Goal: Information Seeking & Learning: Learn about a topic

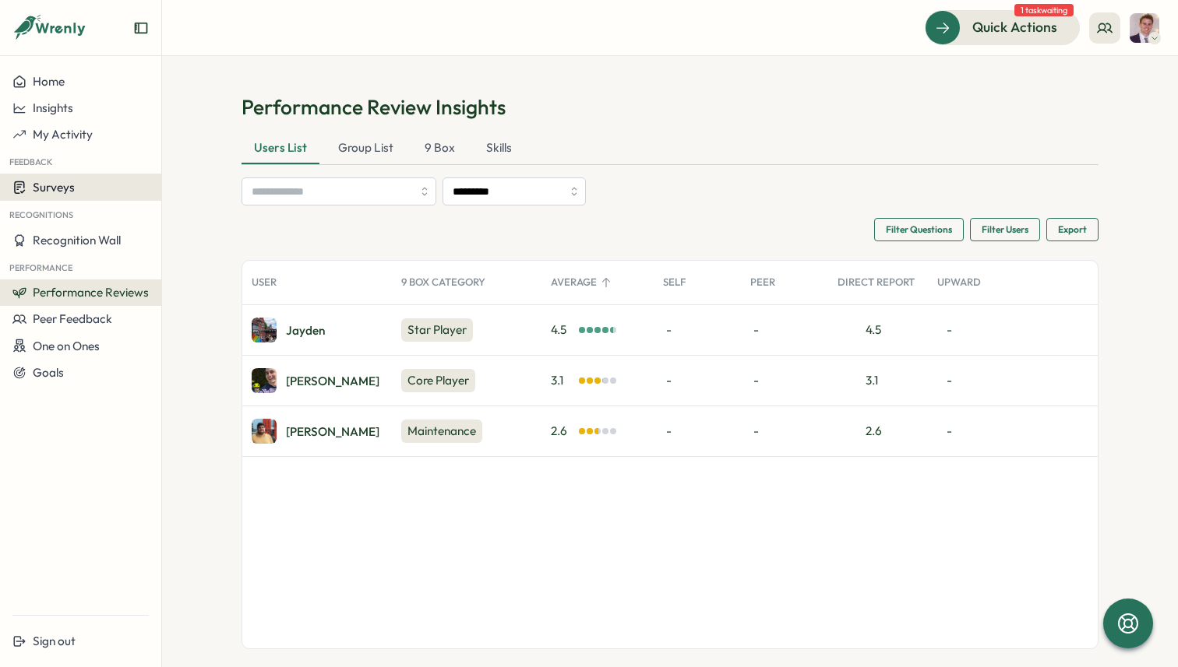
click at [79, 191] on div "Surveys" at bounding box center [80, 187] width 136 height 15
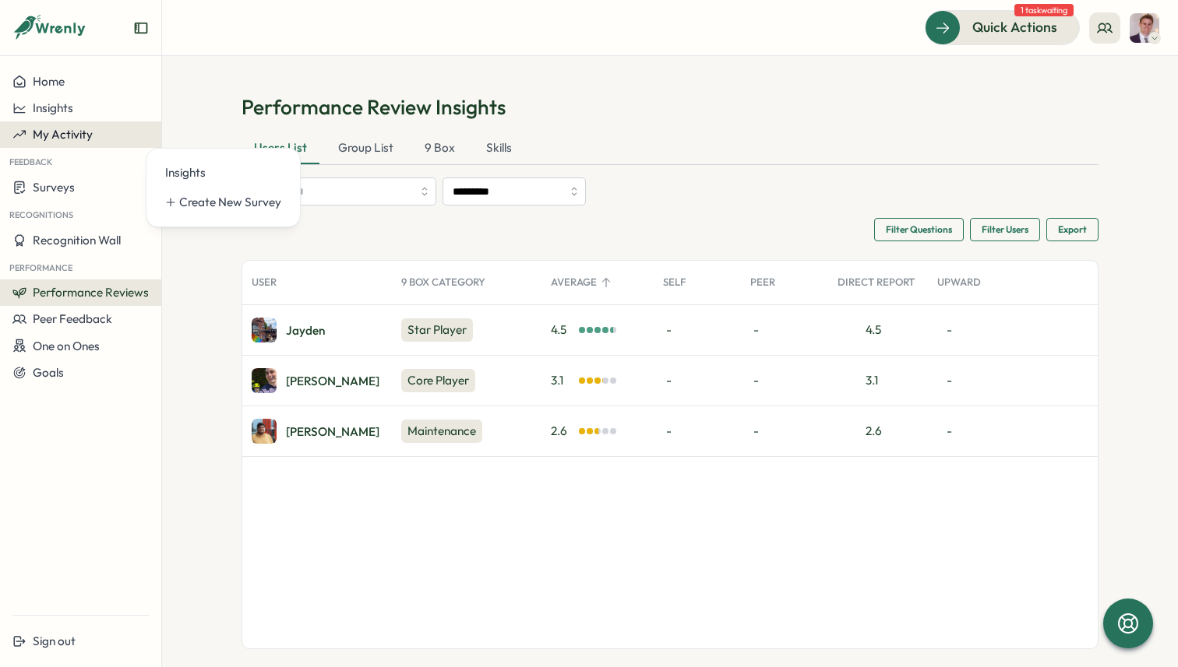
click at [80, 129] on span "My Activity" at bounding box center [63, 134] width 60 height 15
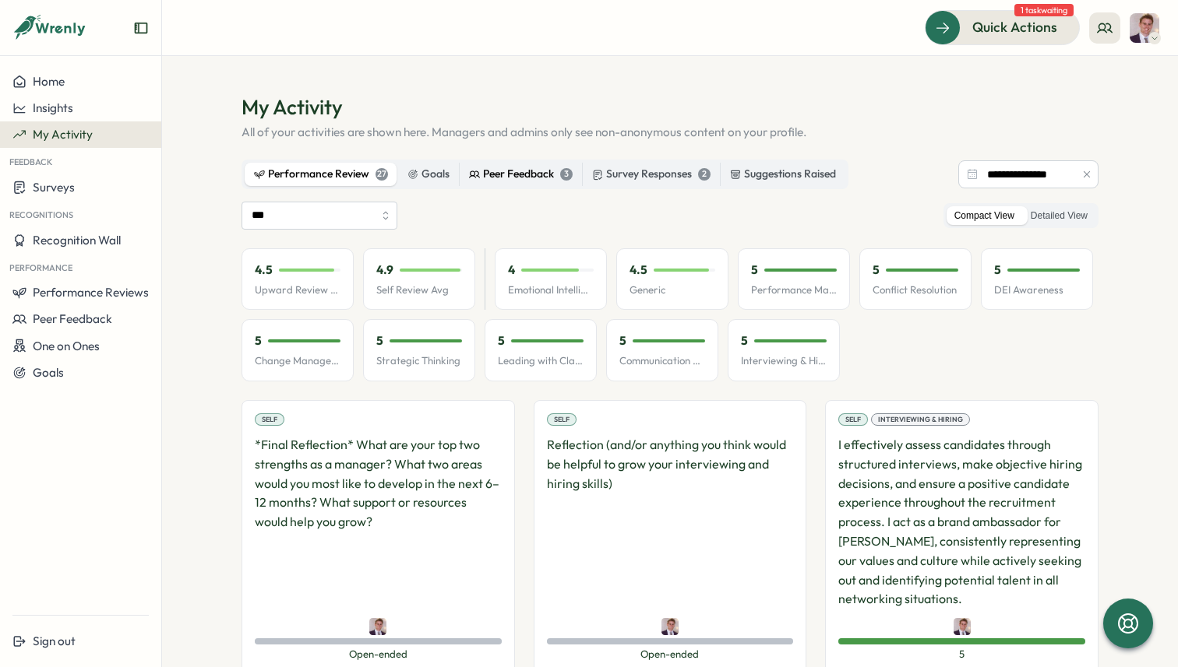
click at [544, 178] on div "Peer Feedback 3" at bounding box center [521, 174] width 104 height 17
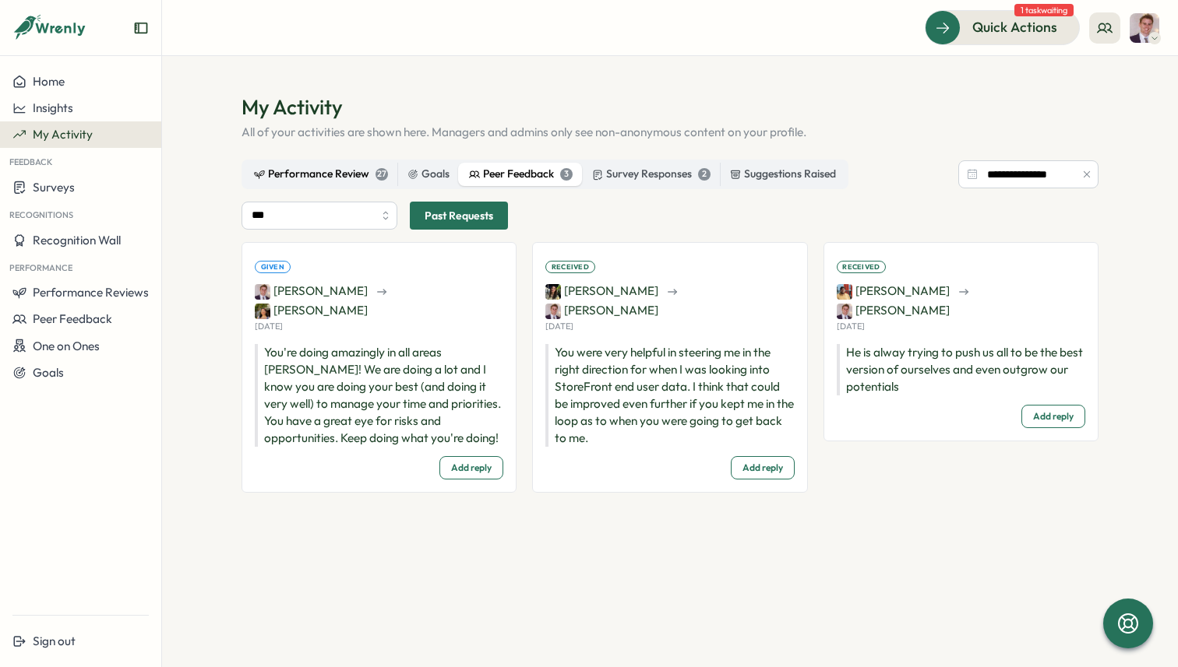
click at [328, 178] on div "Performance Review 27" at bounding box center [321, 174] width 134 height 17
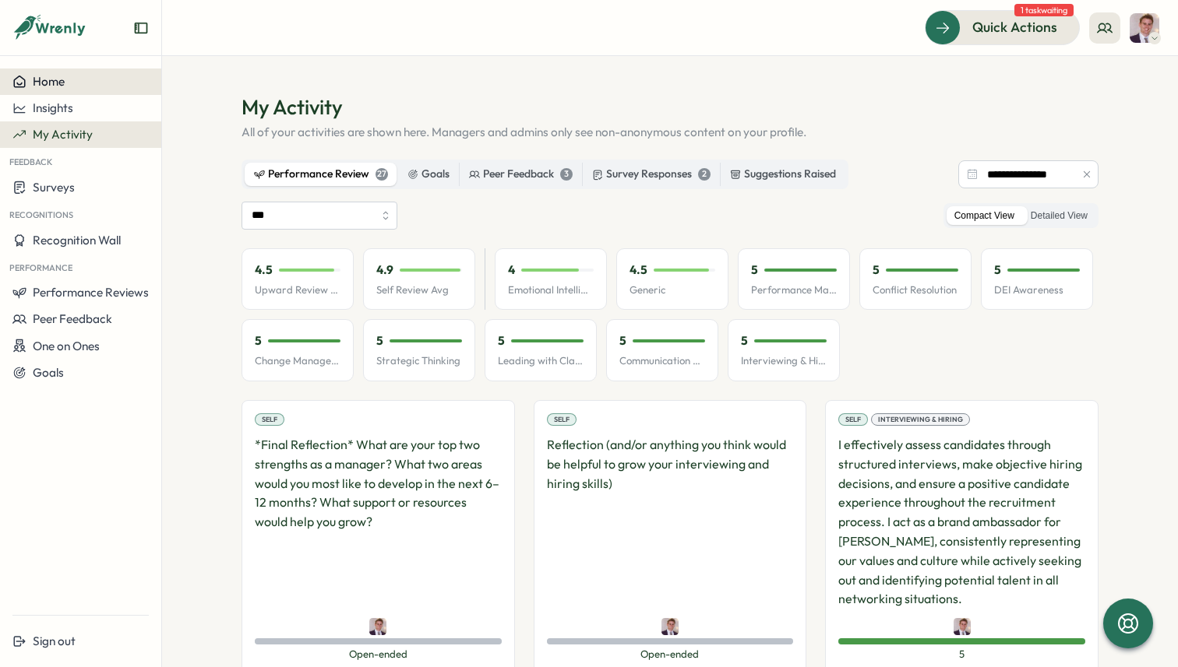
click at [69, 92] on button "Home" at bounding box center [80, 82] width 161 height 26
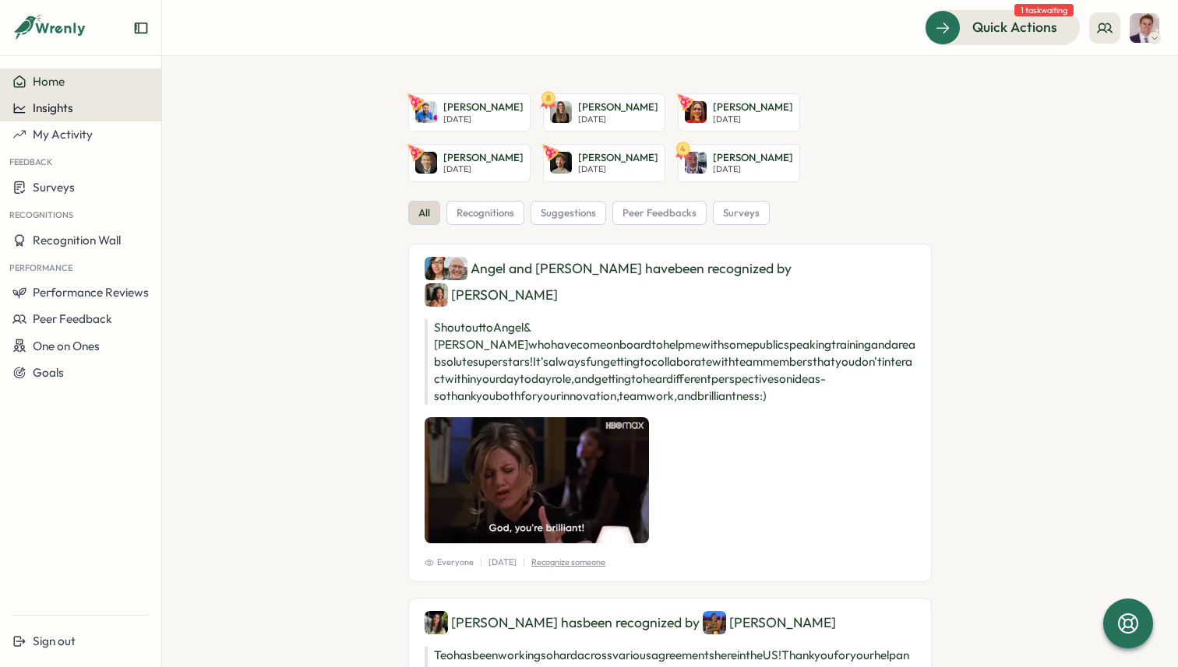
click at [49, 109] on span "Insights" at bounding box center [53, 107] width 40 height 15
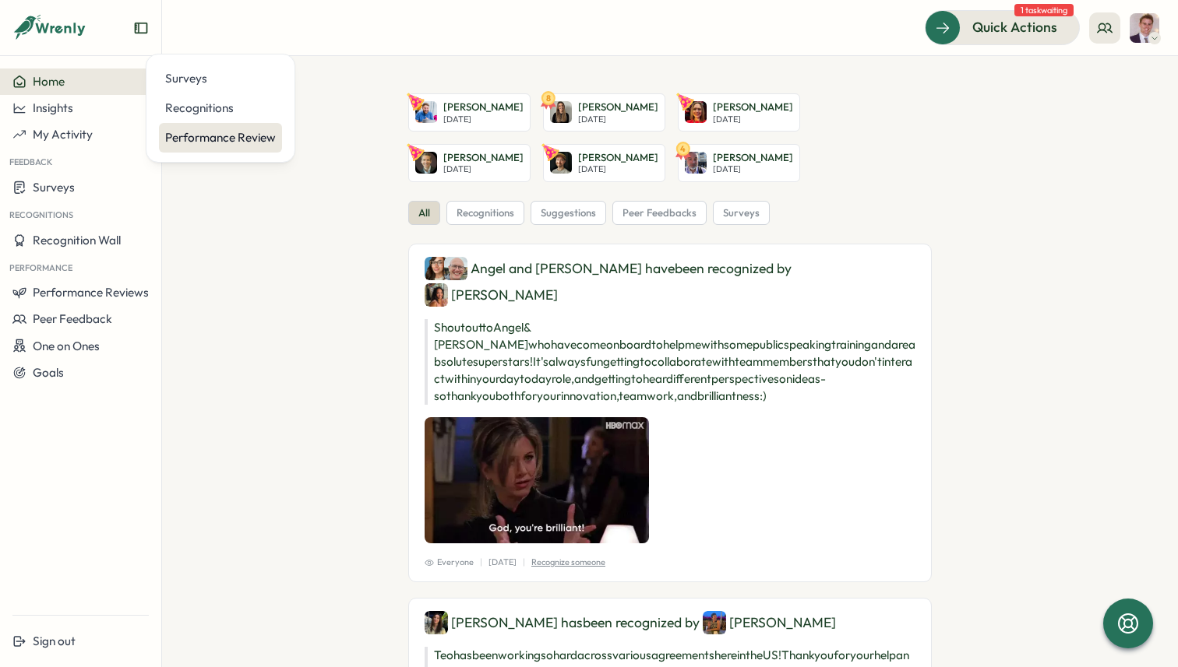
click at [188, 132] on div "Performance Review" at bounding box center [220, 137] width 111 height 17
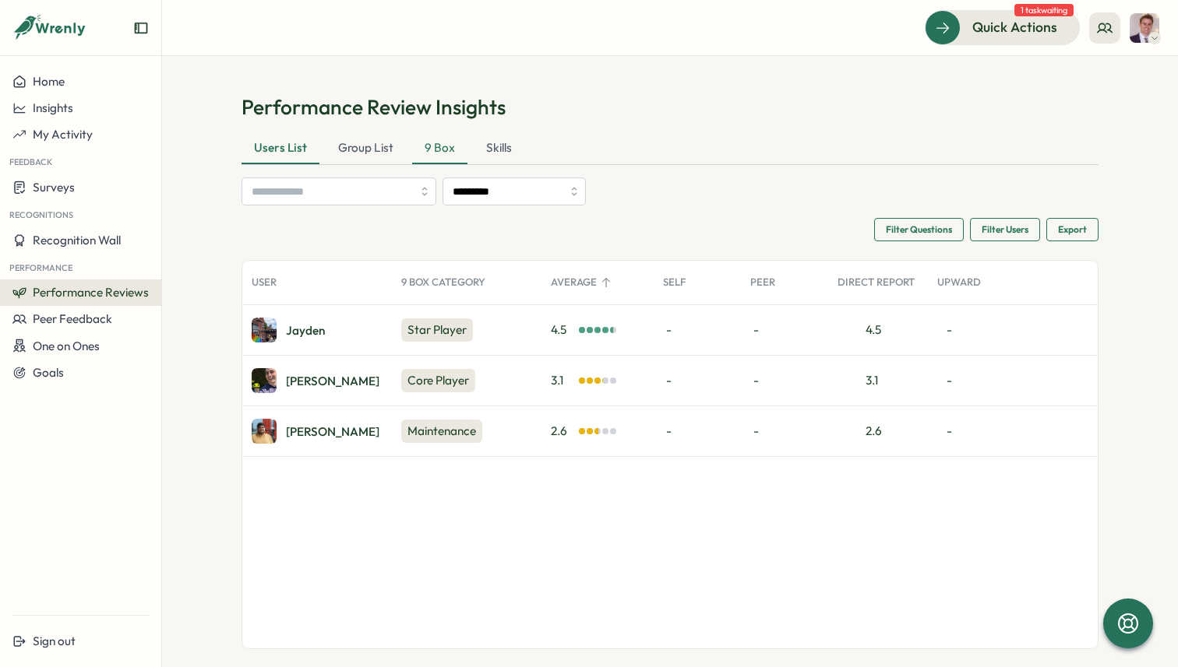
click at [441, 151] on div "9 Box" at bounding box center [439, 148] width 55 height 31
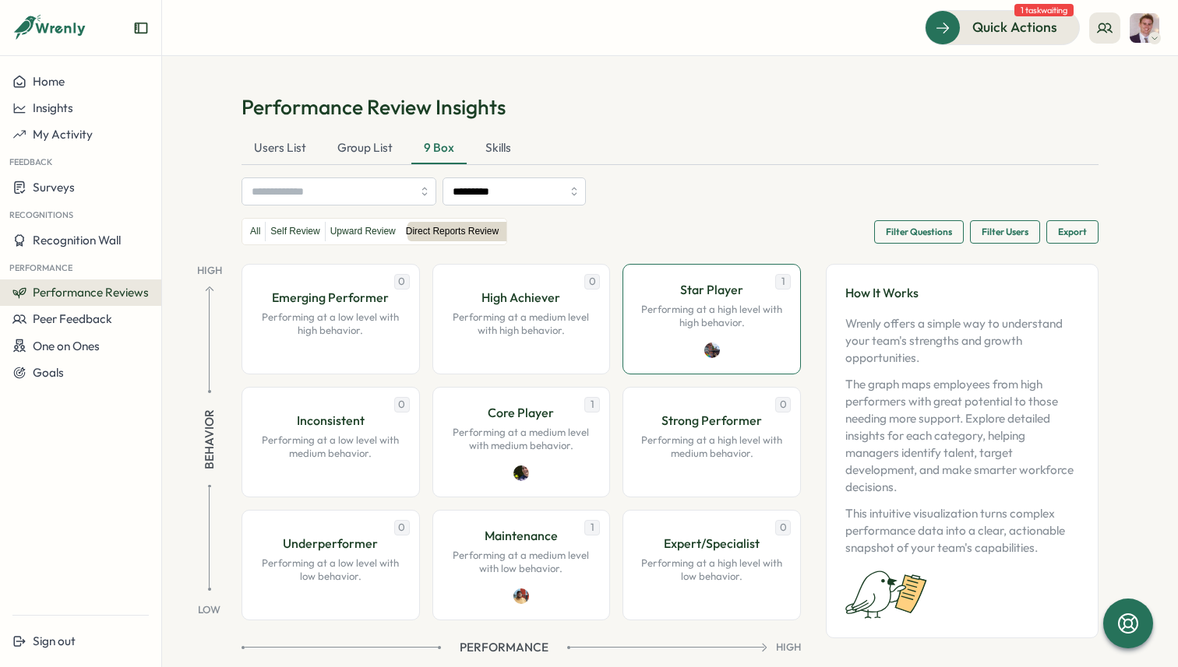
click at [706, 326] on p "Performing at a high level with high behavior." at bounding box center [712, 316] width 146 height 27
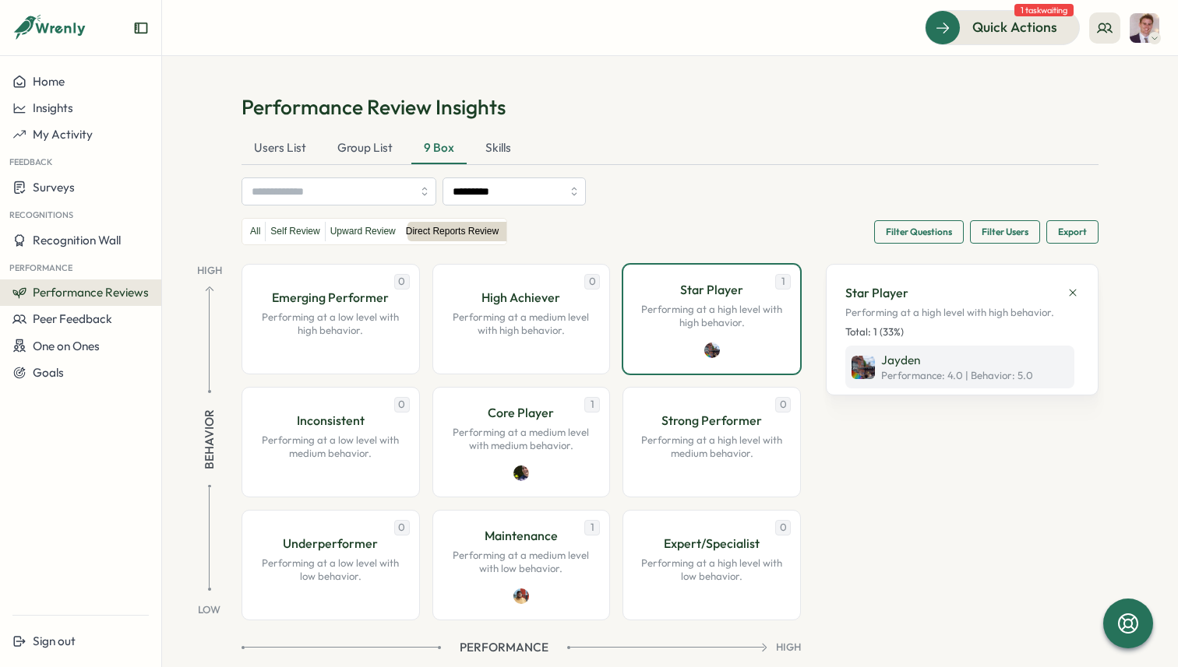
click at [929, 378] on span "Performance: 4.0 | Behavior : 5.0" at bounding box center [957, 376] width 152 height 14
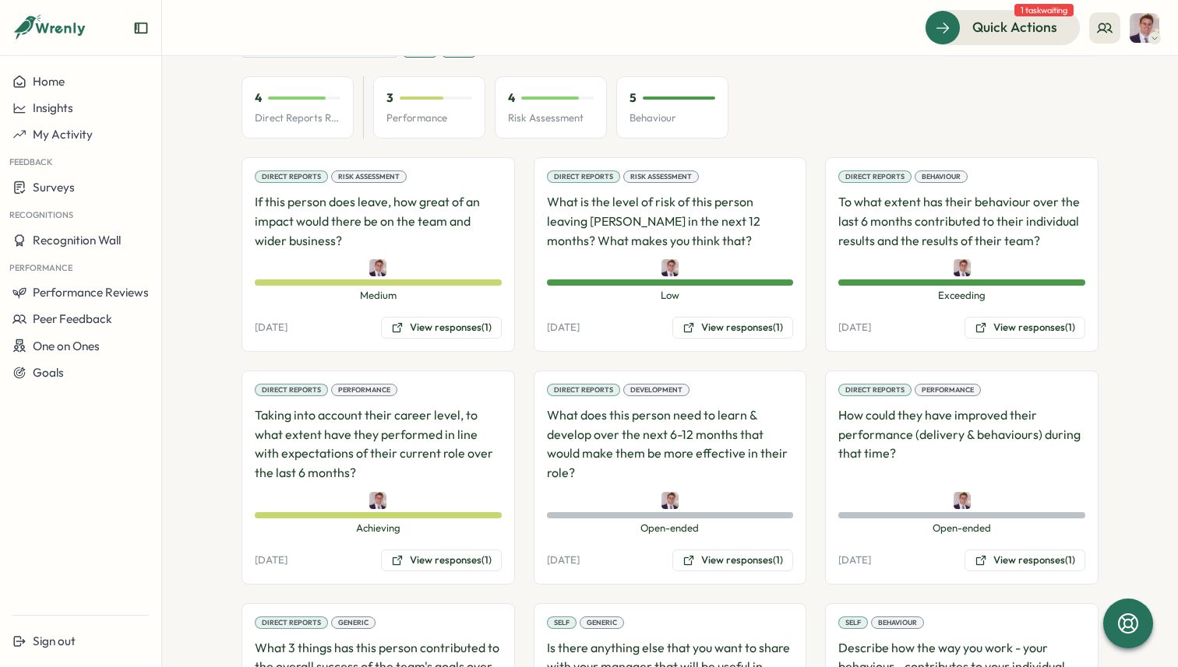
scroll to position [900, 0]
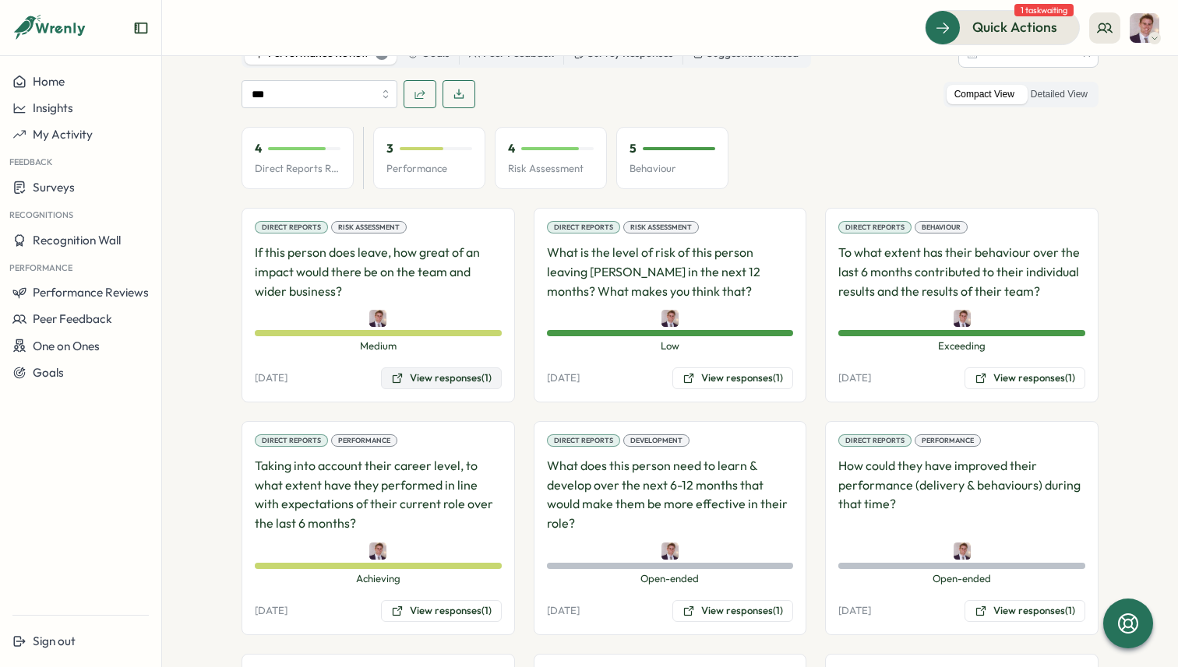
click at [400, 374] on button "View responses (1)" at bounding box center [441, 379] width 121 height 22
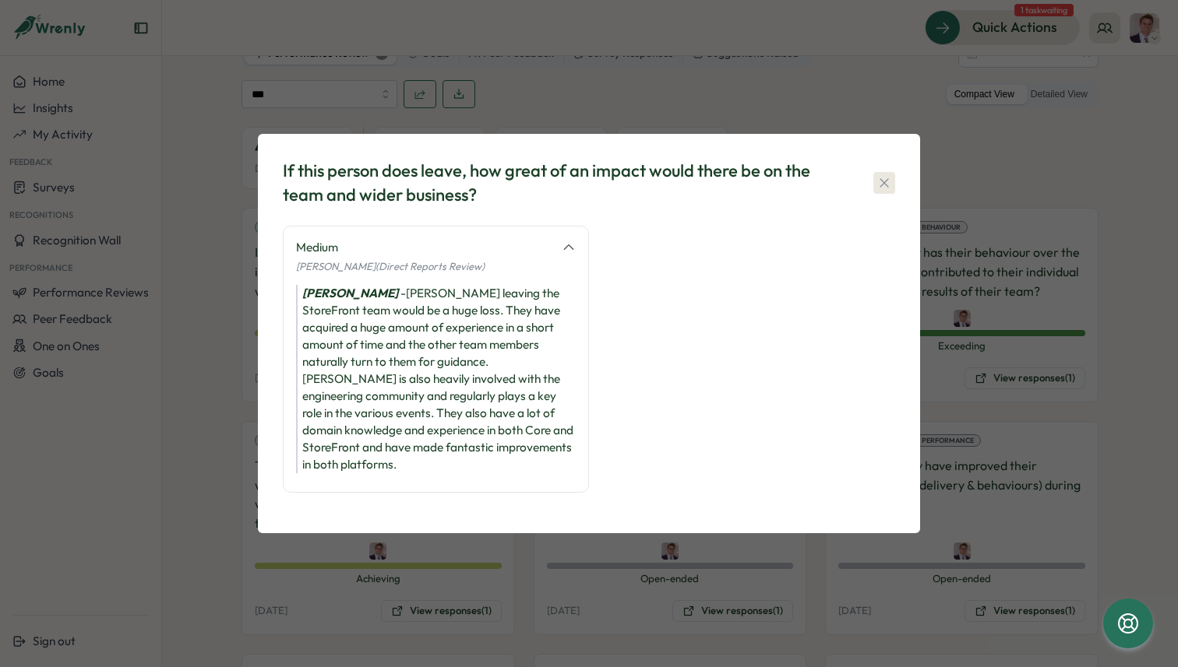
click at [882, 187] on icon "button" at bounding box center [883, 182] width 9 height 9
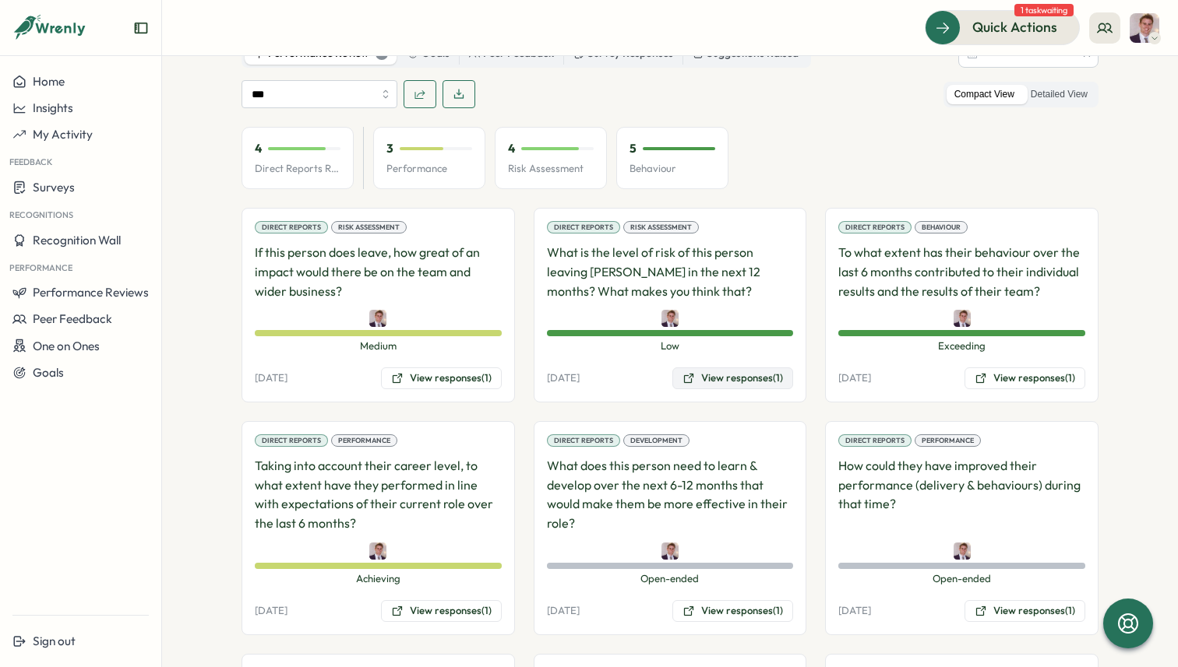
click at [698, 375] on button "View responses (1)" at bounding box center [732, 379] width 121 height 22
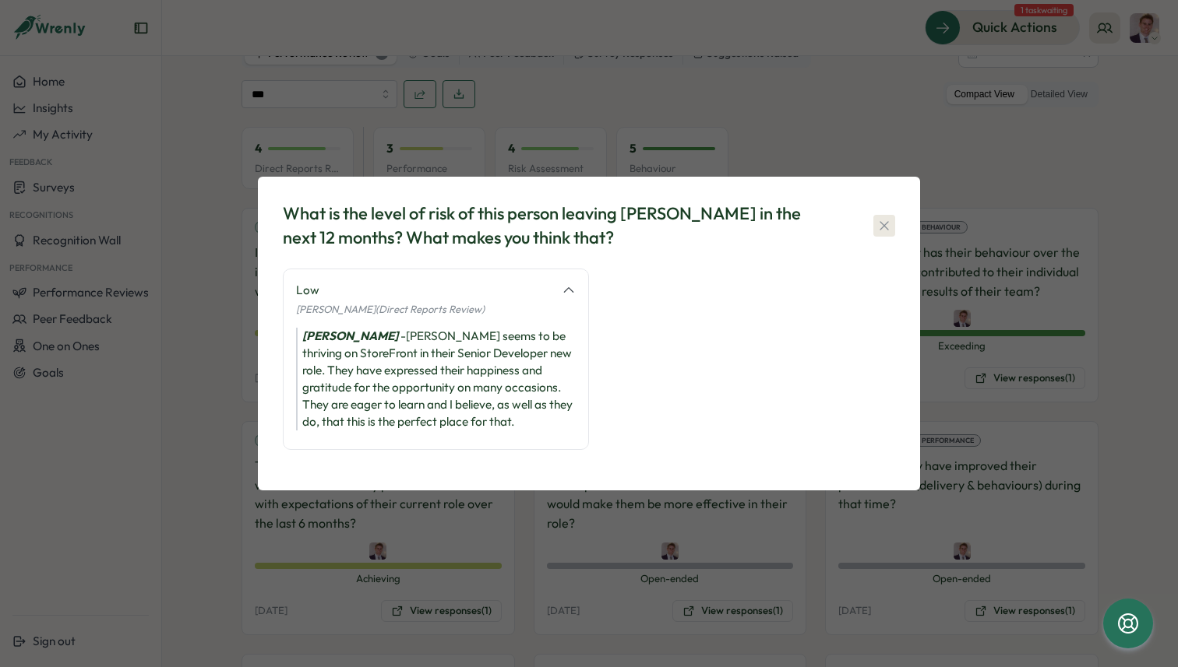
click at [890, 222] on icon "button" at bounding box center [884, 226] width 16 height 16
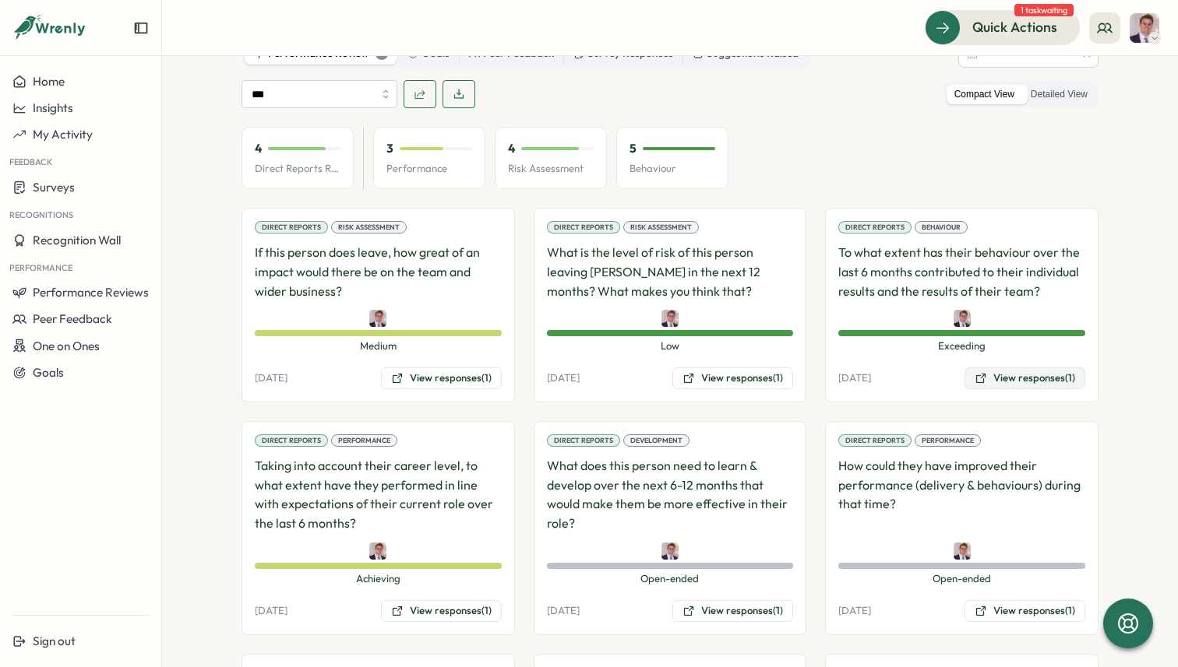
click at [1034, 377] on button "View responses (1)" at bounding box center [1024, 379] width 121 height 22
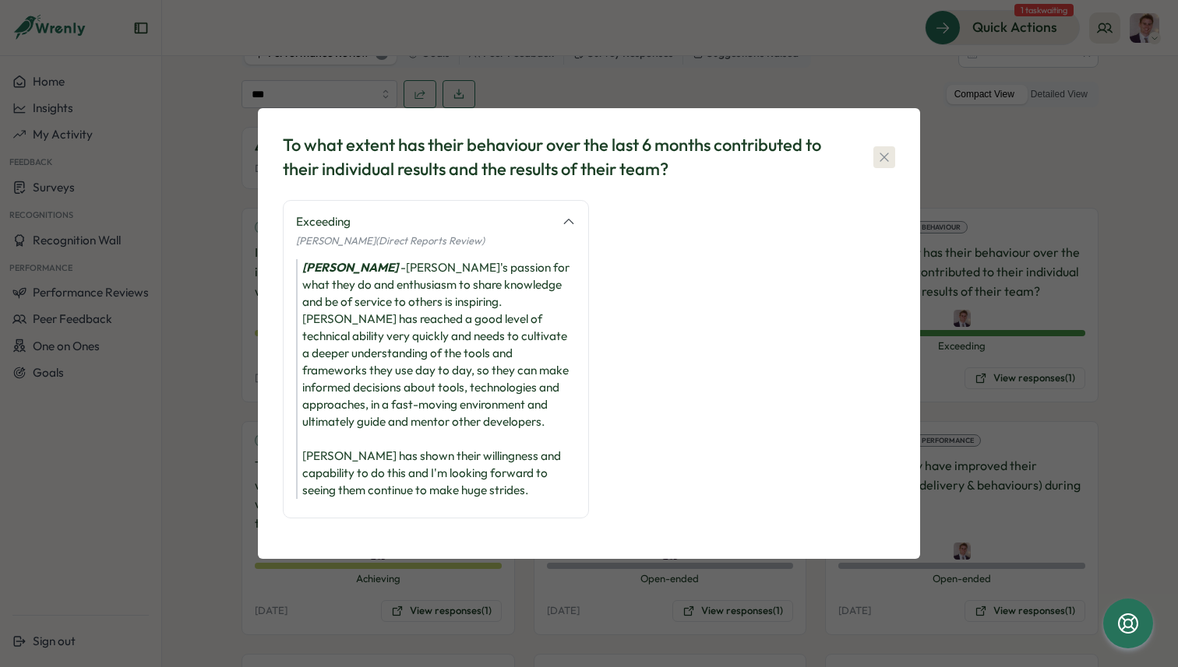
click at [876, 153] on icon "button" at bounding box center [884, 158] width 16 height 16
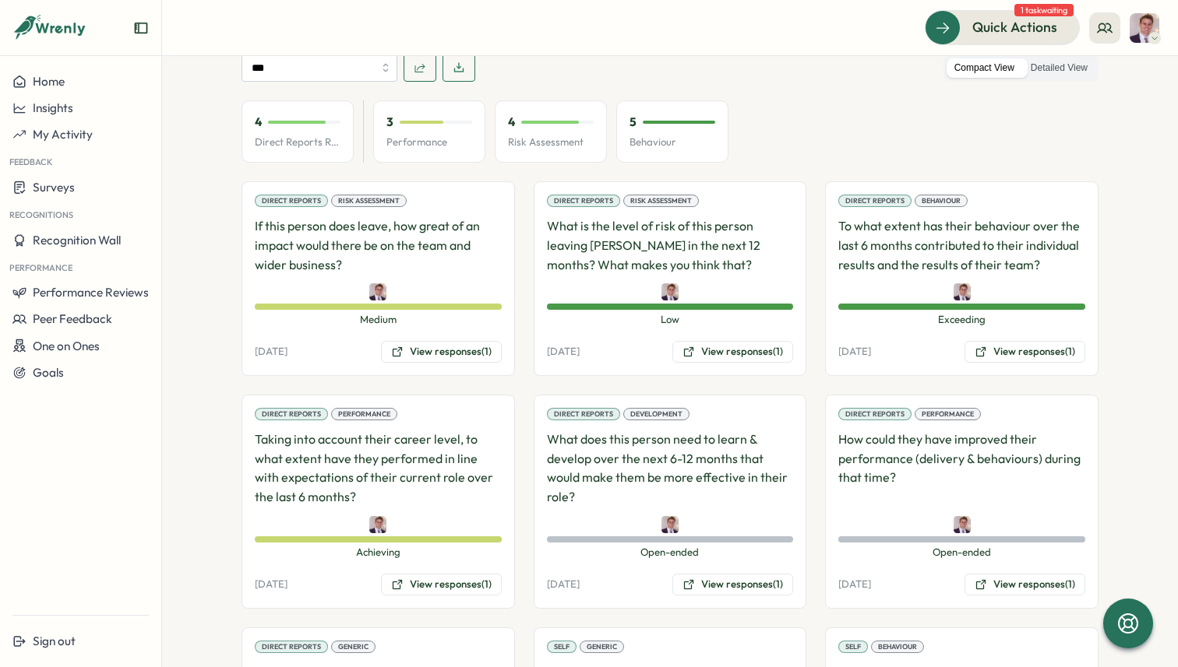
scroll to position [943, 0]
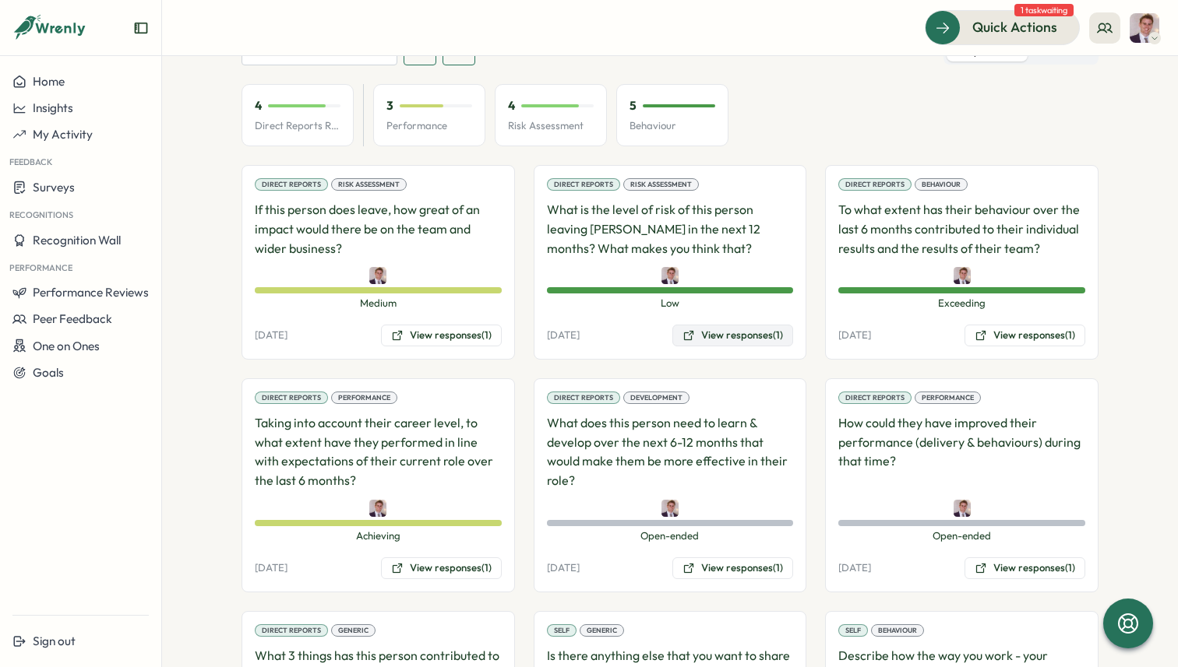
click at [743, 335] on button "View responses (1)" at bounding box center [732, 336] width 121 height 22
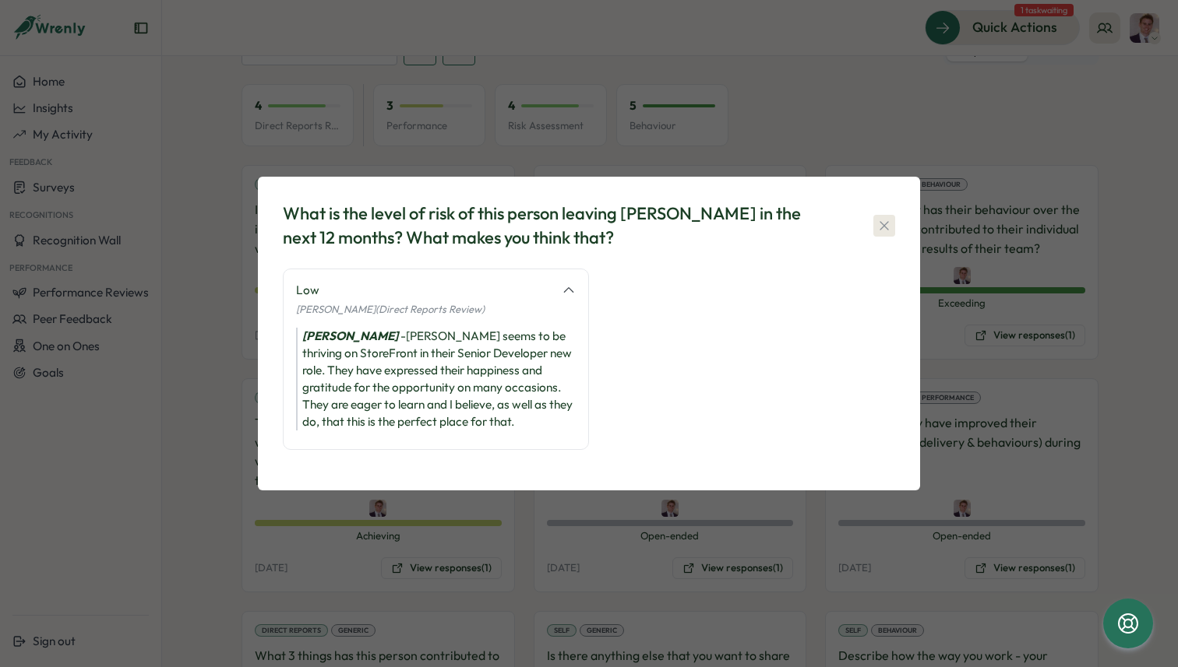
click at [875, 217] on button "button" at bounding box center [884, 226] width 22 height 22
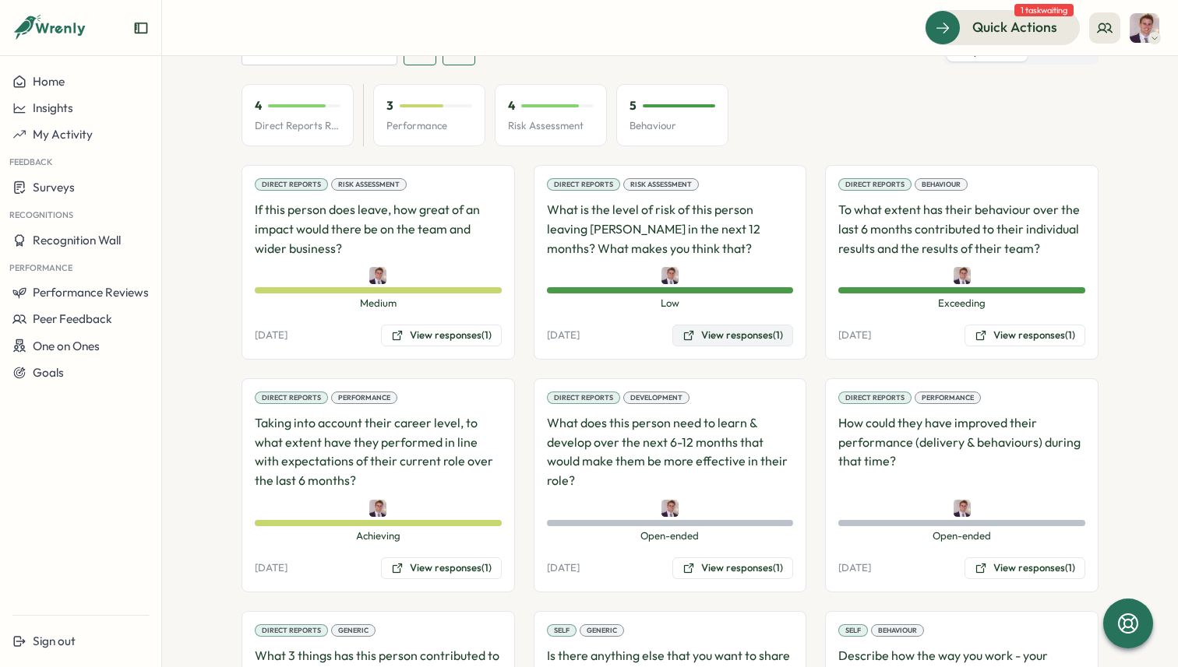
click at [717, 336] on button "View responses (1)" at bounding box center [732, 336] width 121 height 22
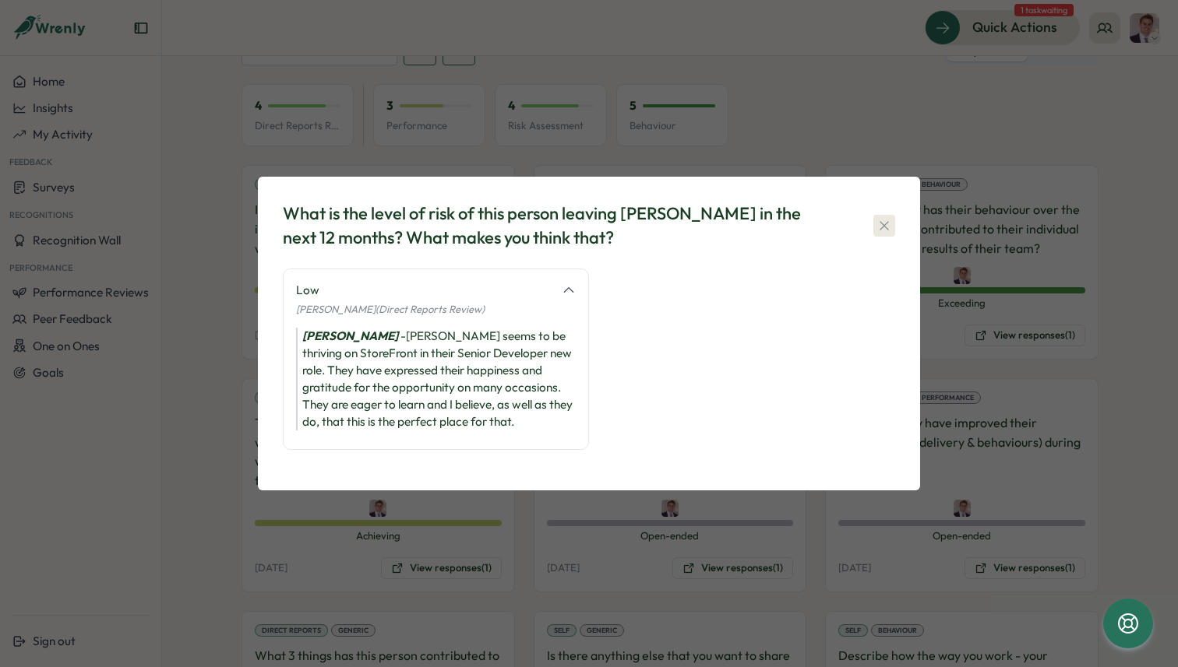
click at [885, 227] on icon "button" at bounding box center [884, 226] width 16 height 16
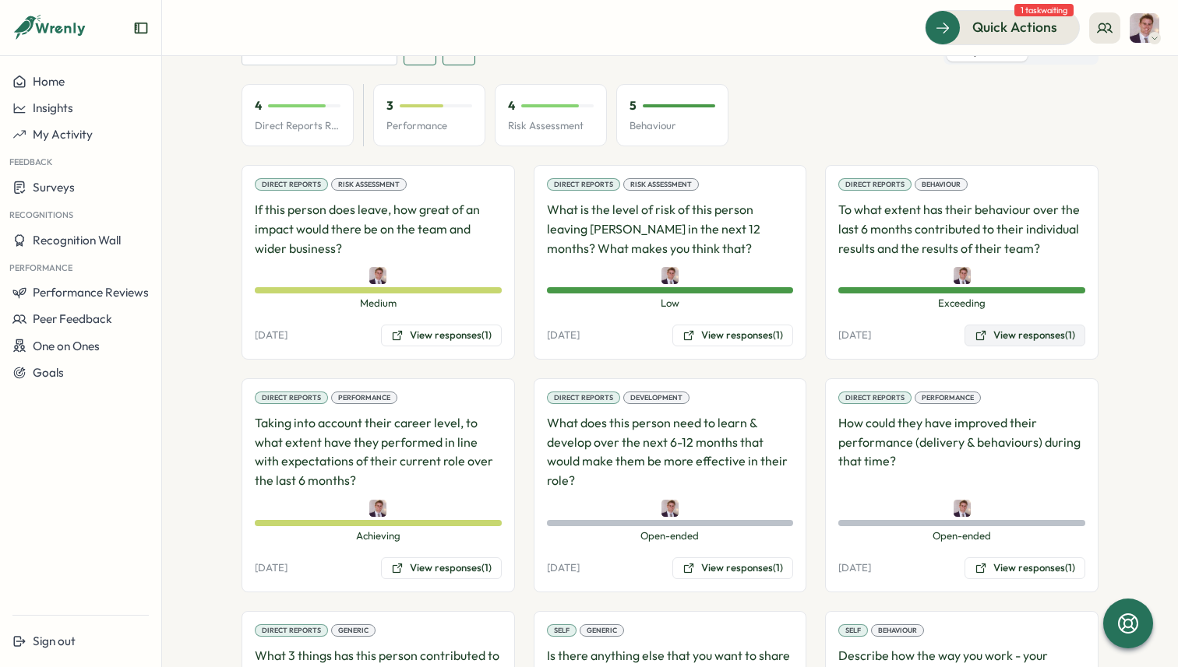
click at [1004, 339] on button "View responses (1)" at bounding box center [1024, 336] width 121 height 22
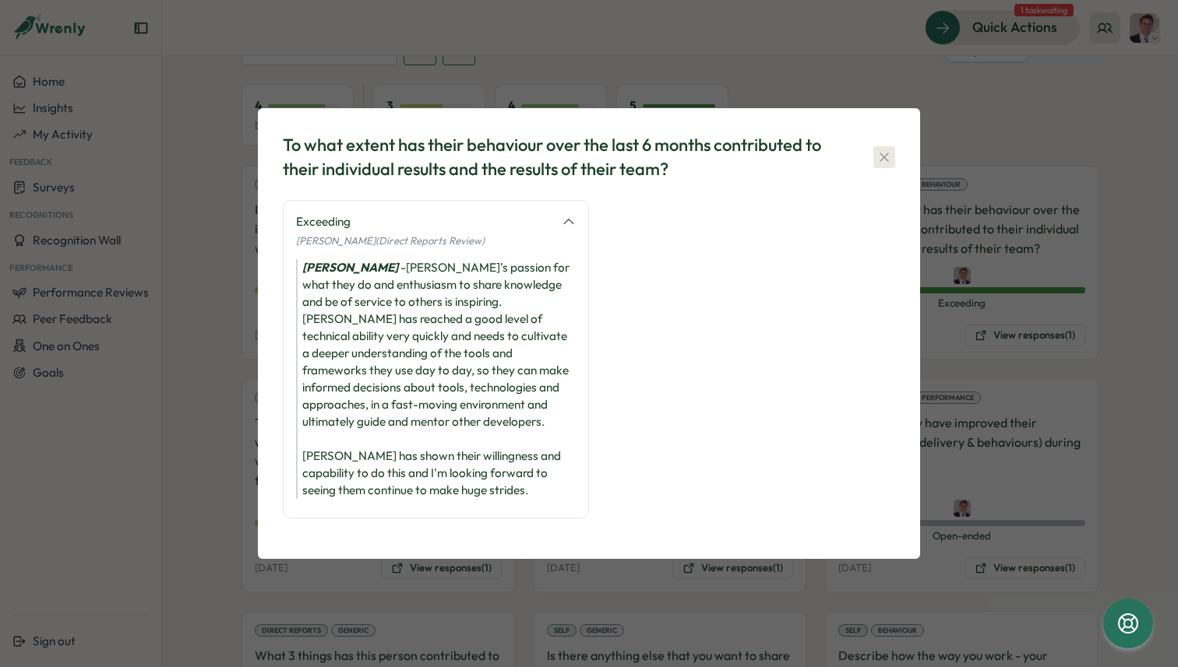
click at [889, 149] on button "button" at bounding box center [884, 157] width 22 height 22
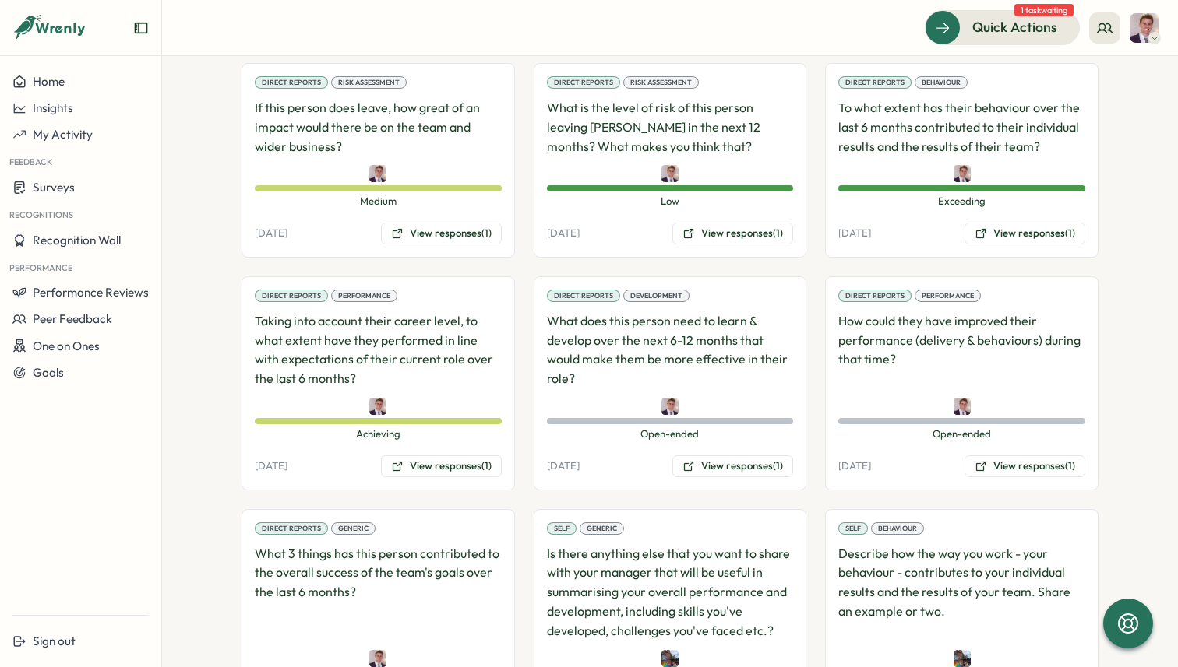
scroll to position [1055, 0]
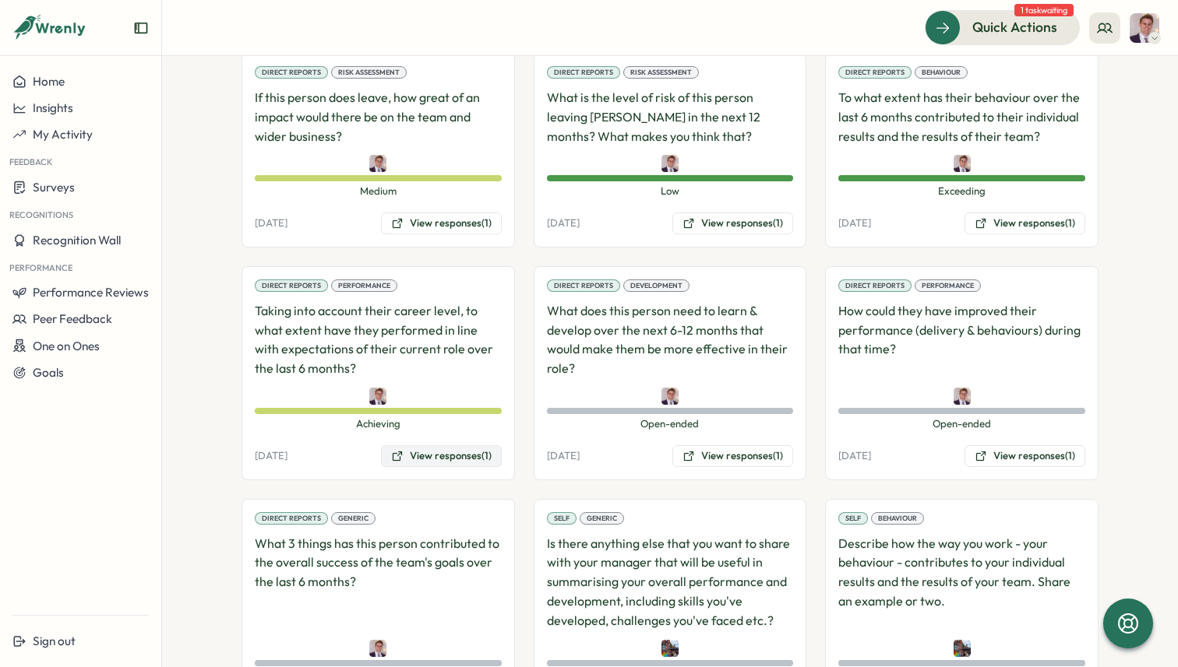
click at [474, 462] on button "View responses (1)" at bounding box center [441, 456] width 121 height 22
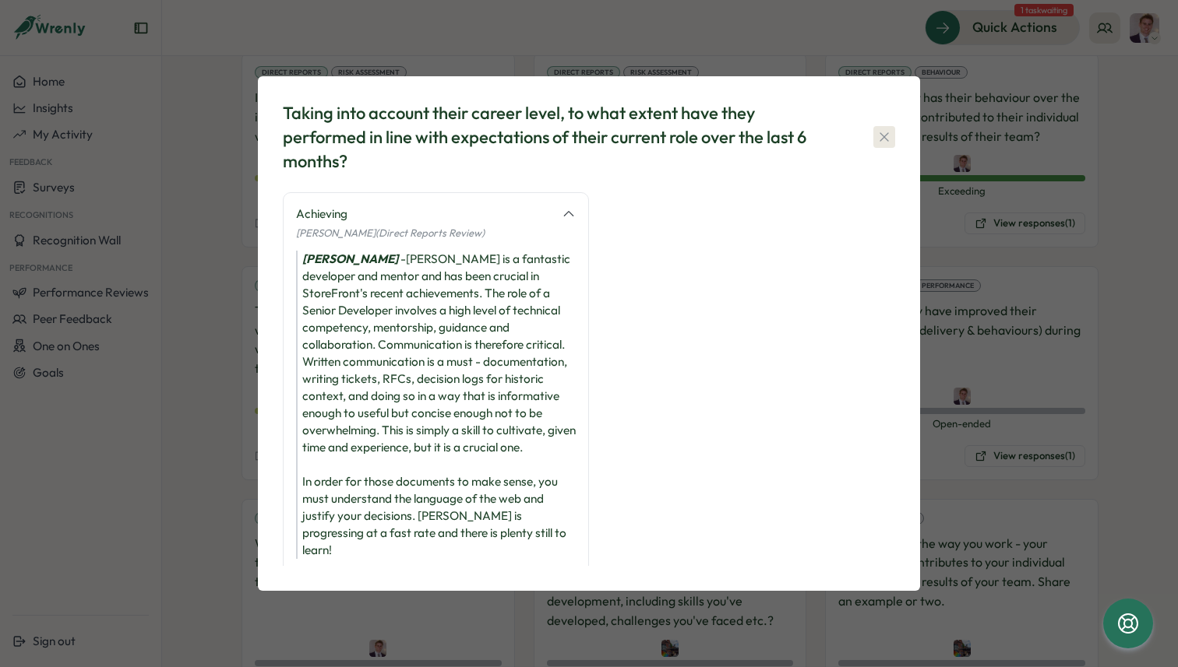
click at [886, 136] on icon "button" at bounding box center [884, 137] width 16 height 16
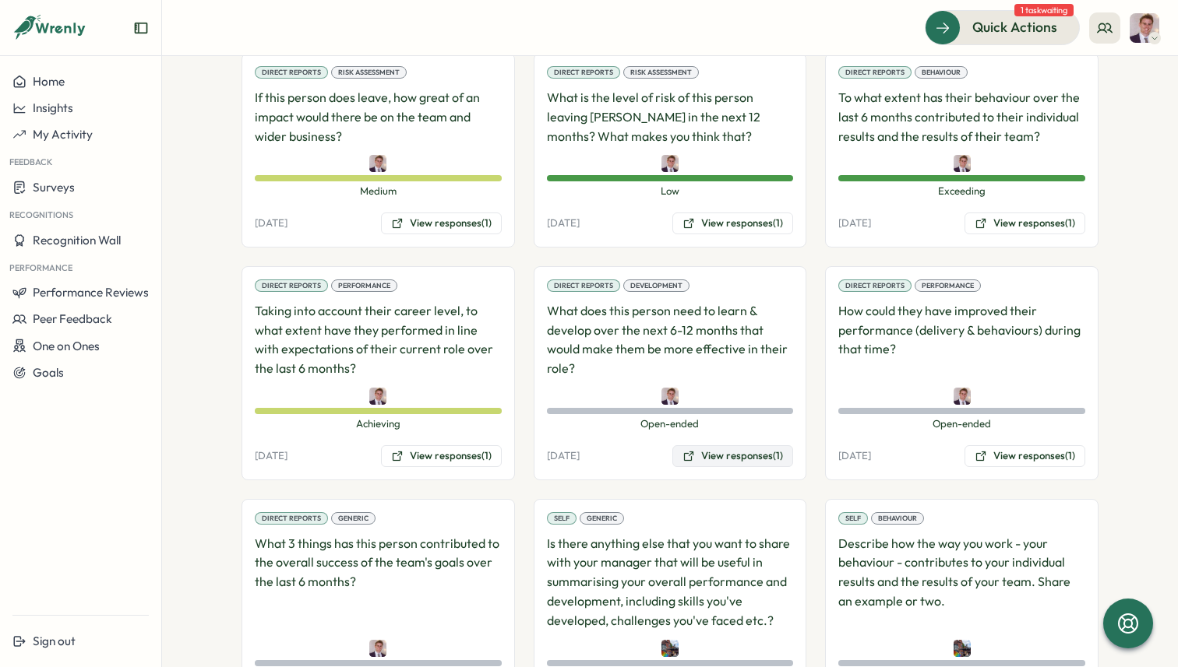
click at [713, 458] on button "View responses (1)" at bounding box center [732, 456] width 121 height 22
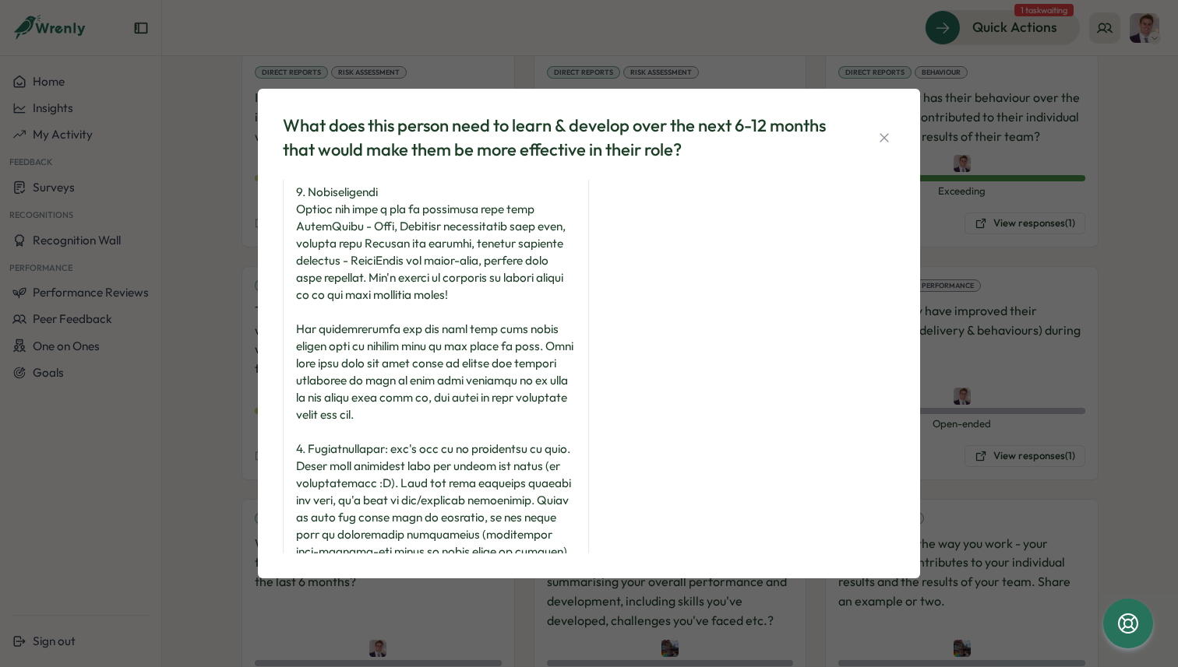
scroll to position [690, 0]
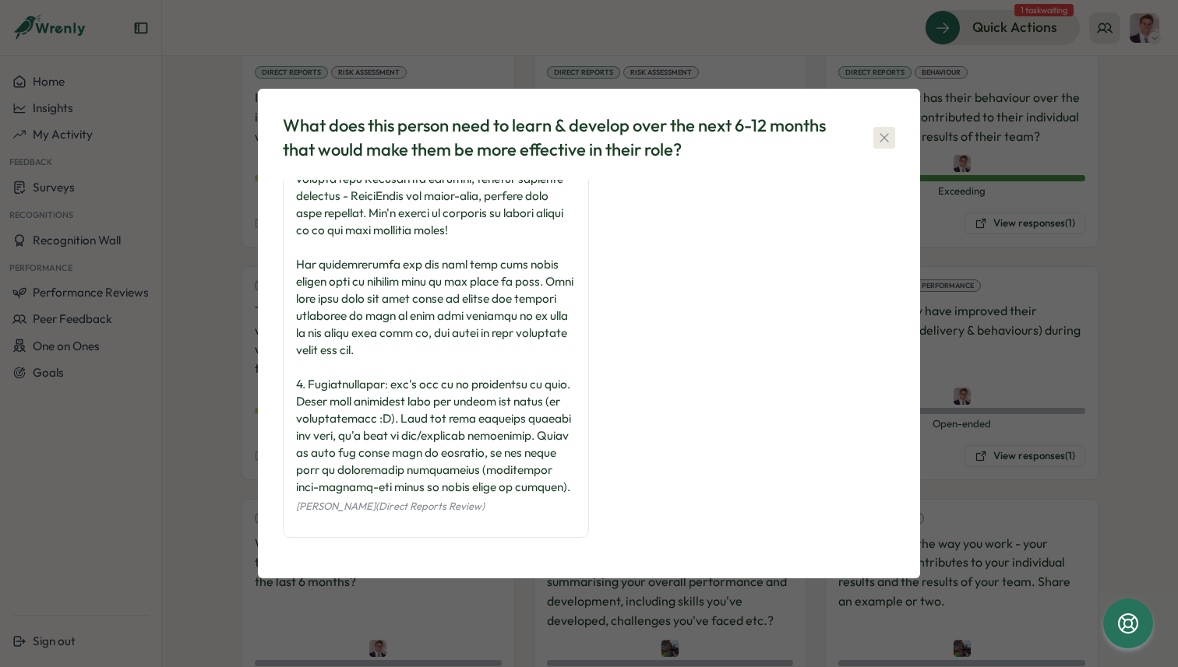
click at [876, 140] on icon "button" at bounding box center [884, 138] width 16 height 16
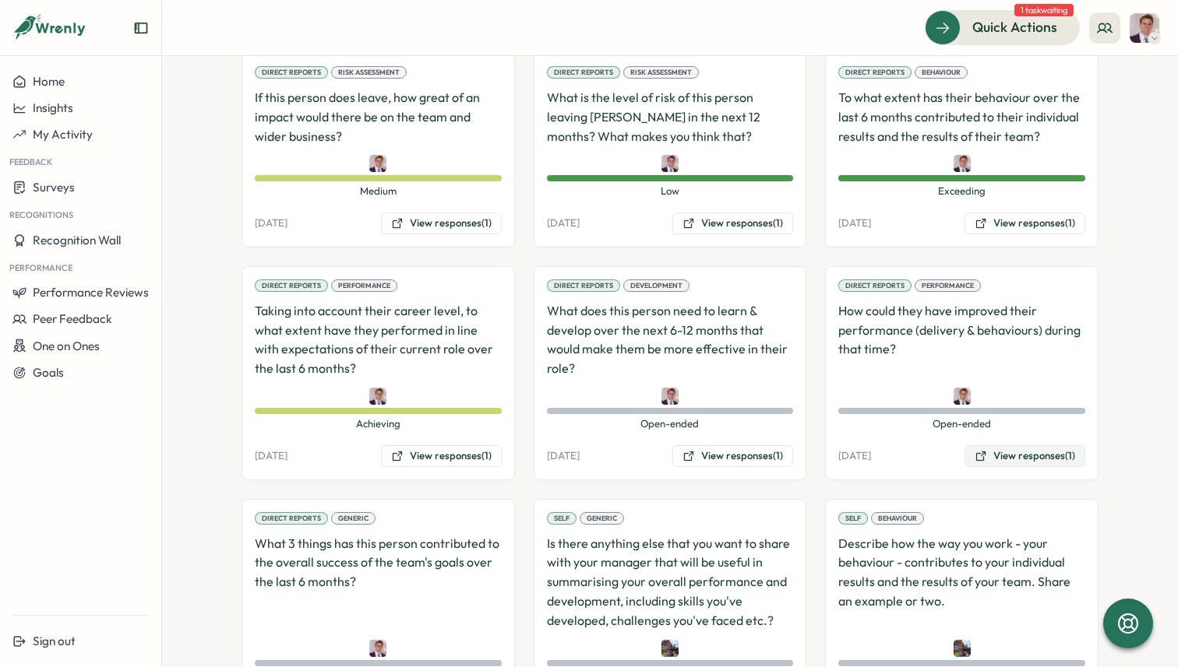
click at [1032, 450] on button "View responses (1)" at bounding box center [1024, 456] width 121 height 22
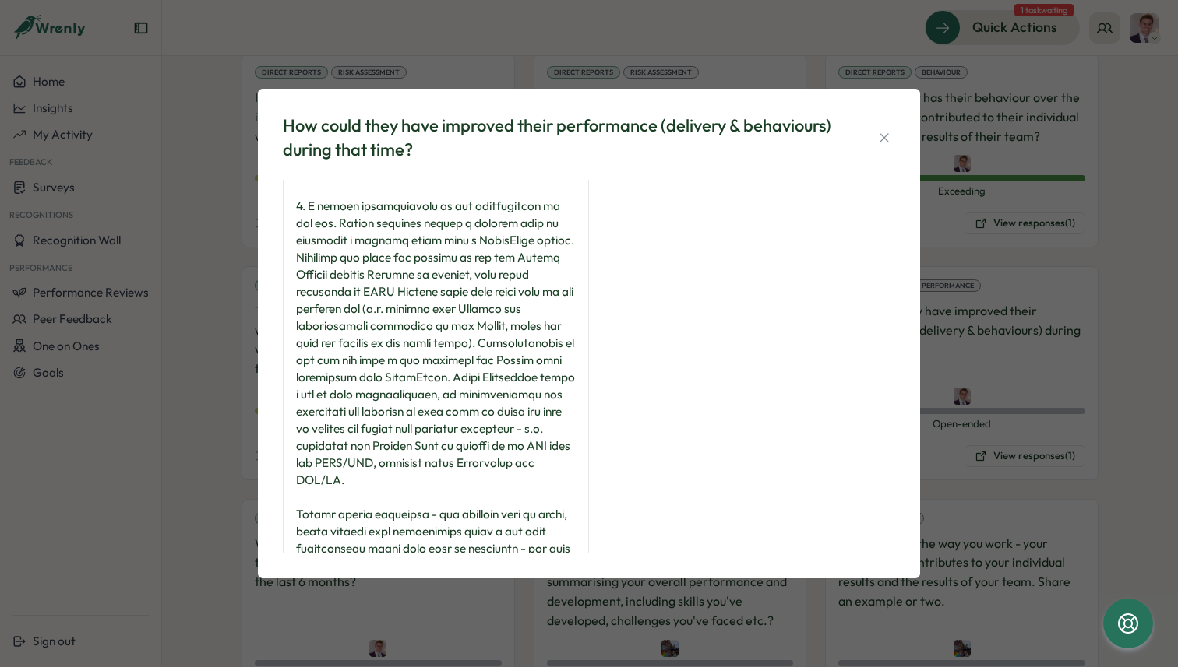
scroll to position [279, 0]
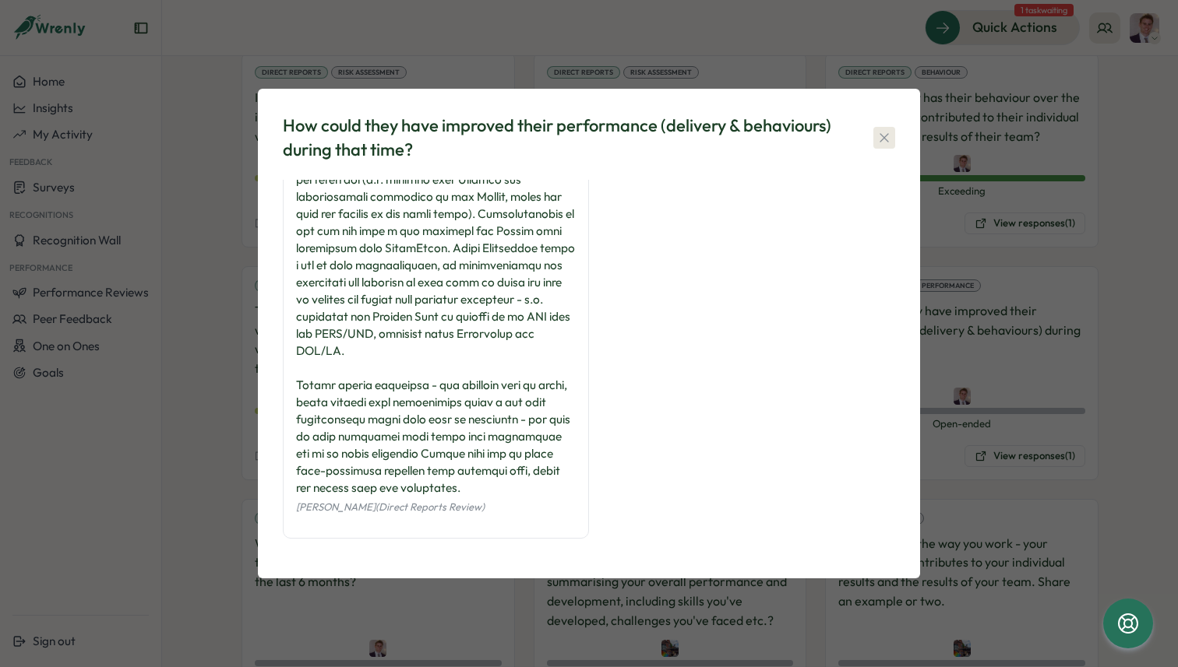
click at [882, 139] on icon "button" at bounding box center [884, 138] width 16 height 16
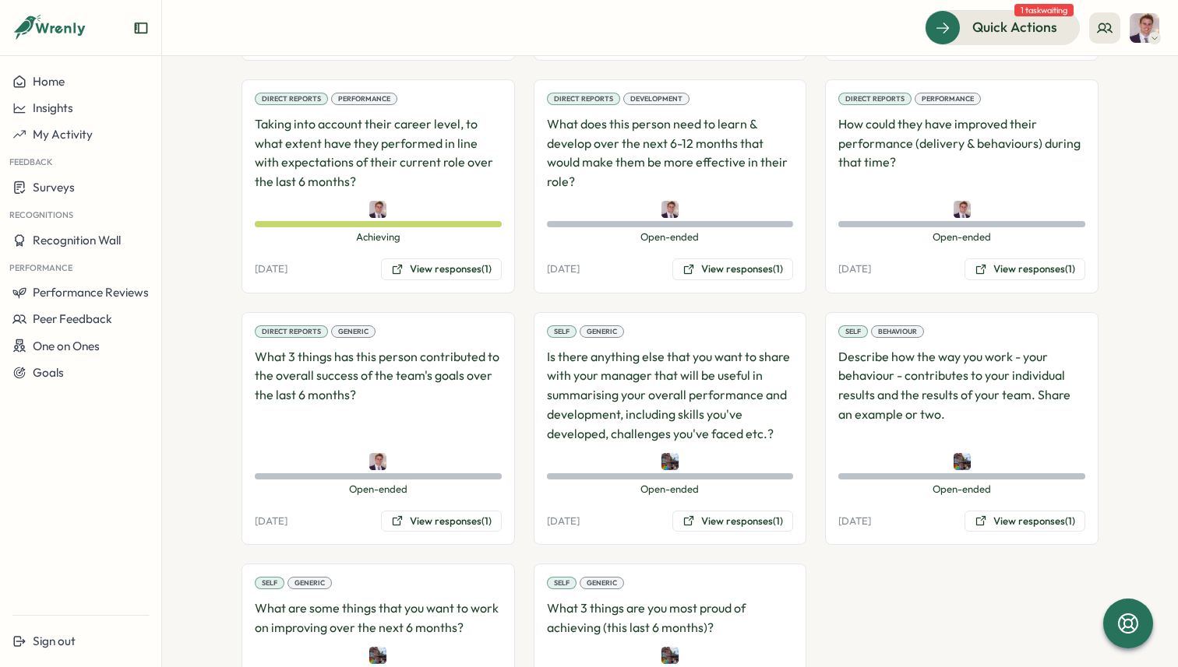
scroll to position [1291, 0]
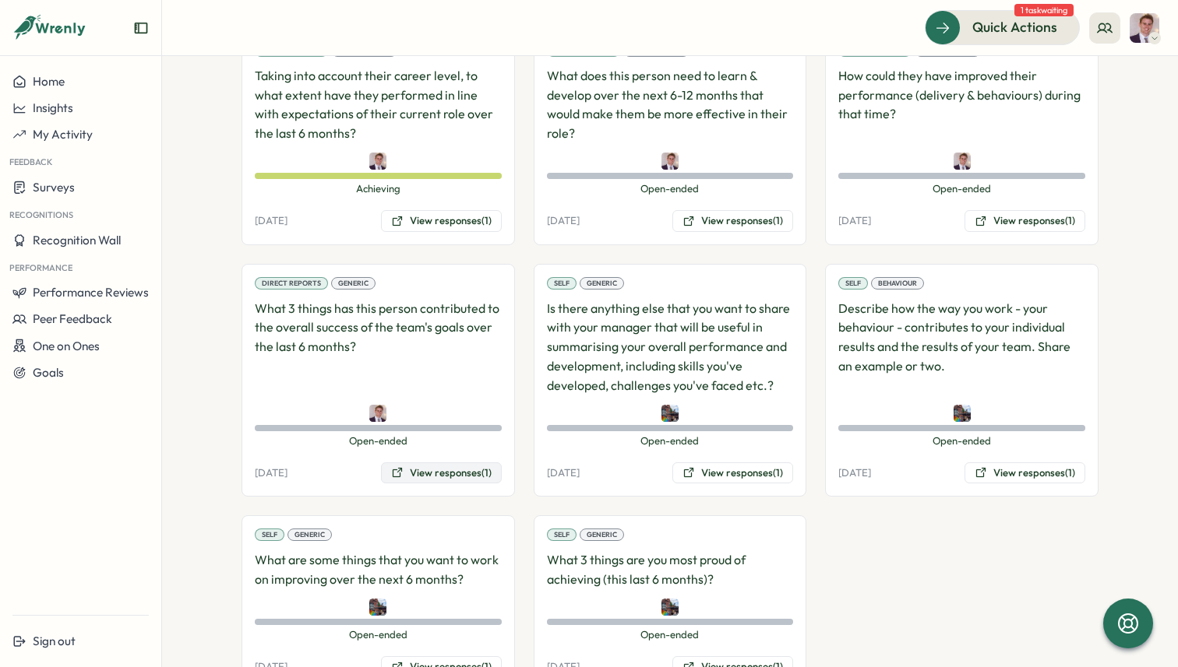
click at [461, 477] on button "View responses (1)" at bounding box center [441, 474] width 121 height 22
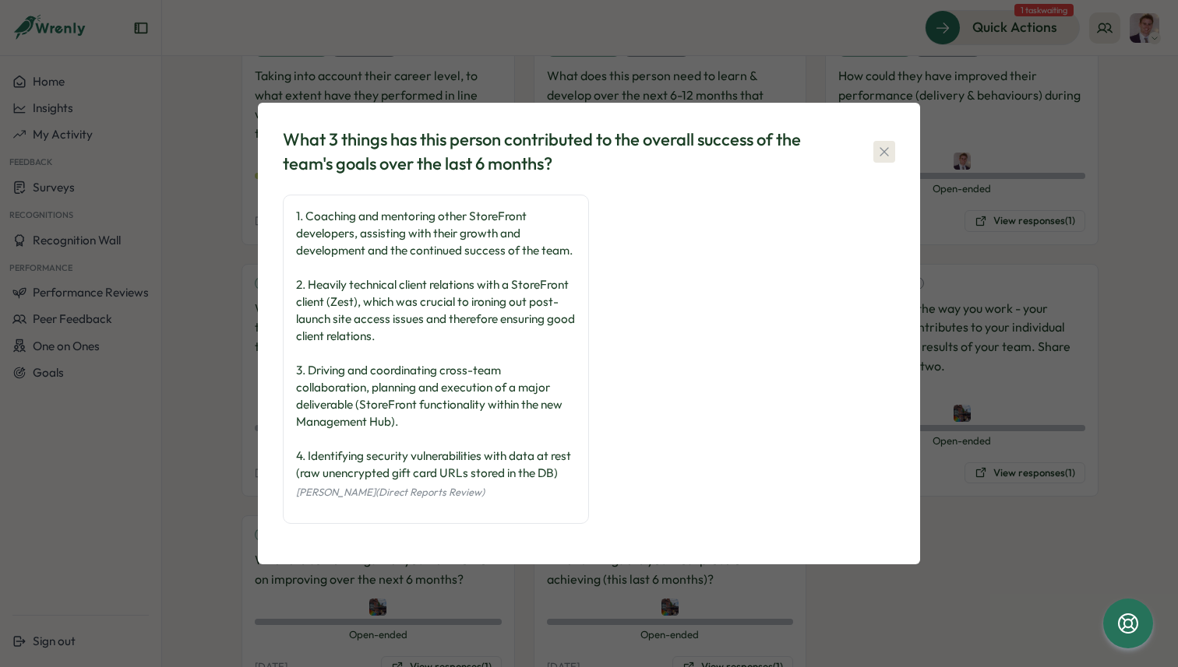
click at [873, 141] on button "button" at bounding box center [884, 152] width 22 height 22
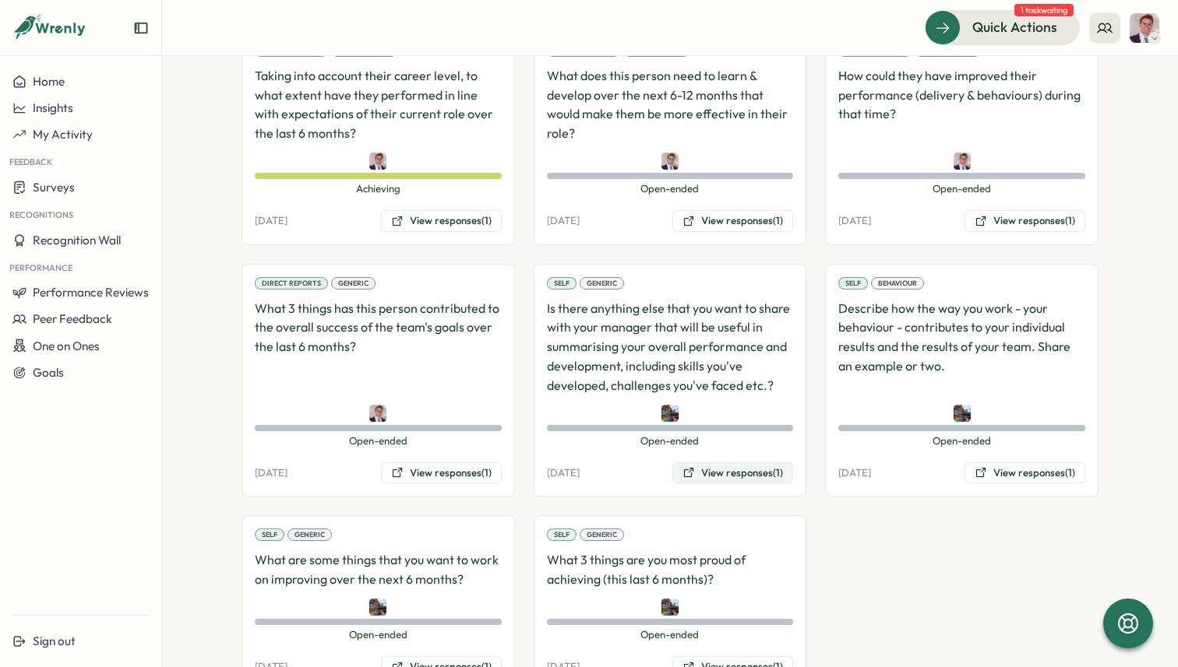
click at [706, 465] on button "View responses (1)" at bounding box center [732, 474] width 121 height 22
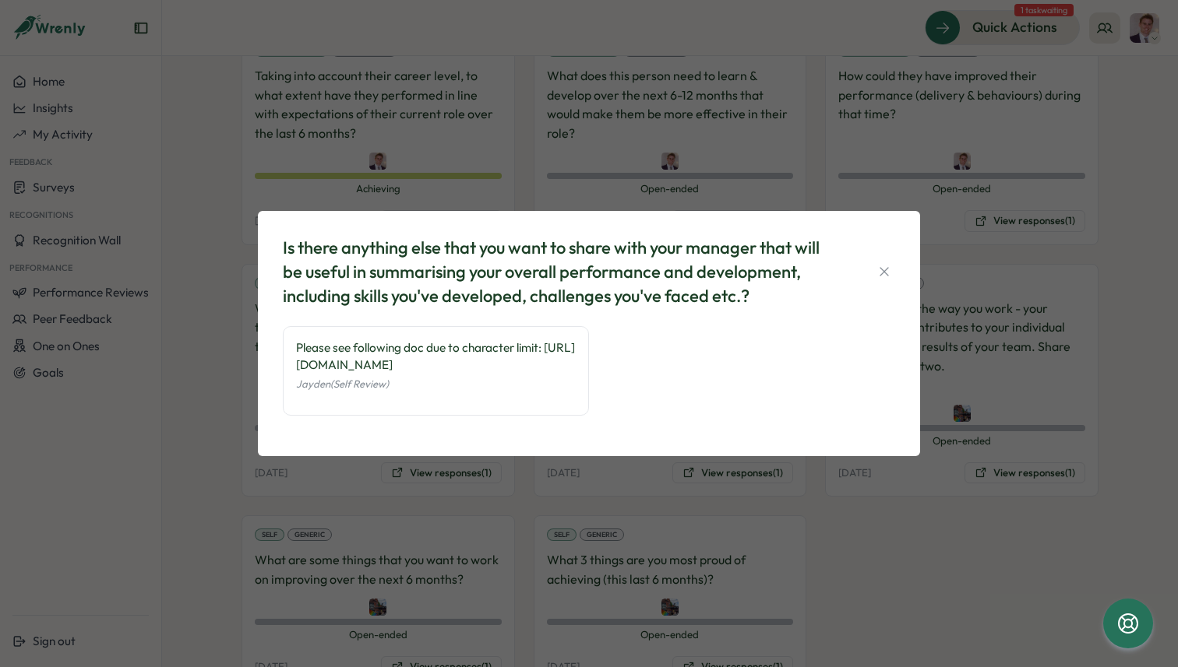
drag, startPoint x: 508, startPoint y: 377, endPoint x: 279, endPoint y: 361, distance: 229.5
click at [279, 361] on div "Is there anything else that you want to share with your manager that will be us…" at bounding box center [588, 334] width 625 height 208
copy div "https://www.notion.so/Performance-review-23b8a35c22c380b19917c4848a1e20e3"
click at [889, 265] on icon "button" at bounding box center [884, 272] width 16 height 16
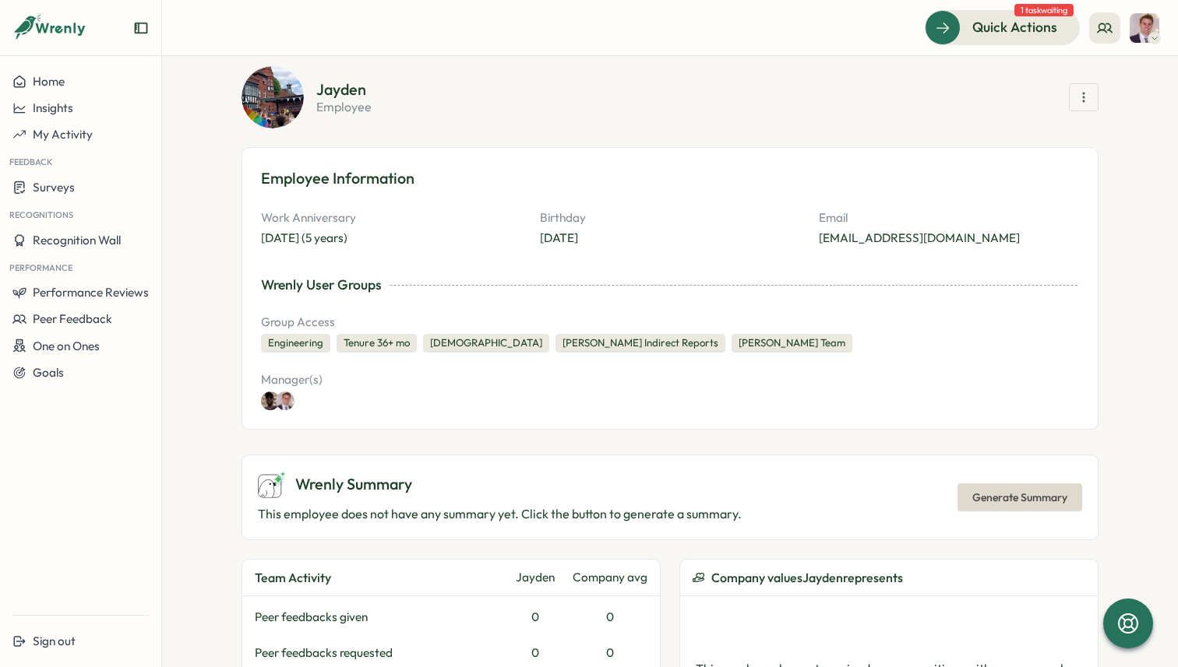
scroll to position [0, 0]
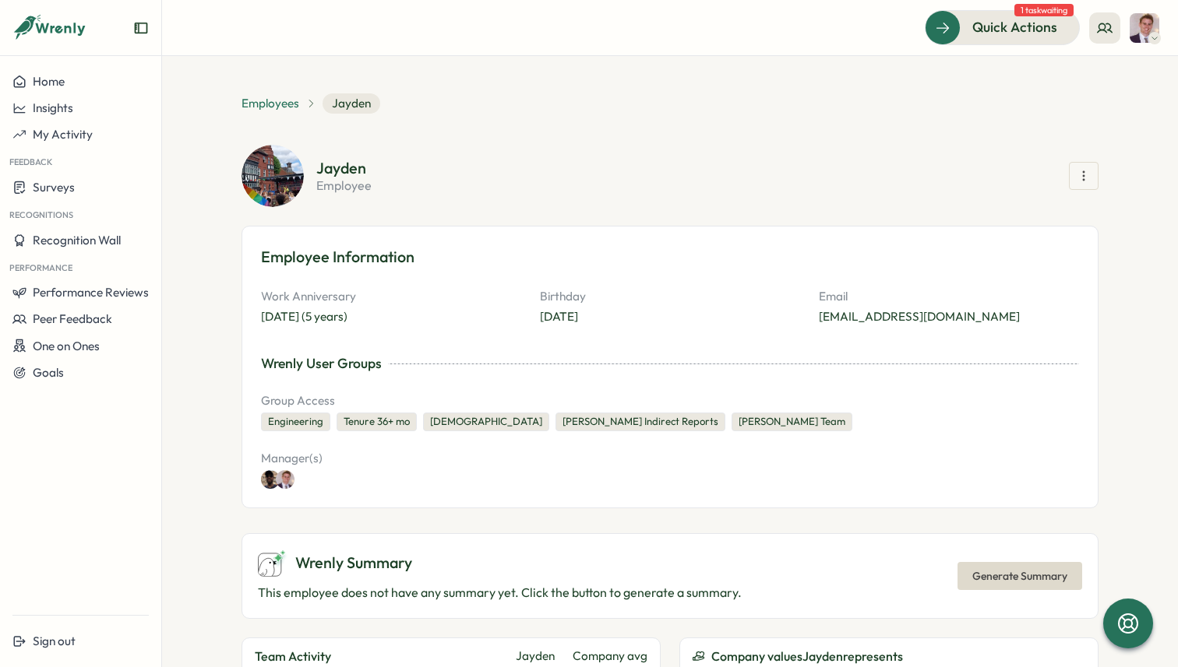
click at [263, 101] on span "Employees" at bounding box center [270, 103] width 58 height 17
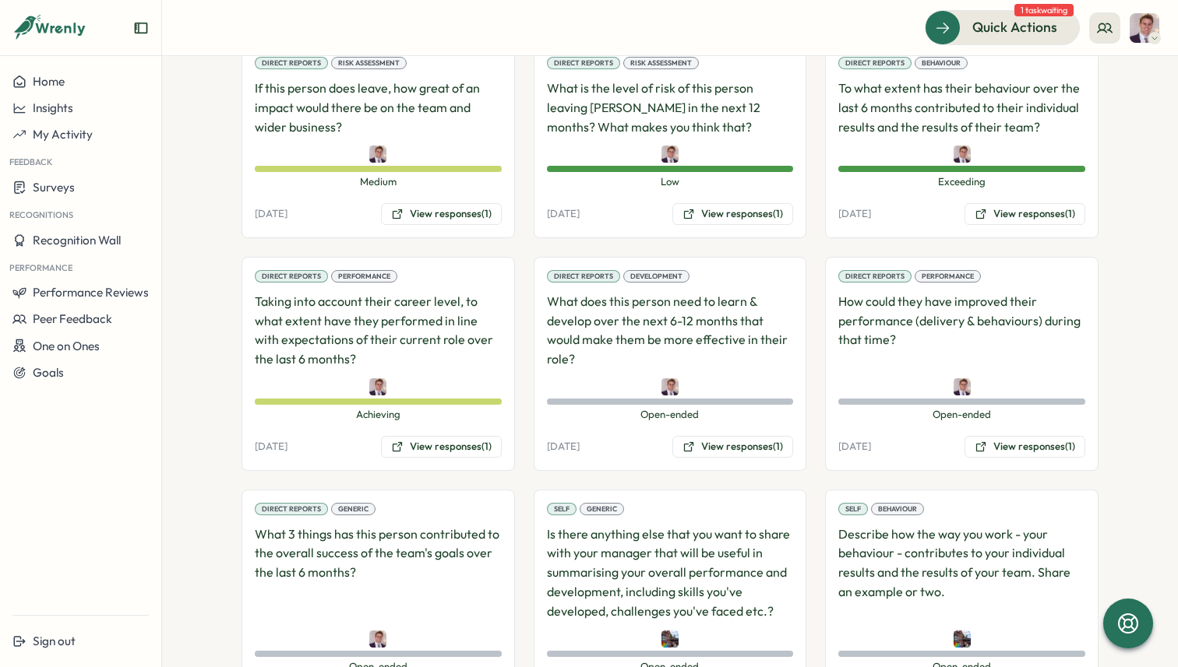
scroll to position [1008, 0]
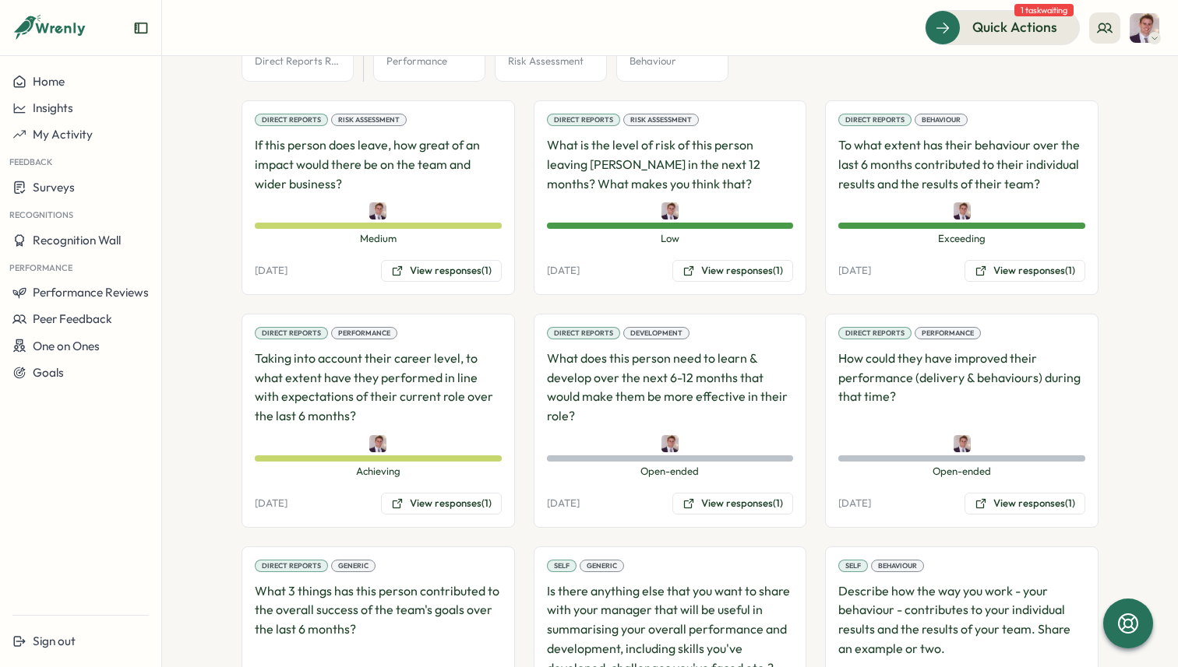
click at [208, 390] on section "**********" at bounding box center [670, 361] width 1016 height 611
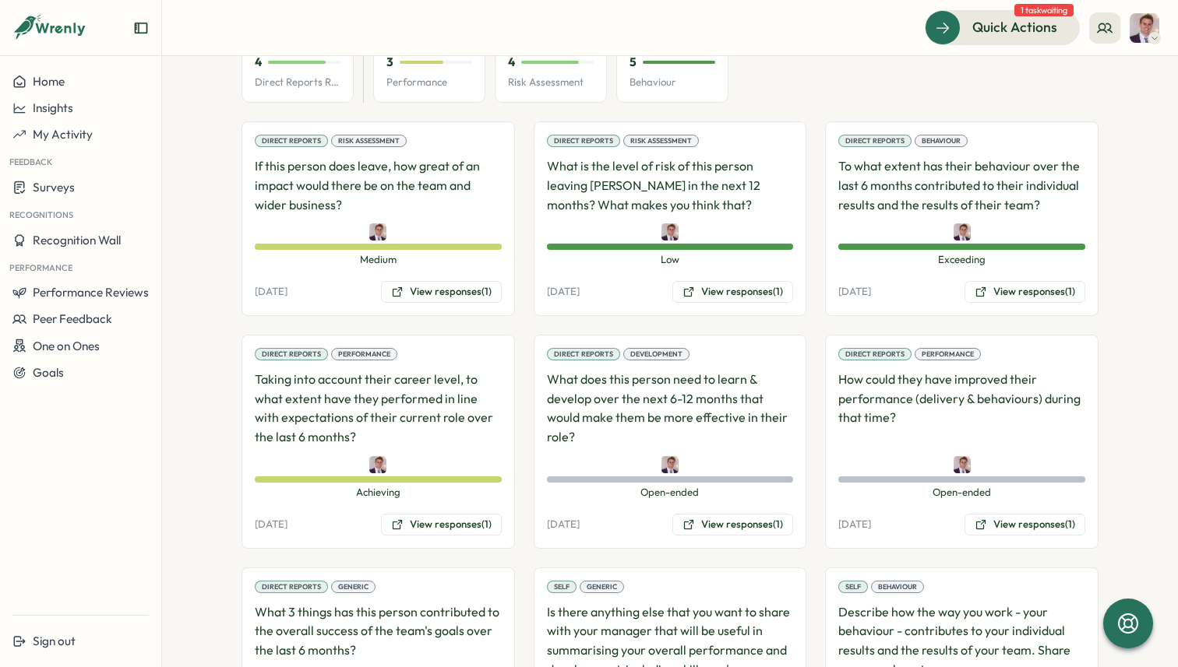
scroll to position [1016, 0]
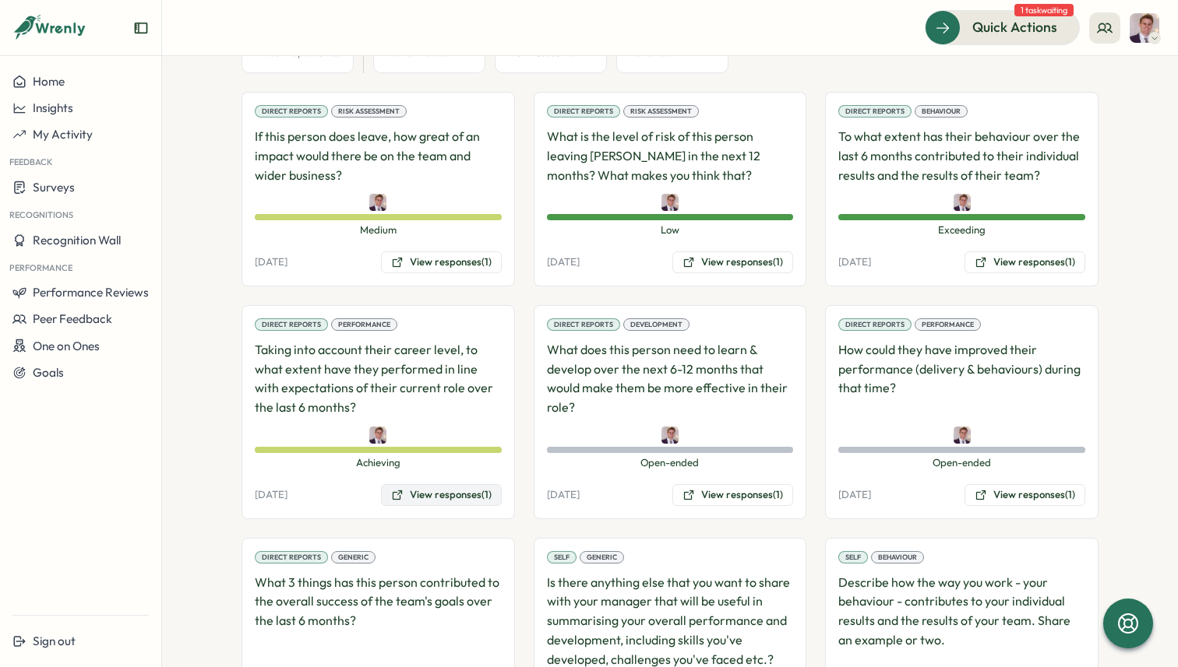
click at [456, 495] on button "View responses (1)" at bounding box center [441, 495] width 121 height 22
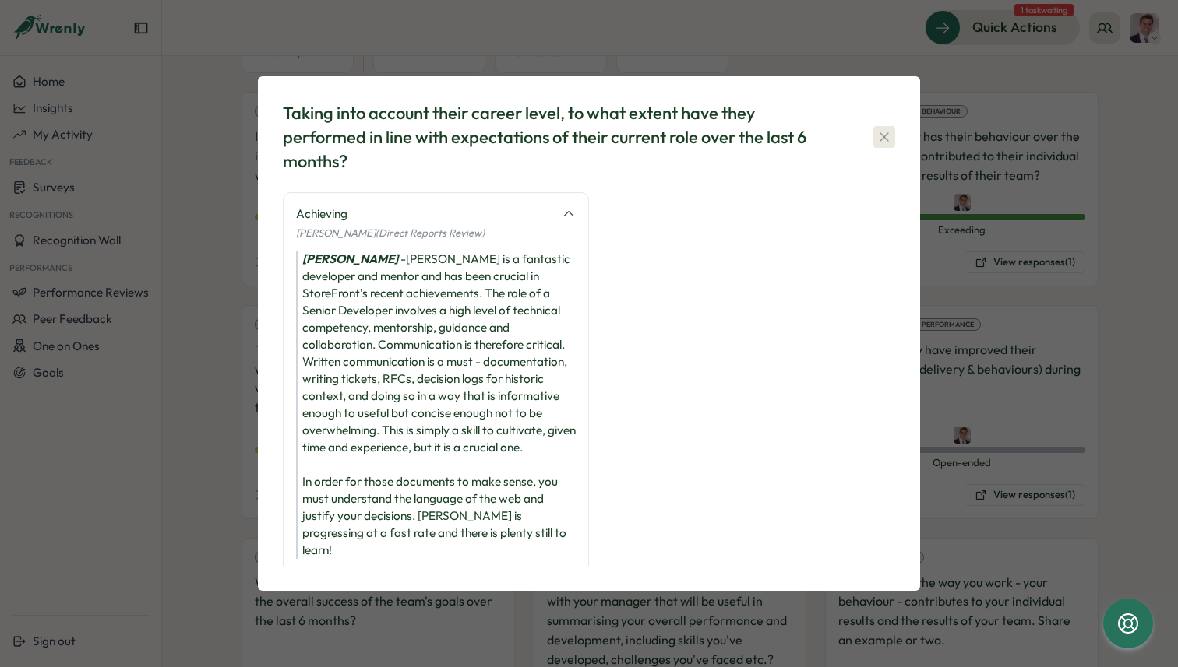
click at [888, 134] on icon "button" at bounding box center [884, 137] width 16 height 16
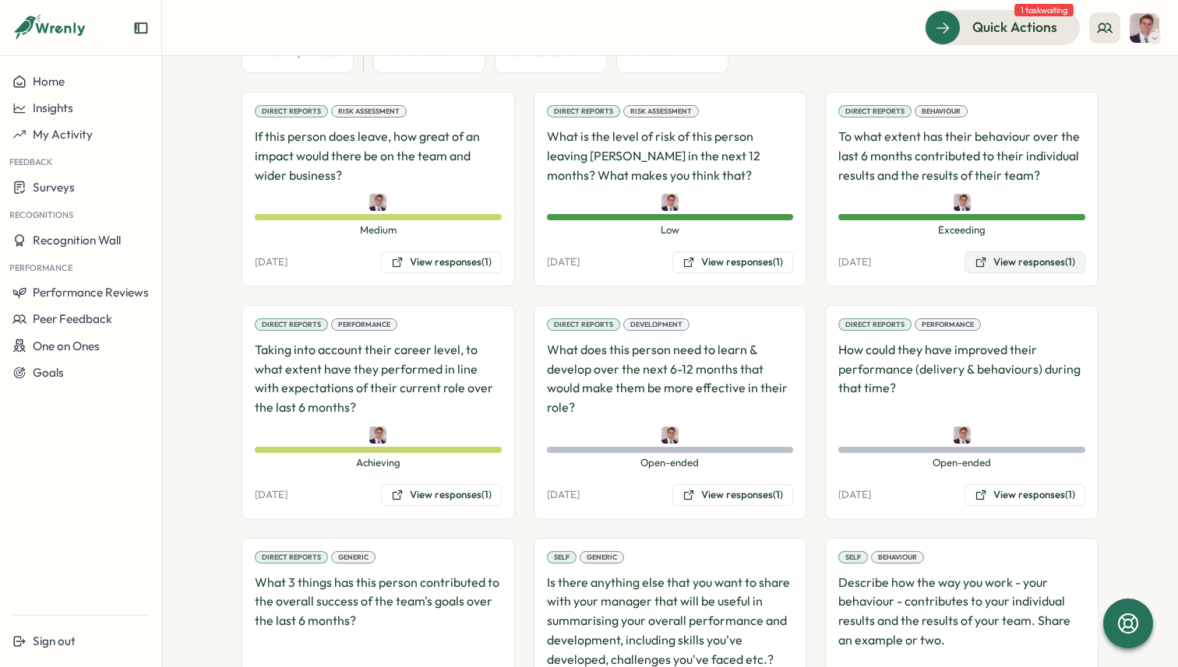
click at [1003, 264] on button "View responses (1)" at bounding box center [1024, 263] width 121 height 22
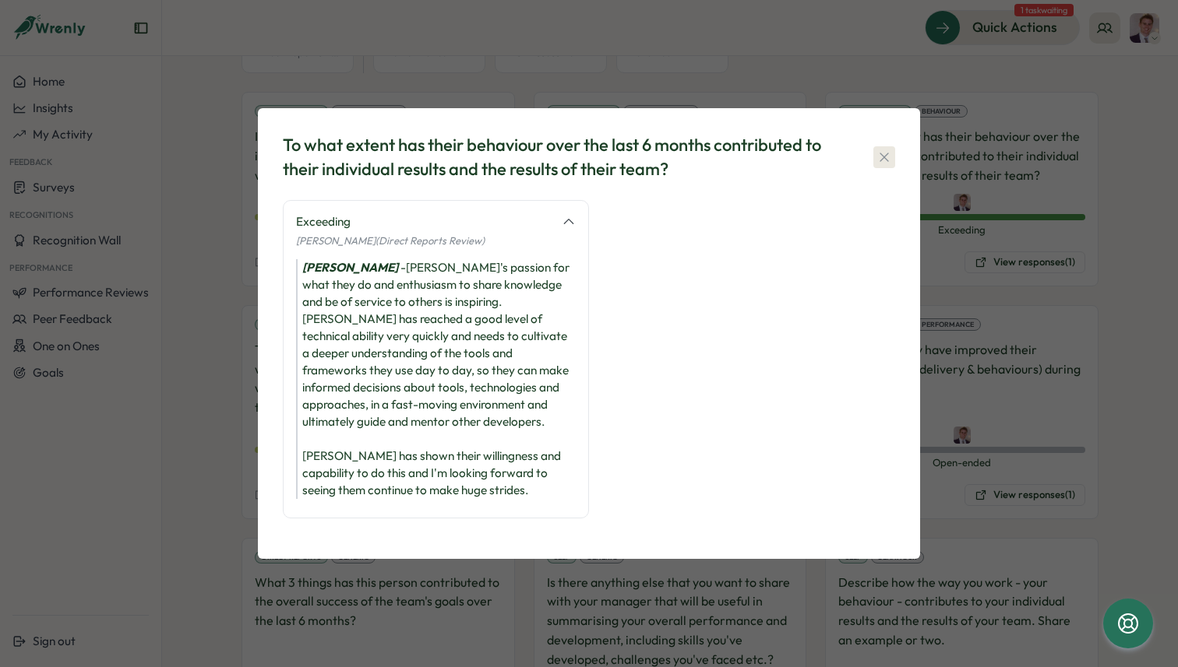
click at [884, 157] on icon "button" at bounding box center [883, 157] width 9 height 9
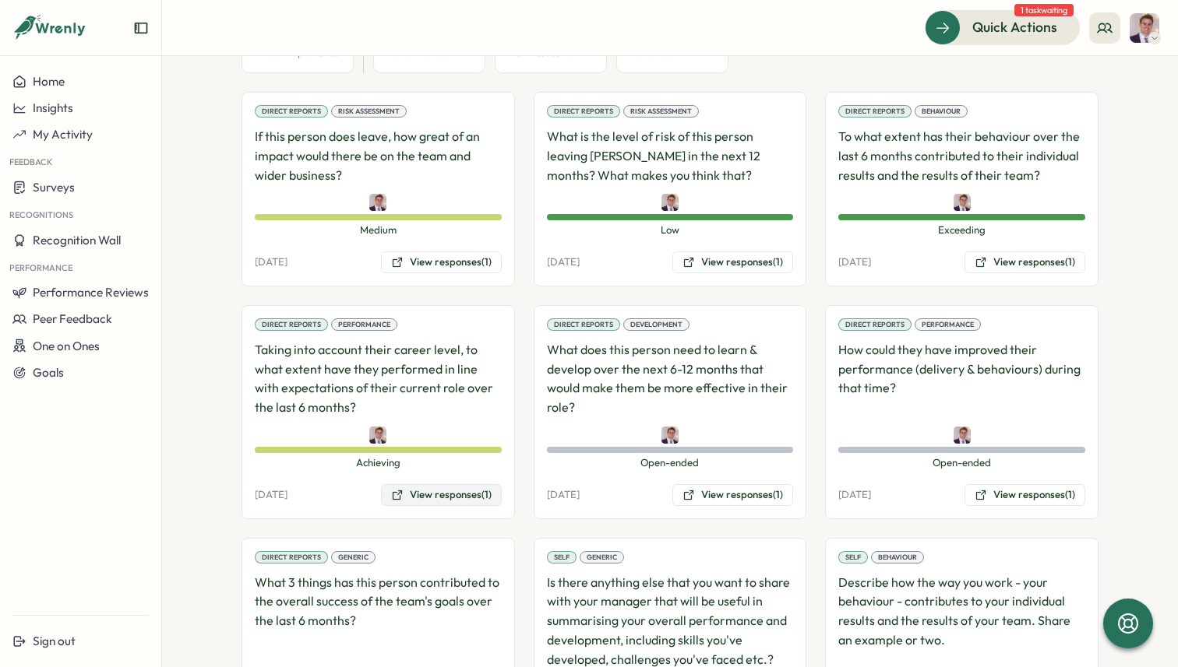
click at [471, 498] on button "View responses (1)" at bounding box center [441, 495] width 121 height 22
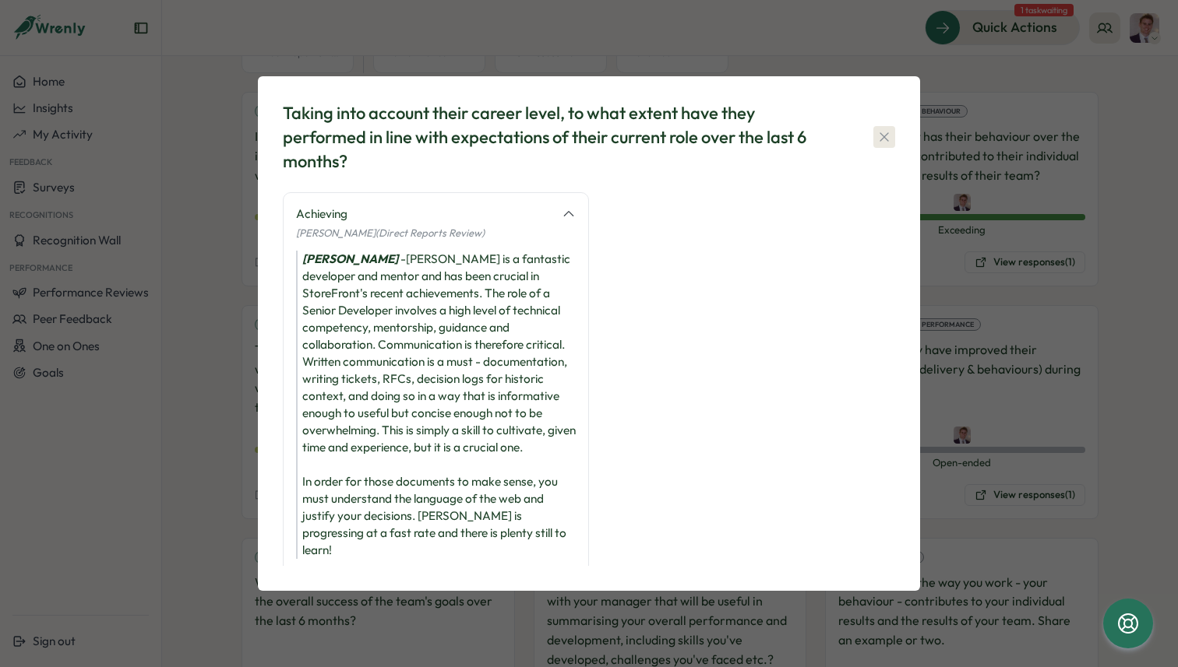
click at [884, 135] on icon "button" at bounding box center [884, 137] width 16 height 16
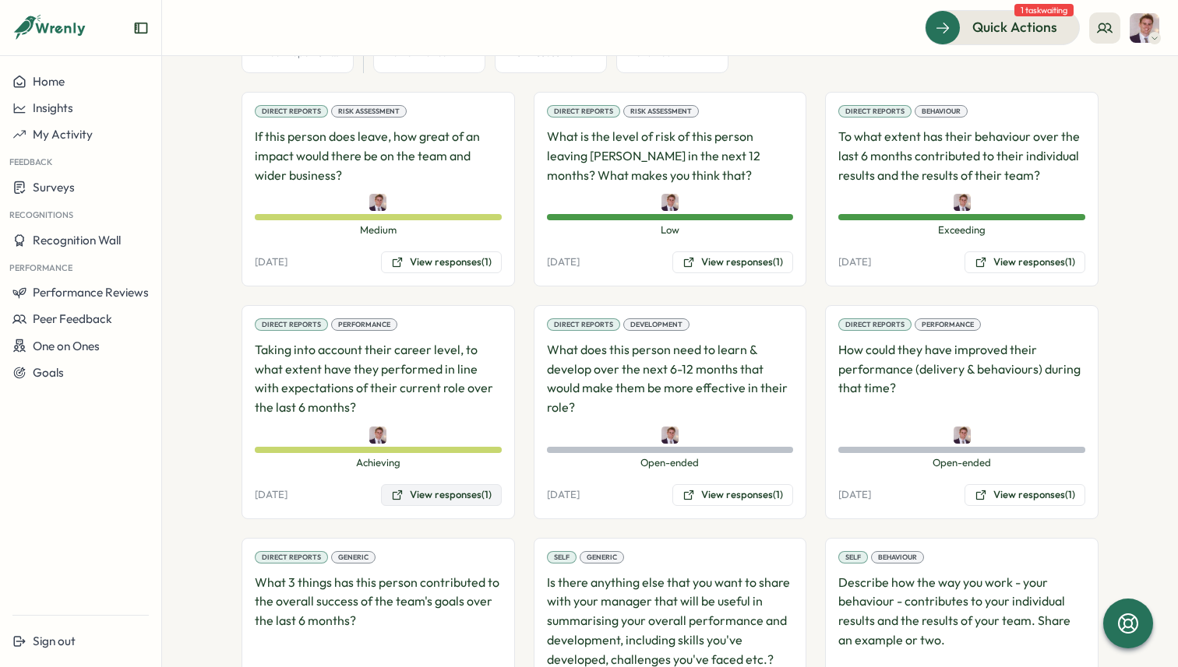
click at [441, 491] on button "View responses (1)" at bounding box center [441, 495] width 121 height 22
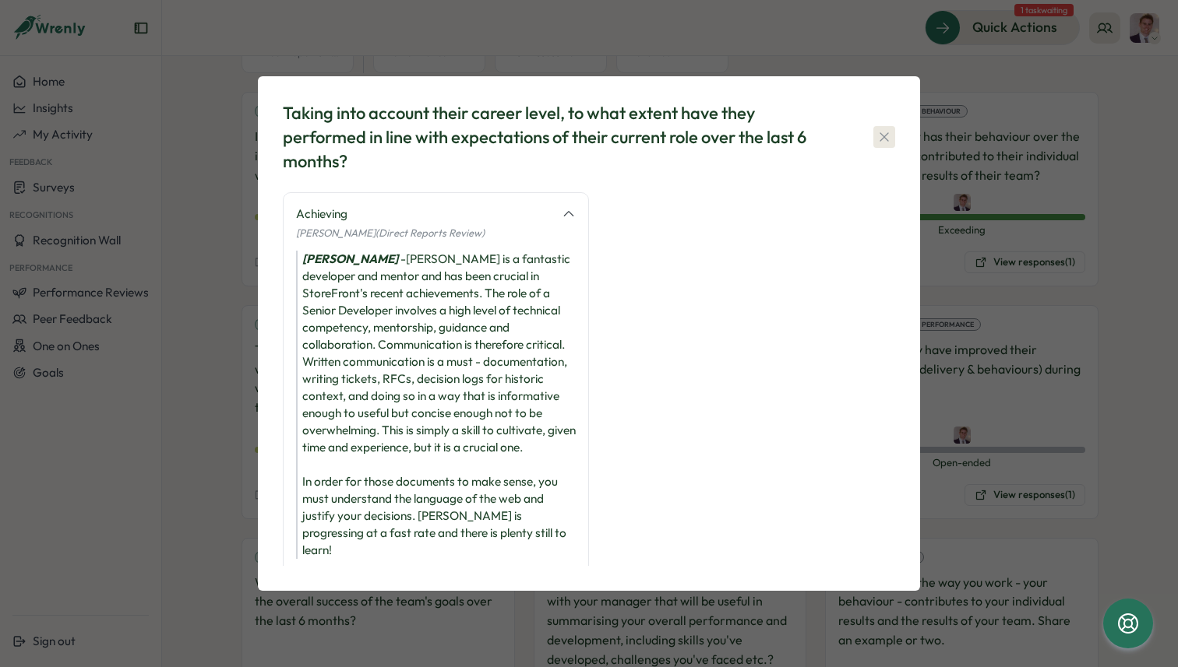
click at [877, 138] on icon "button" at bounding box center [884, 137] width 16 height 16
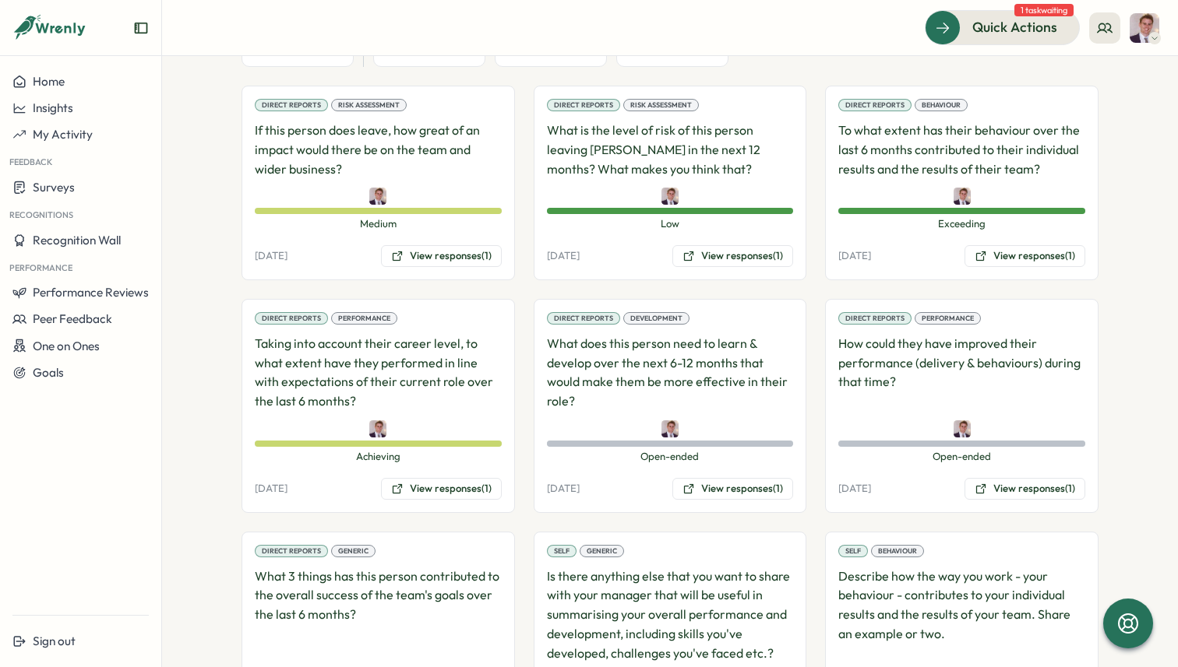
scroll to position [1037, 0]
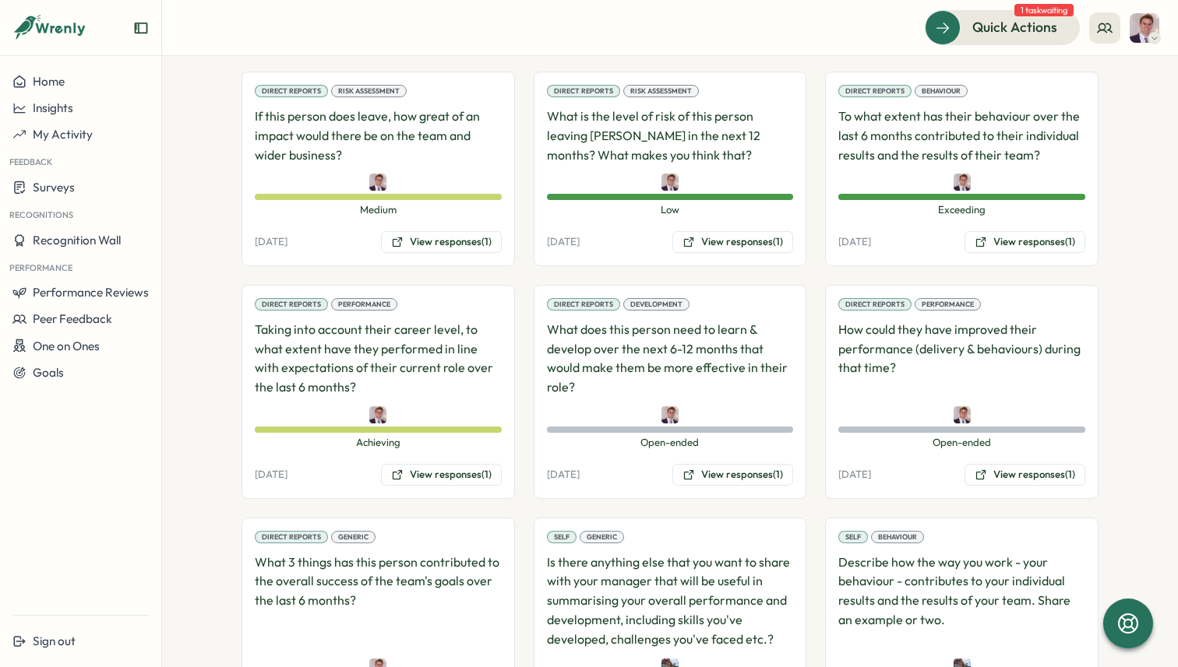
click at [737, 463] on div "Direct Reports Development What does this person need to learn & develop over t…" at bounding box center [670, 392] width 273 height 214
click at [731, 478] on button "View responses (1)" at bounding box center [732, 475] width 121 height 22
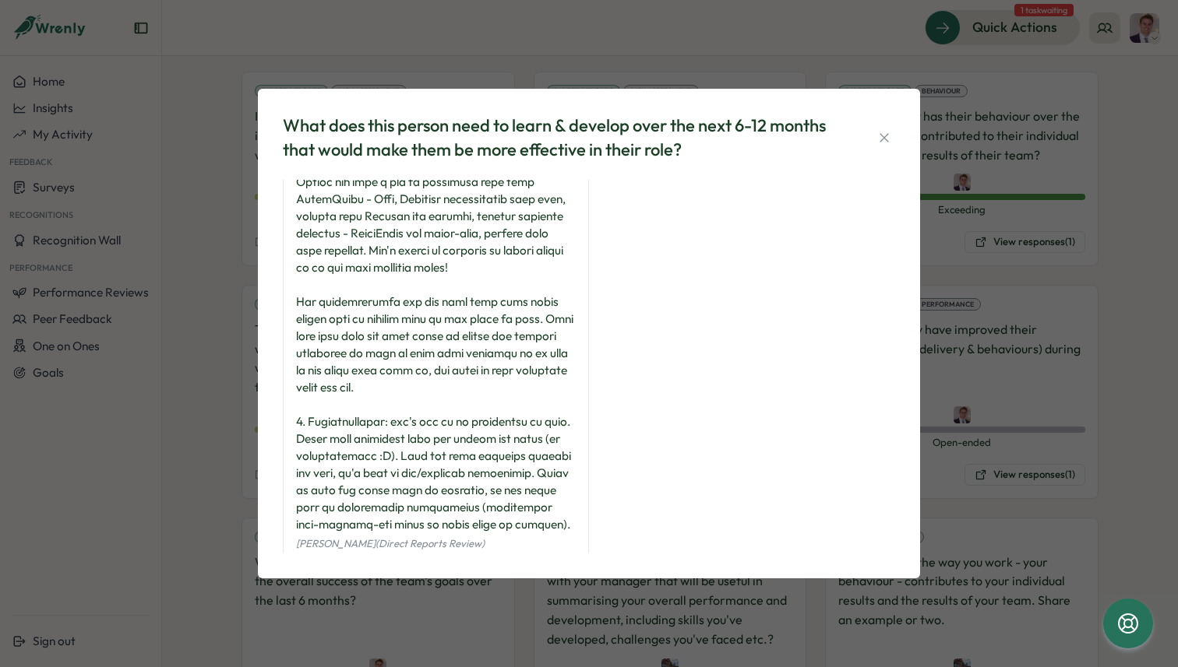
scroll to position [690, 0]
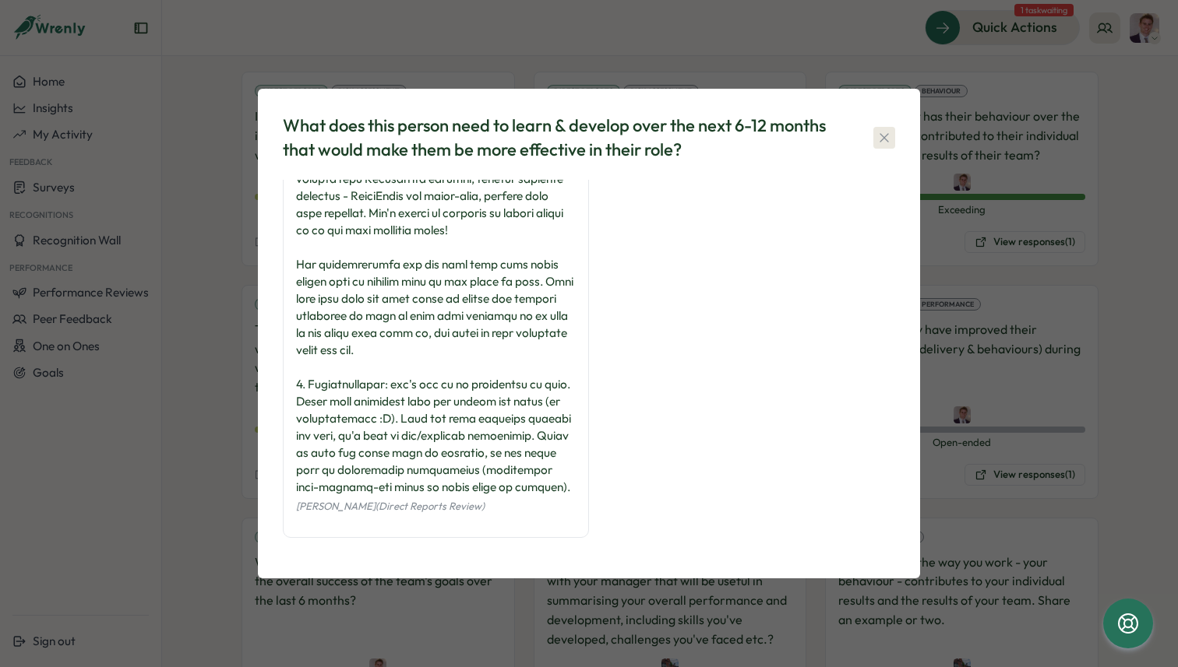
click at [886, 137] on icon "button" at bounding box center [884, 138] width 16 height 16
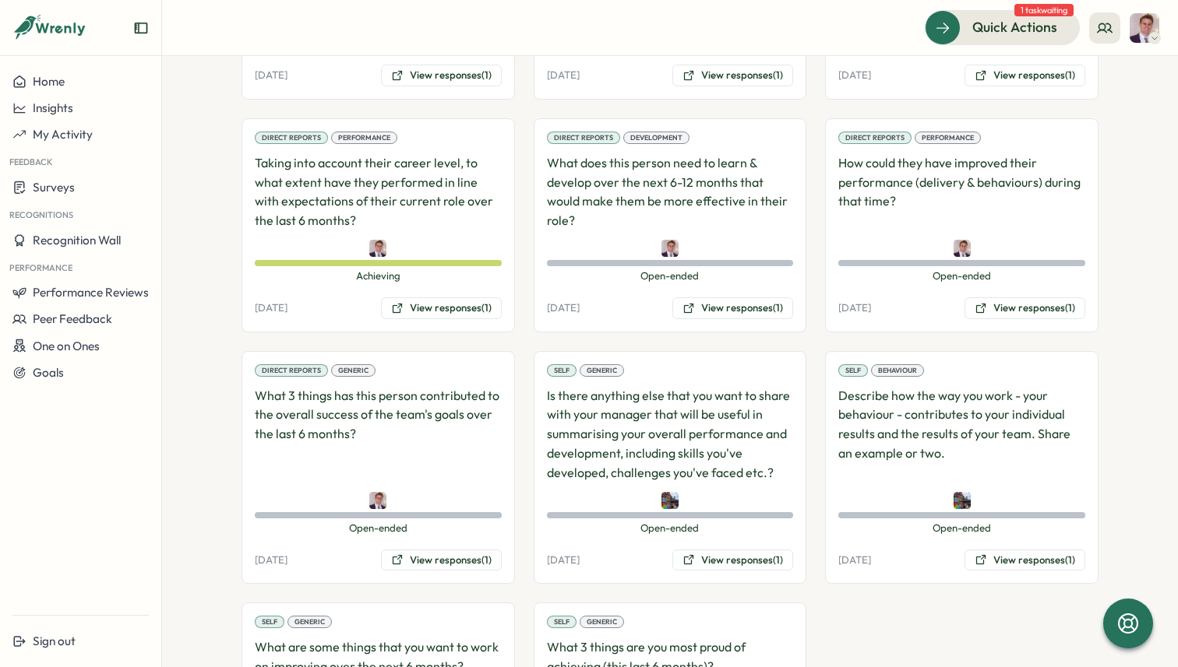
scroll to position [1203, 0]
click at [1041, 304] on button "View responses (1)" at bounding box center [1024, 309] width 121 height 22
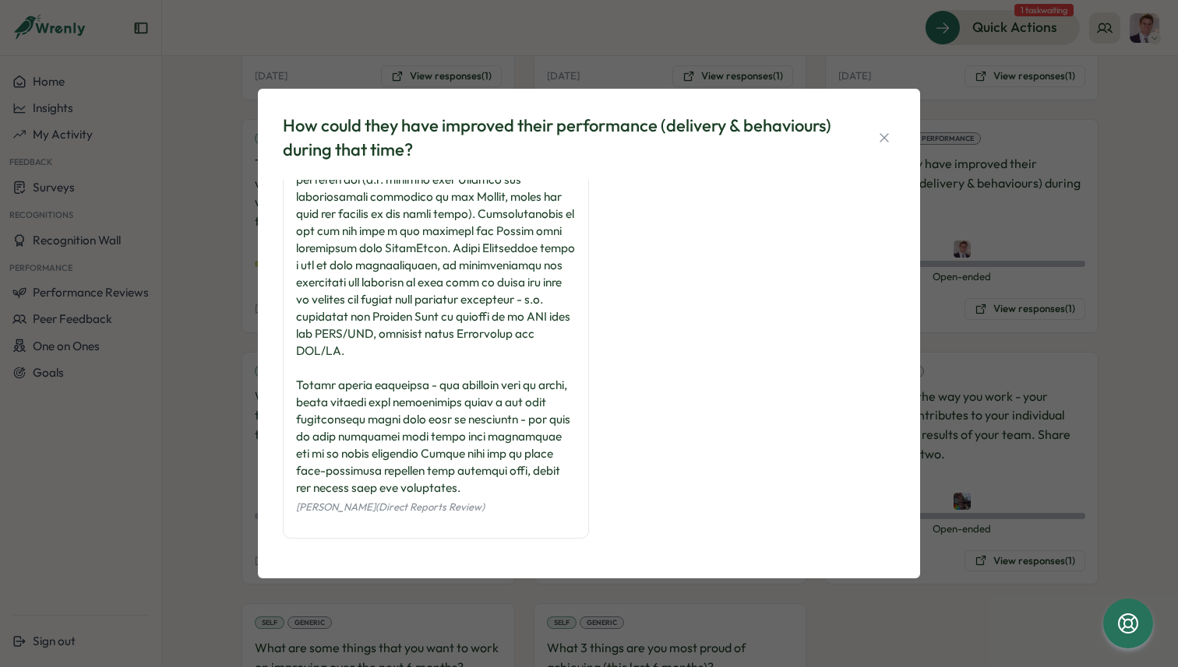
scroll to position [0, 0]
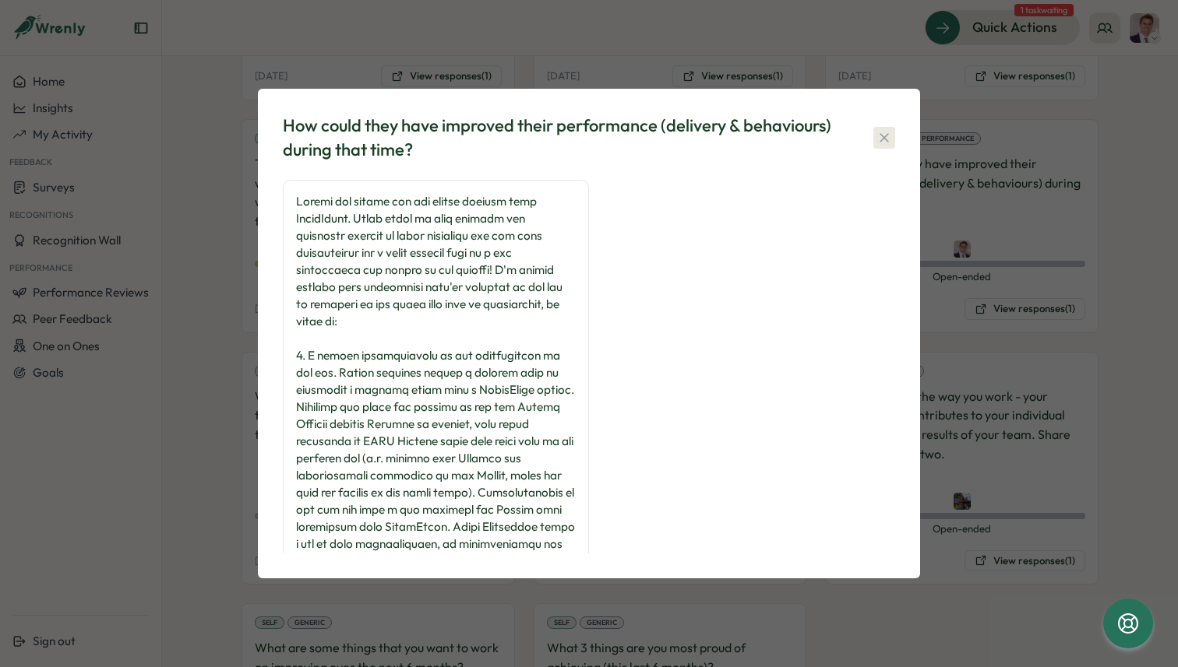
click at [884, 142] on icon "button" at bounding box center [884, 138] width 16 height 16
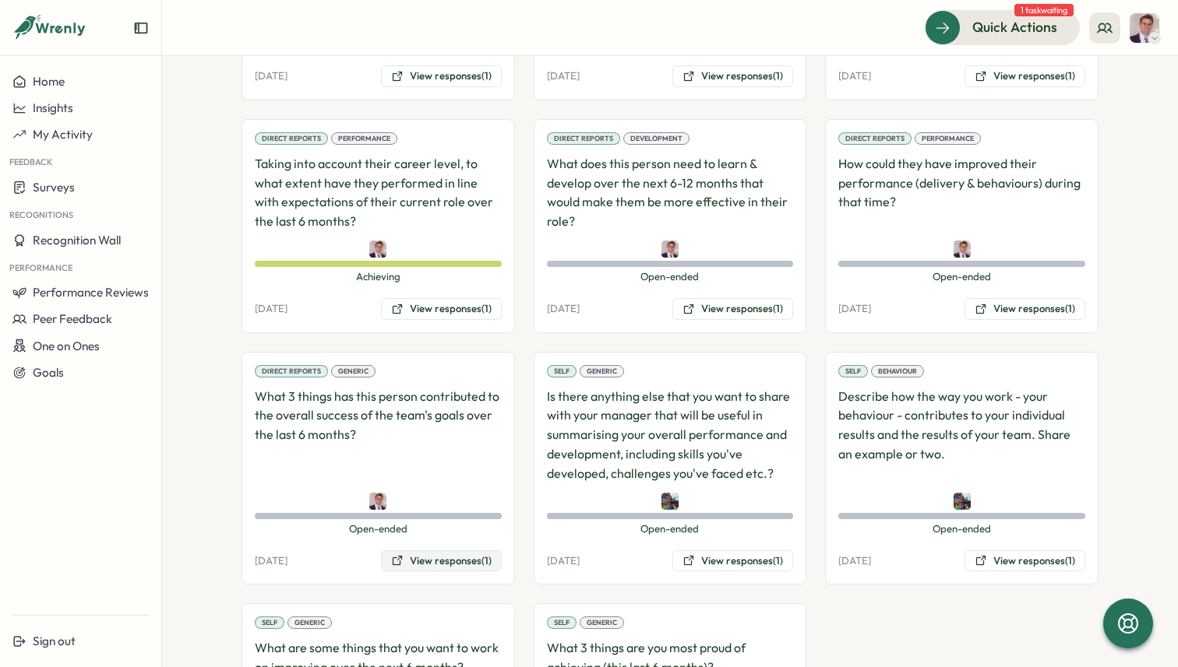
click at [444, 560] on button "View responses (1)" at bounding box center [441, 562] width 121 height 22
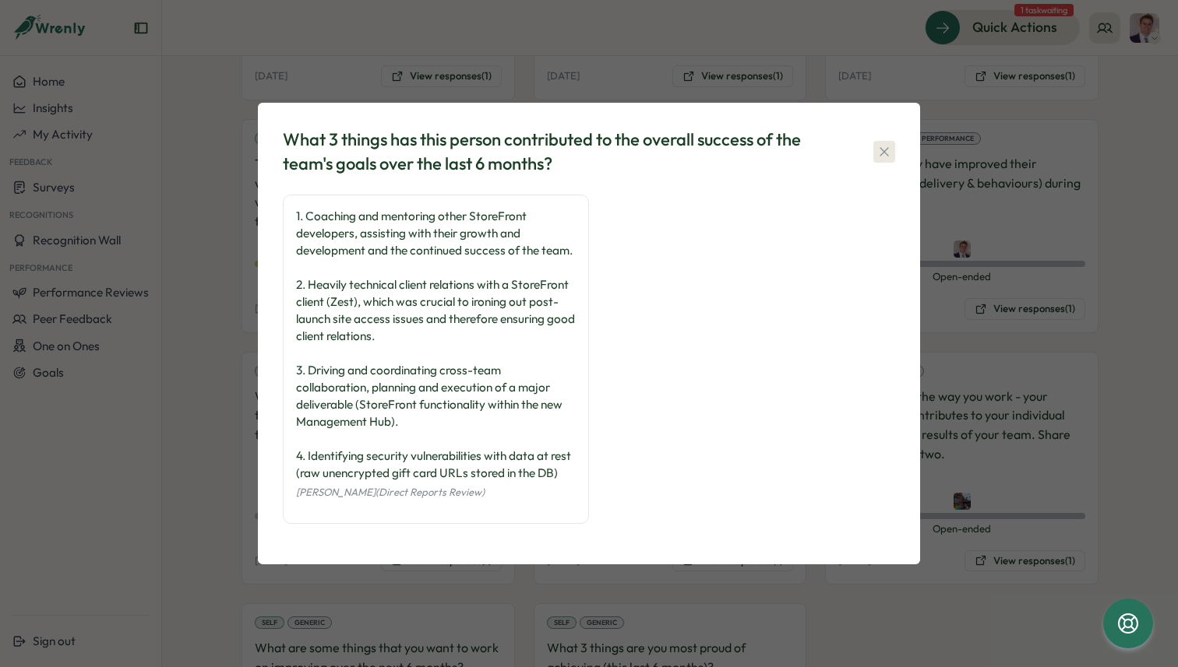
click at [889, 144] on icon "button" at bounding box center [884, 152] width 16 height 16
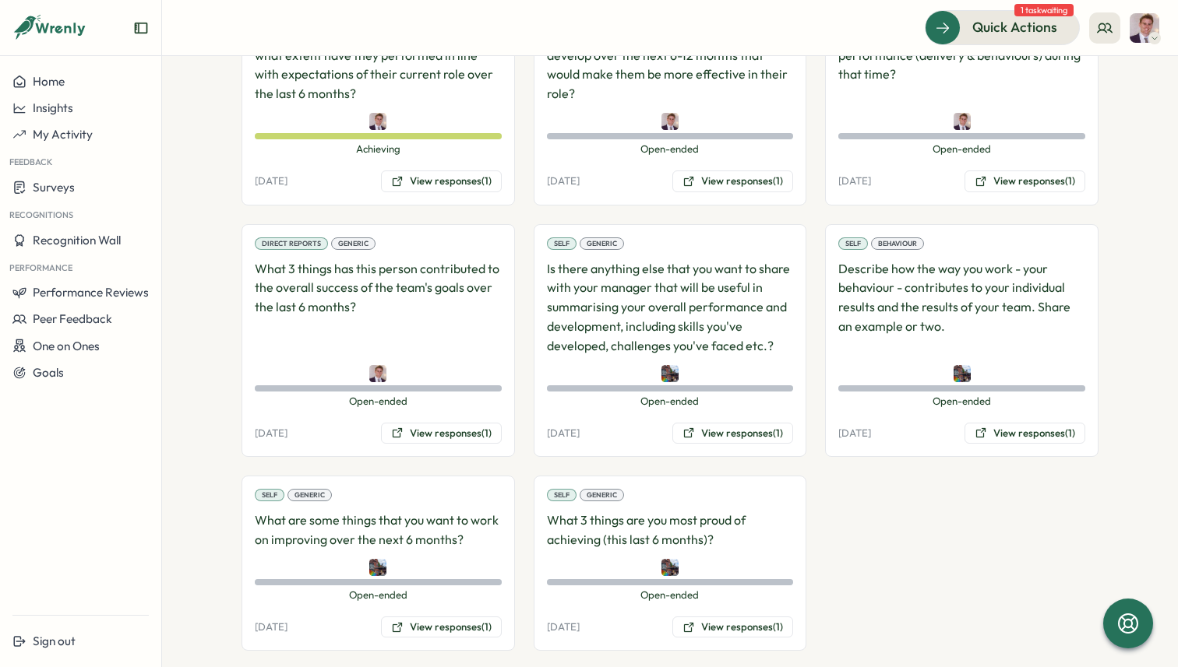
scroll to position [1349, 0]
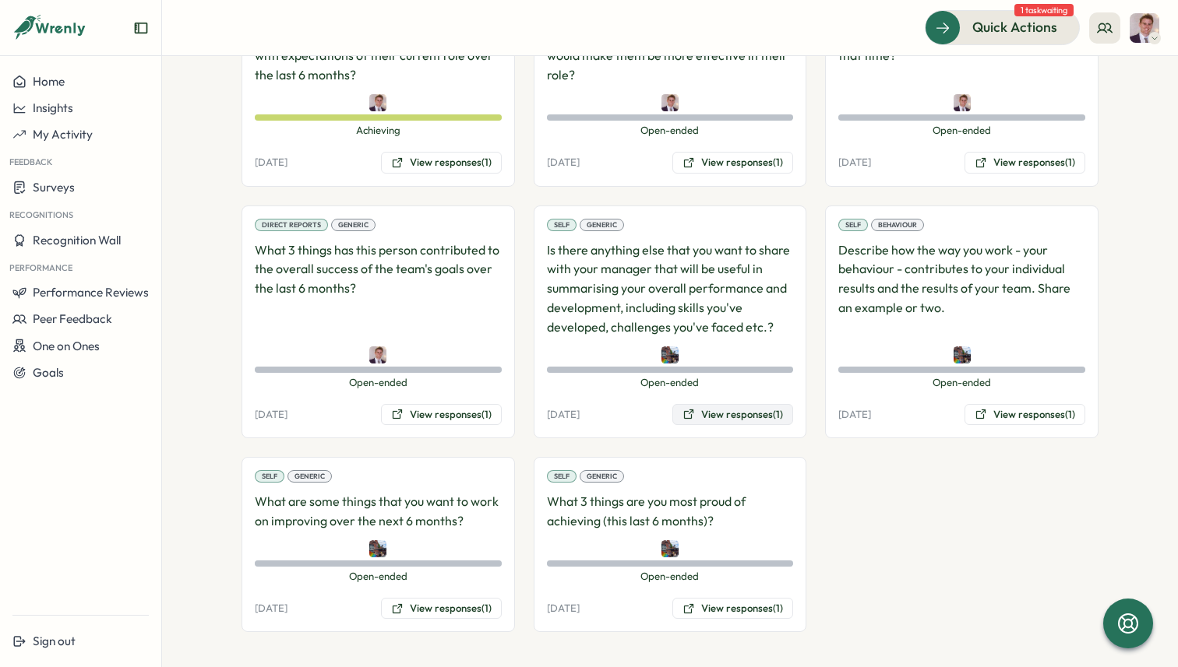
click at [769, 415] on button "View responses (1)" at bounding box center [732, 415] width 121 height 22
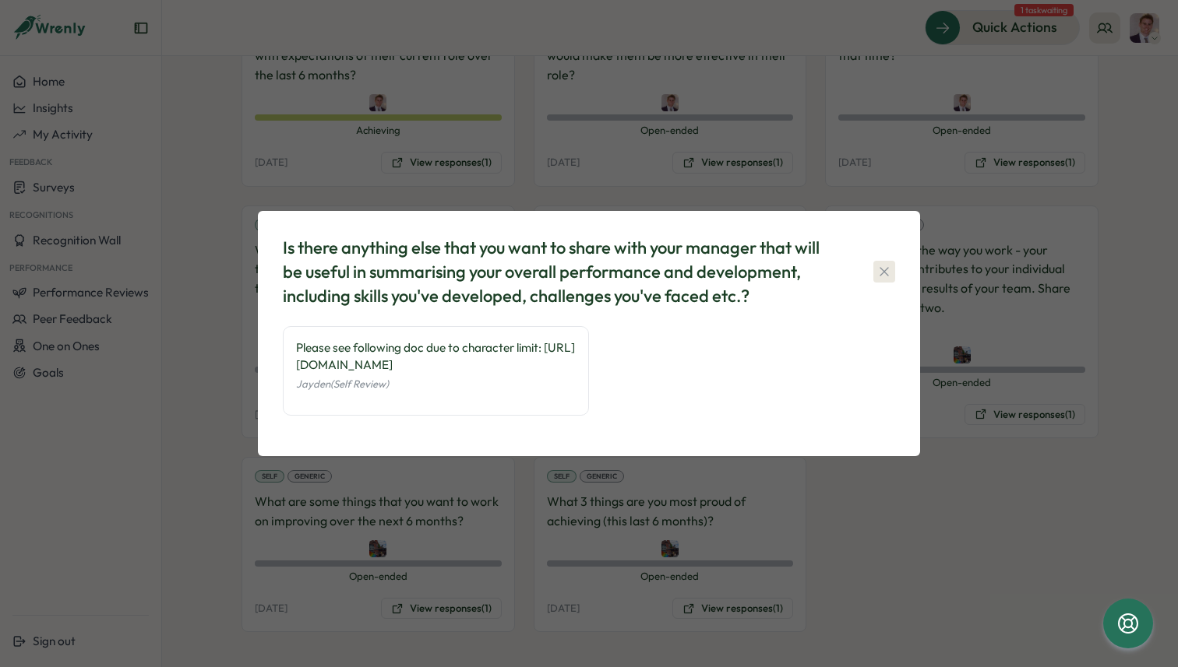
click at [885, 266] on icon "button" at bounding box center [884, 272] width 16 height 16
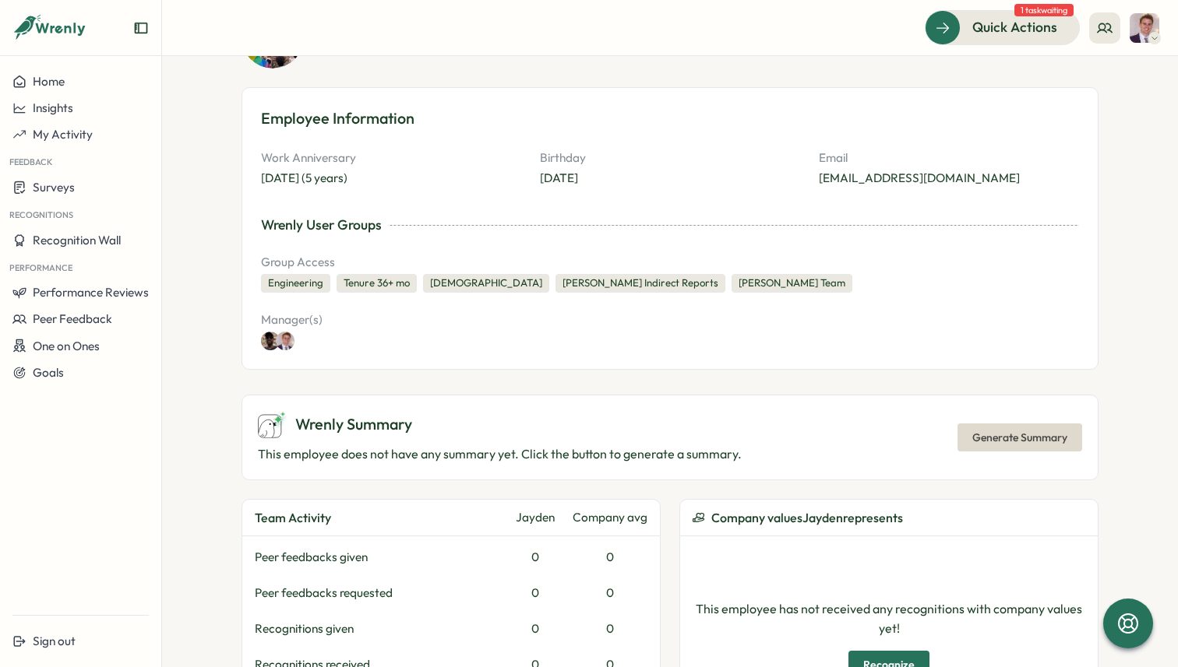
scroll to position [0, 0]
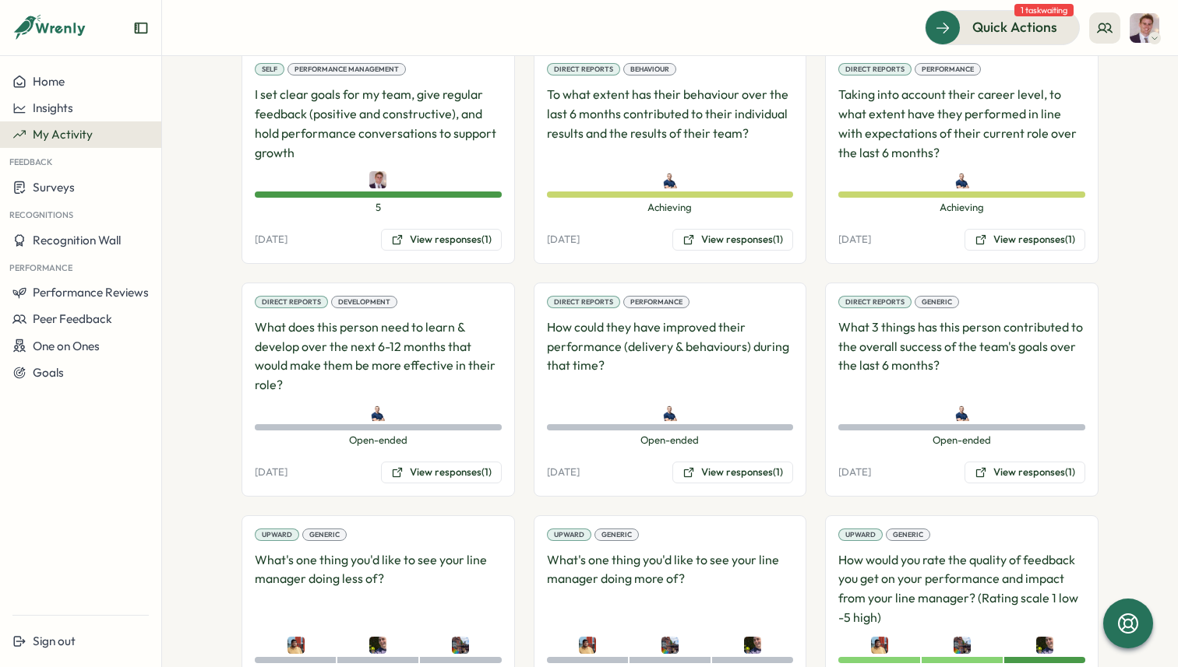
scroll to position [1740, 0]
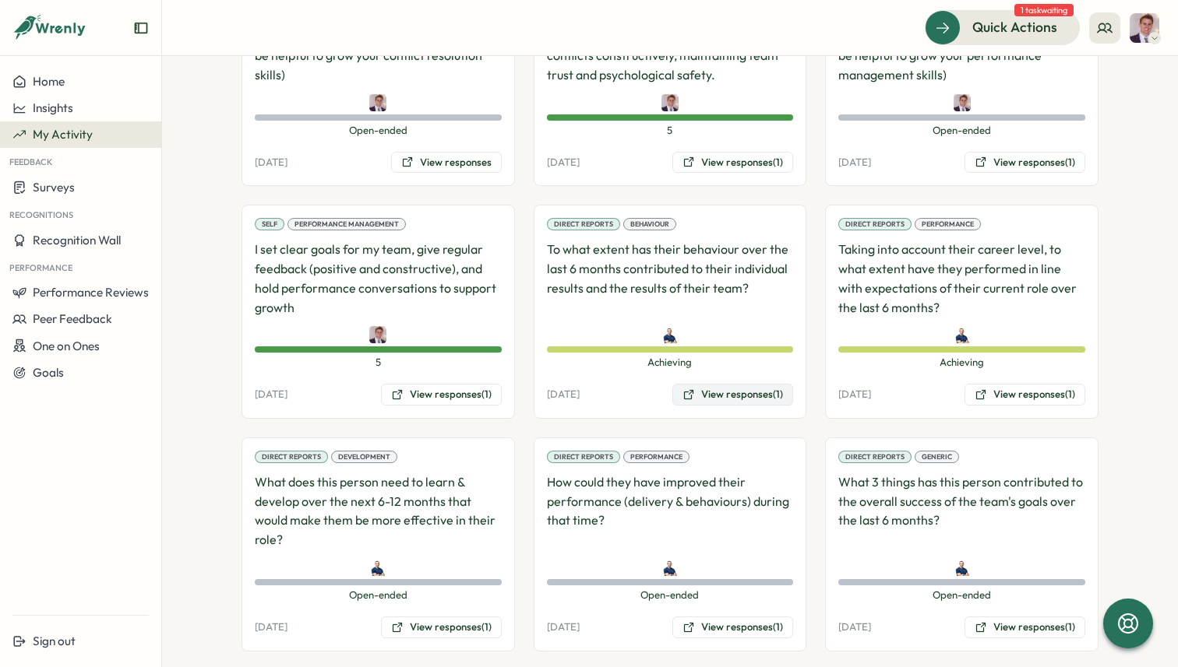
click at [716, 393] on button "View responses (1)" at bounding box center [732, 395] width 121 height 22
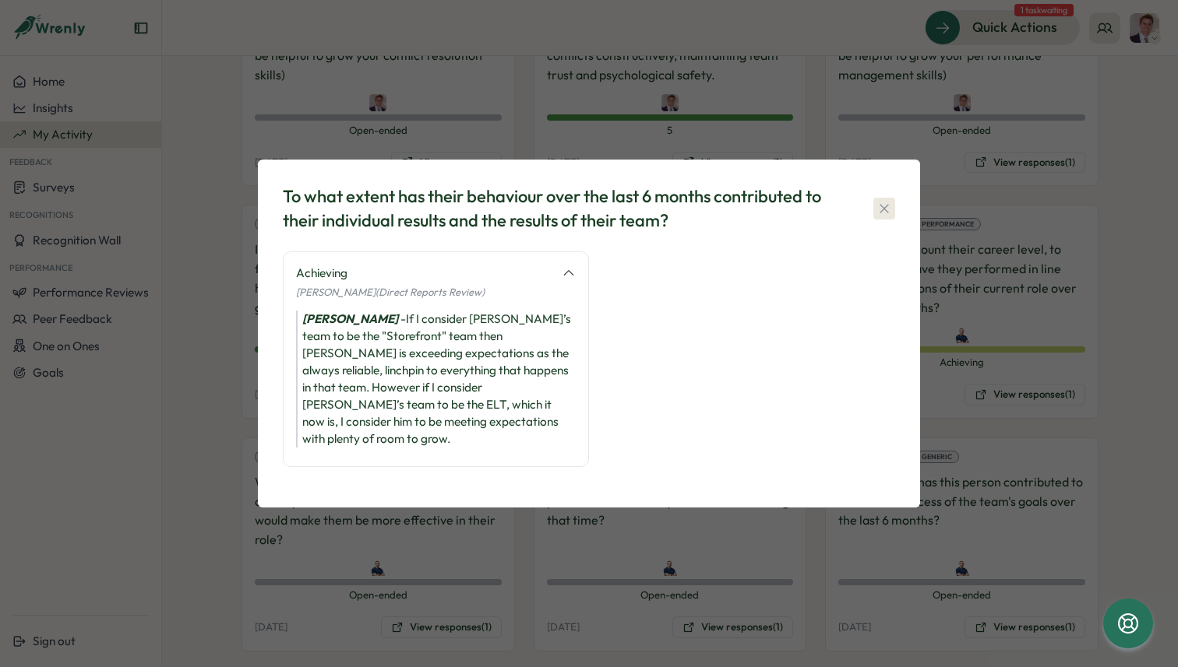
click at [878, 211] on icon "button" at bounding box center [884, 209] width 16 height 16
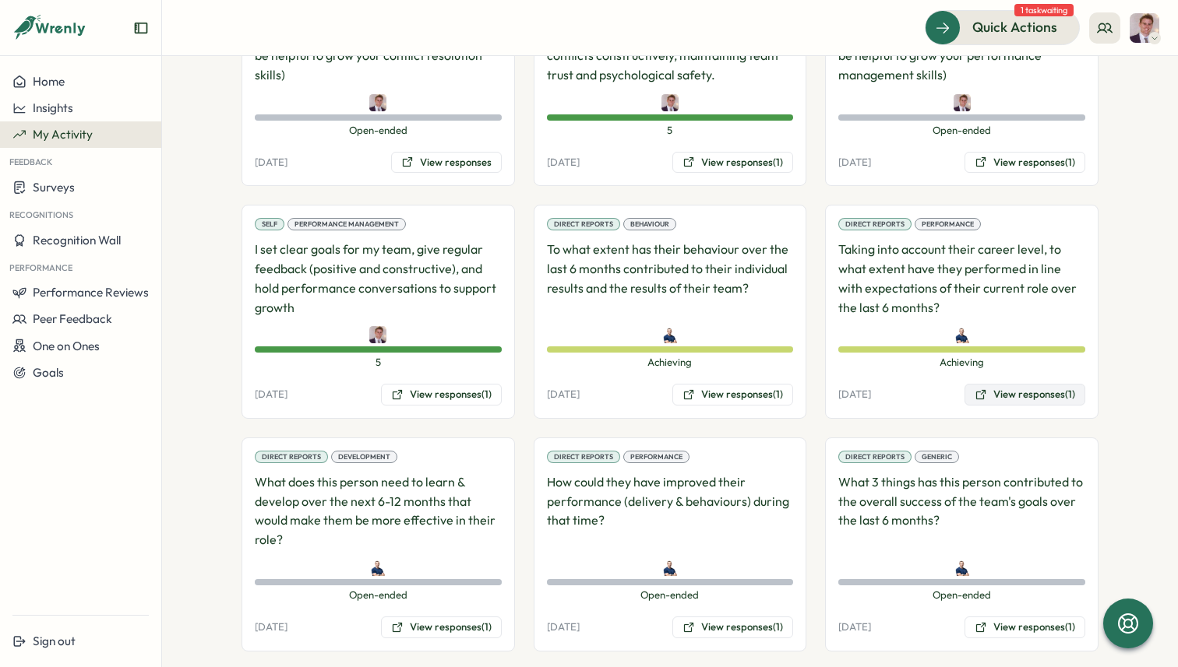
click at [981, 392] on icon at bounding box center [980, 394] width 9 height 9
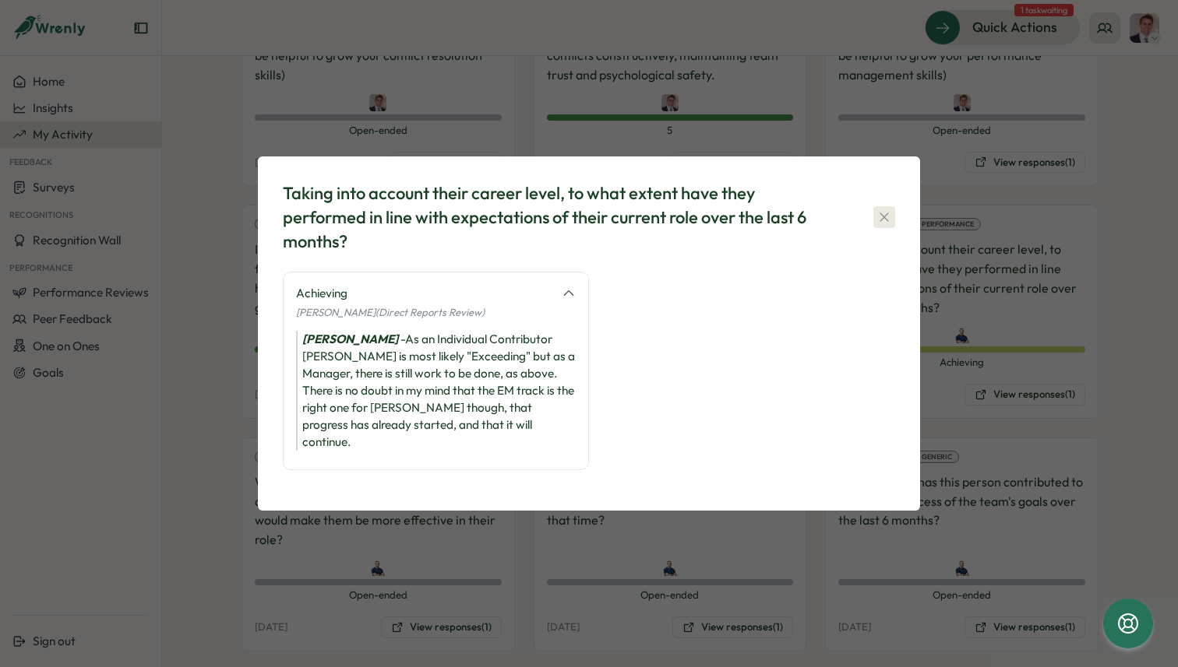
click at [887, 219] on icon "button" at bounding box center [884, 218] width 16 height 16
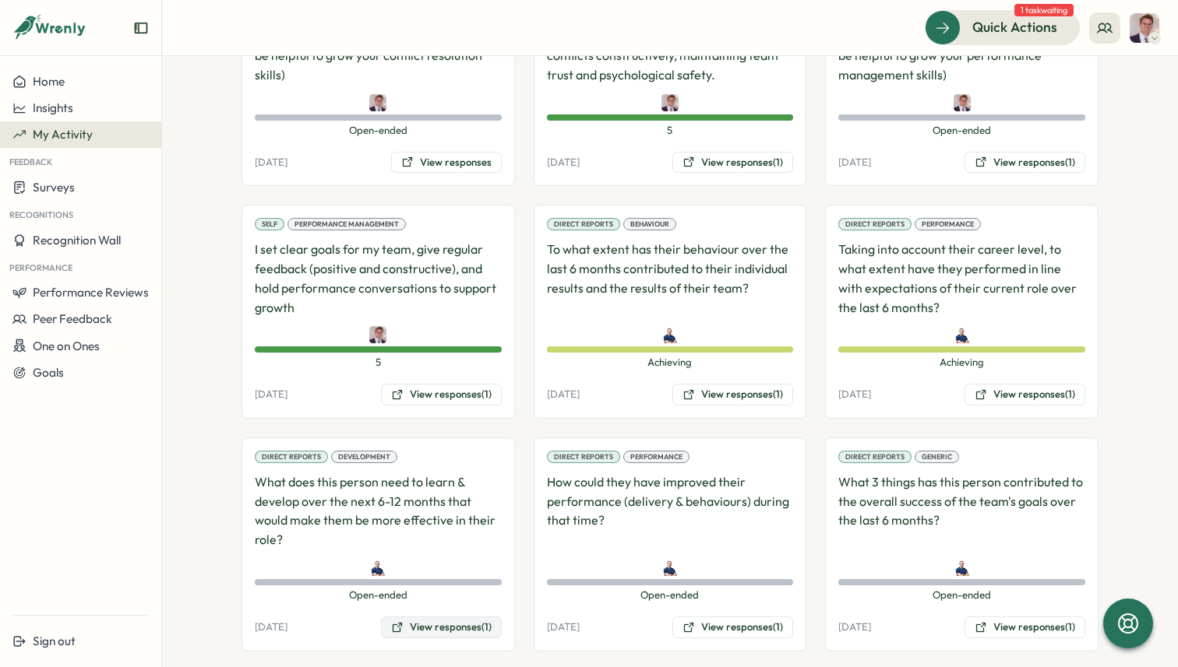
click at [413, 632] on button "View responses (1)" at bounding box center [441, 628] width 121 height 22
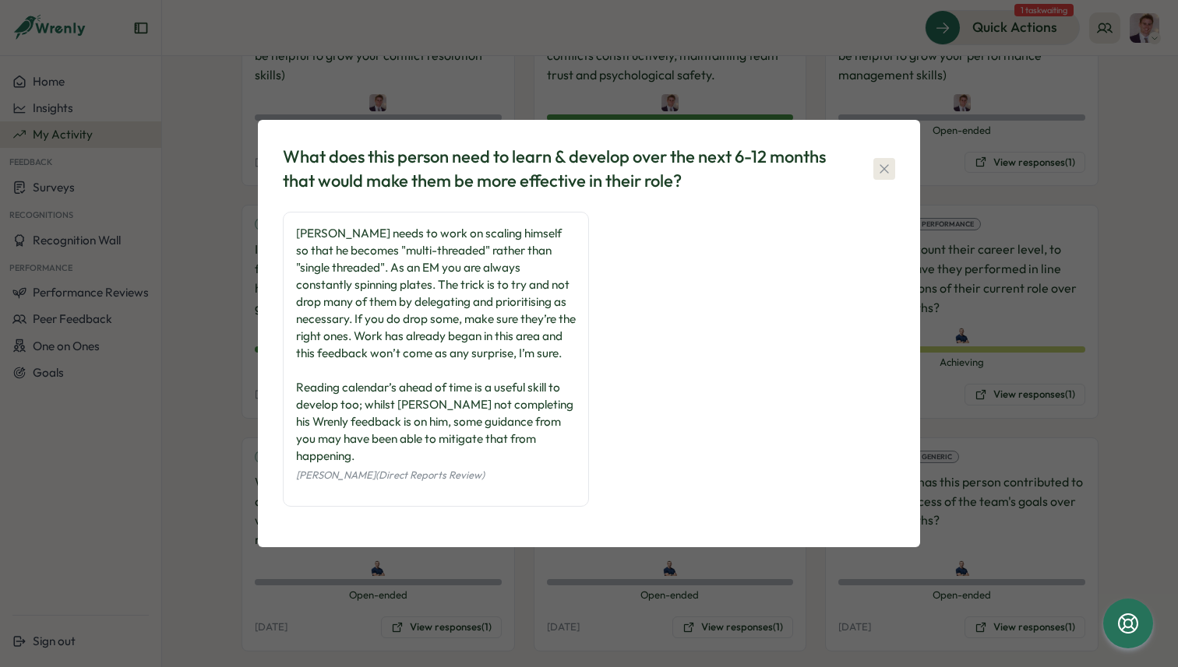
click at [888, 177] on icon "button" at bounding box center [884, 169] width 16 height 16
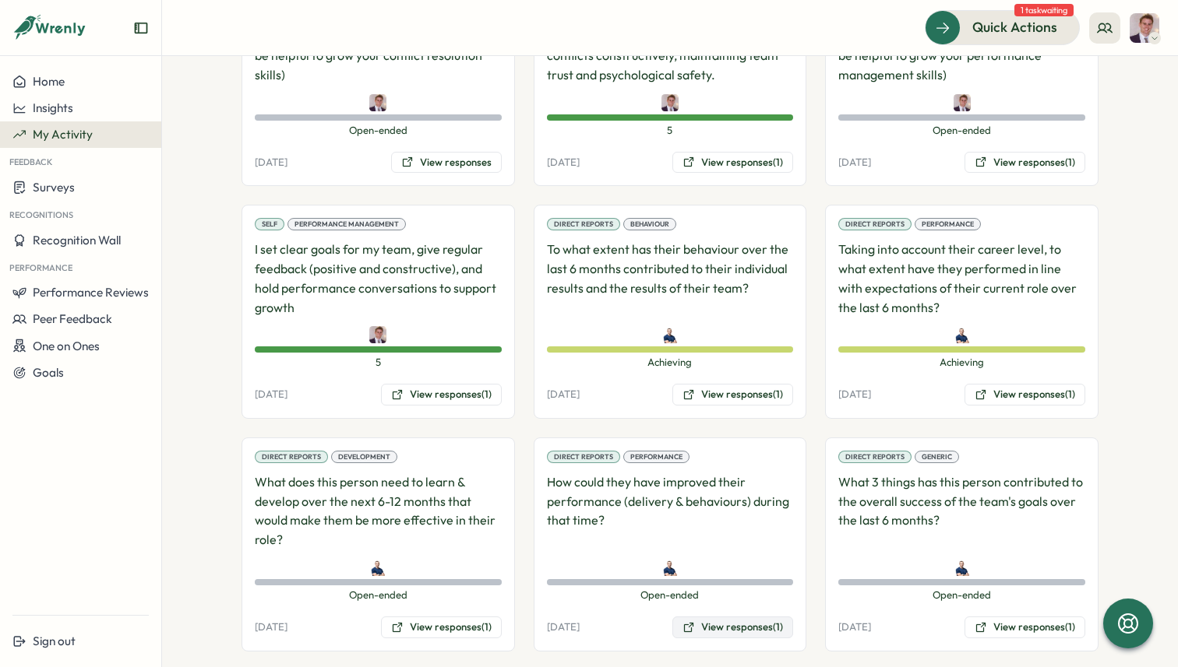
click at [766, 629] on button "View responses (1)" at bounding box center [732, 628] width 121 height 22
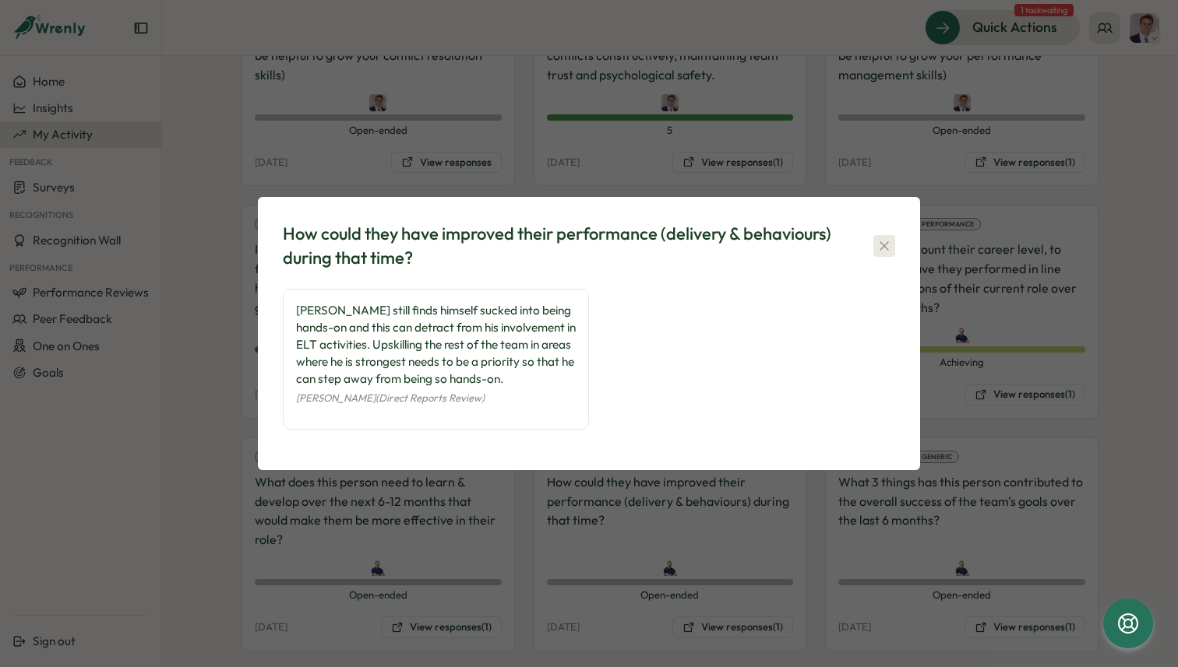
click at [889, 245] on icon "button" at bounding box center [884, 246] width 16 height 16
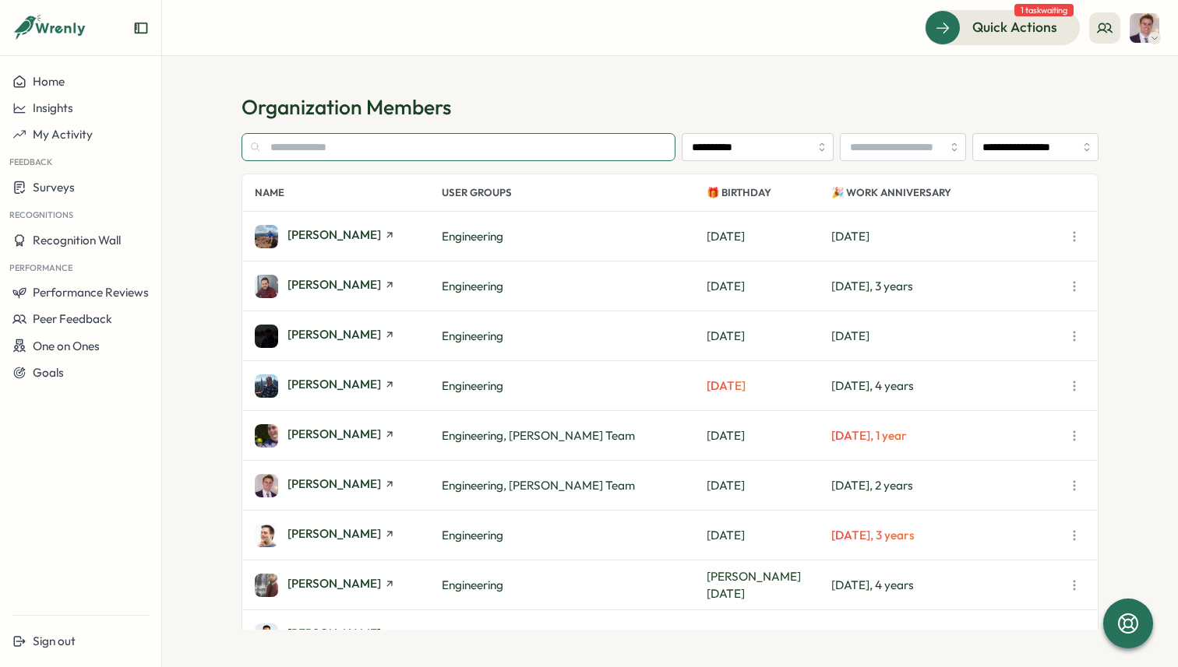
click at [482, 153] on input "text" at bounding box center [458, 147] width 434 height 28
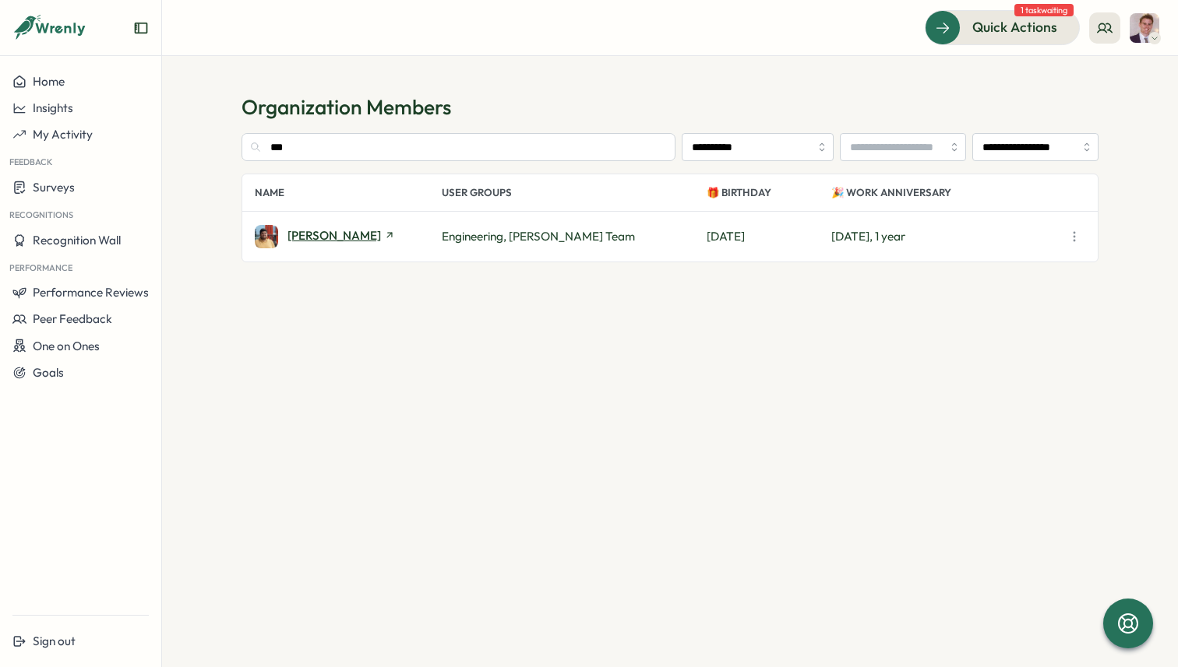
click at [348, 235] on span "[PERSON_NAME]" at bounding box center [333, 236] width 93 height 12
click at [414, 146] on input "***" at bounding box center [458, 147] width 434 height 28
type input "***"
click at [312, 230] on span "[PERSON_NAME]" at bounding box center [333, 236] width 93 height 12
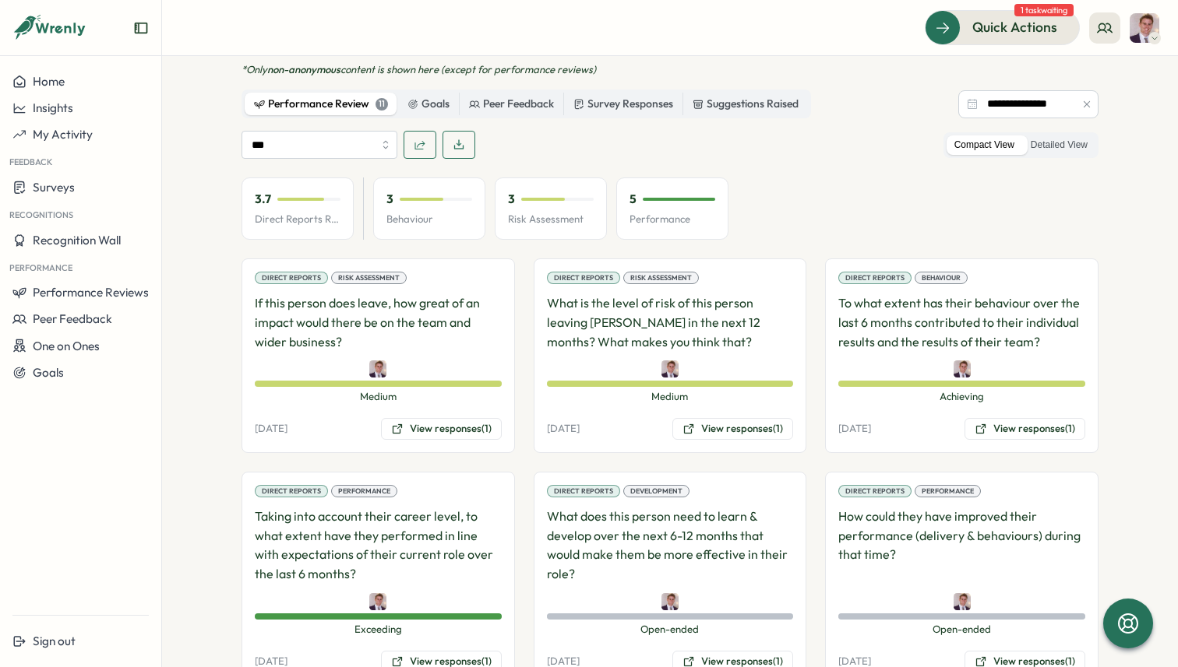
scroll to position [911, 0]
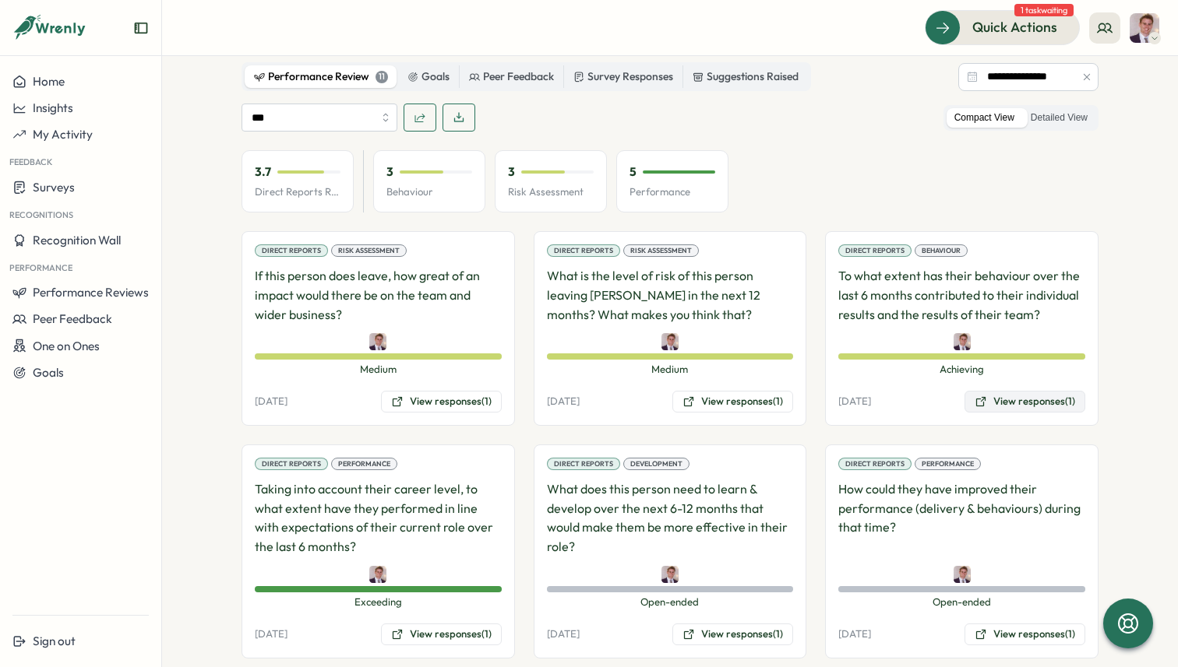
click at [1016, 391] on button "View responses (1)" at bounding box center [1024, 402] width 121 height 22
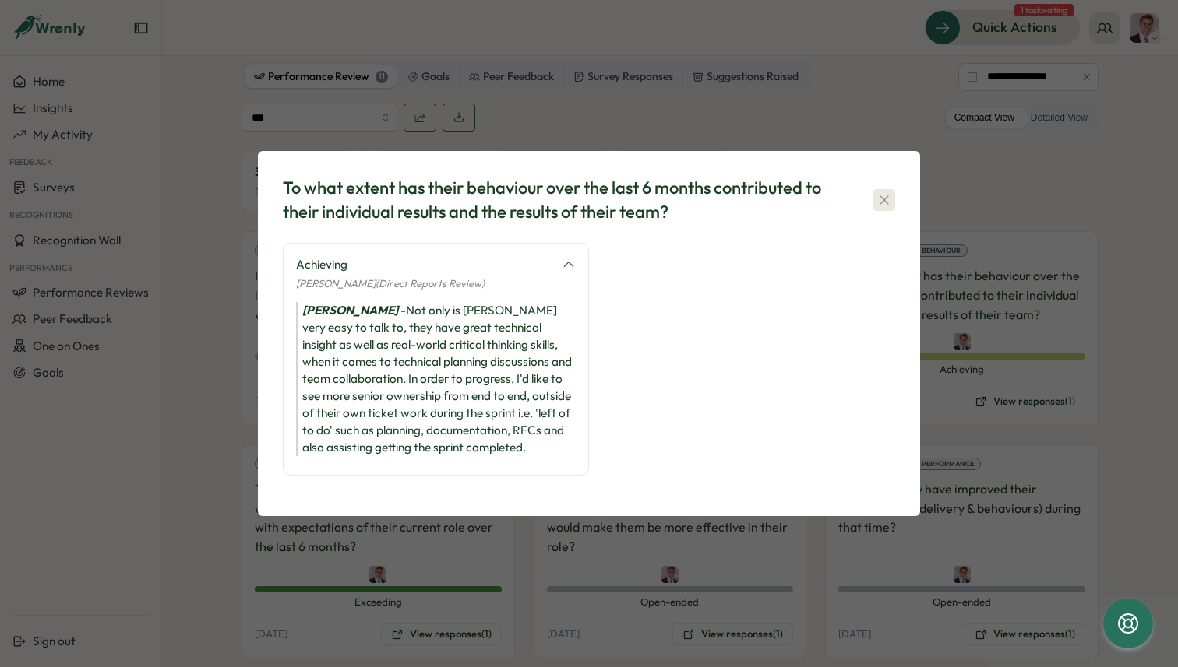
click at [880, 199] on icon "button" at bounding box center [884, 200] width 16 height 16
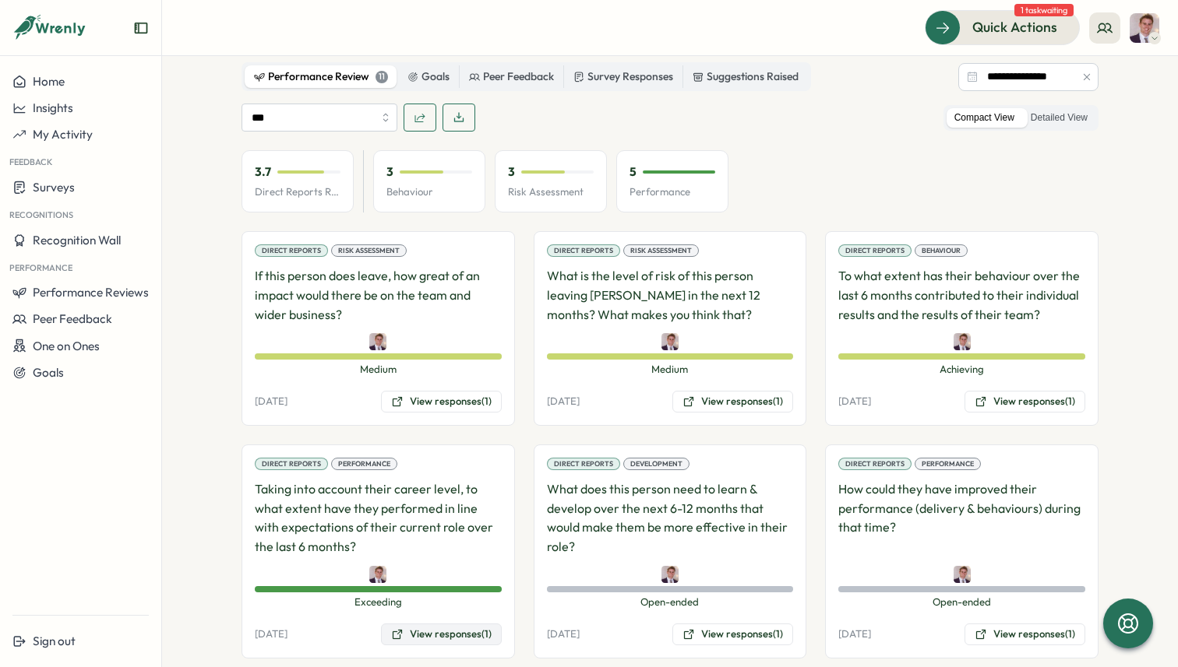
click at [415, 624] on button "View responses (1)" at bounding box center [441, 635] width 121 height 22
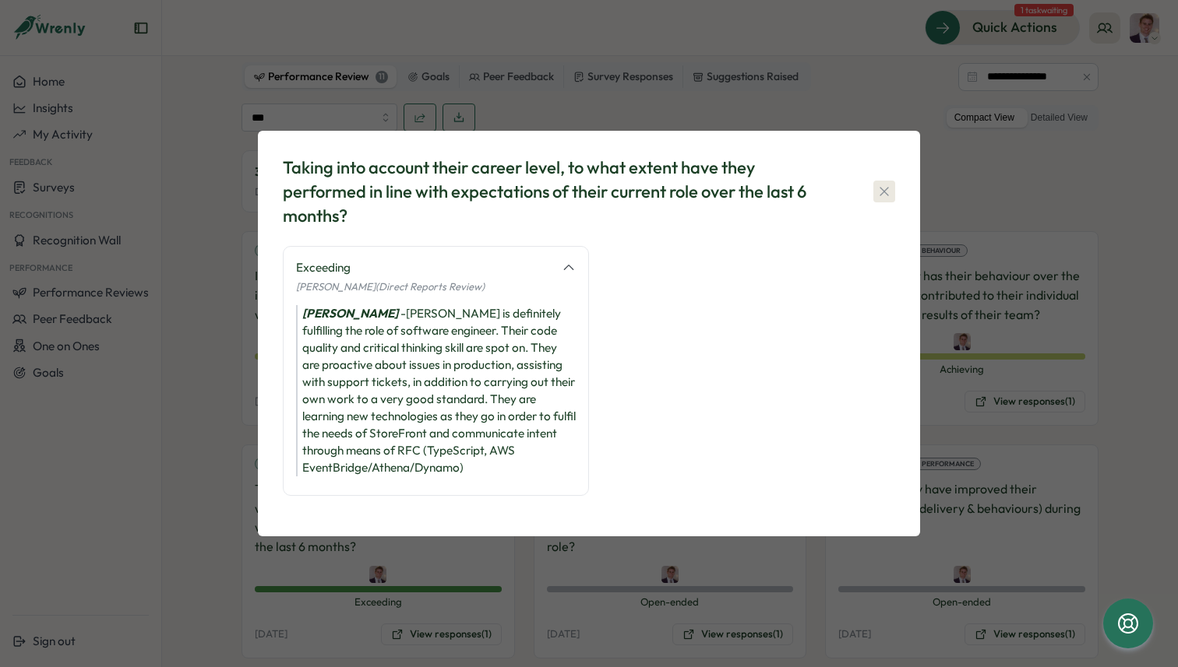
click at [878, 194] on icon "button" at bounding box center [884, 192] width 16 height 16
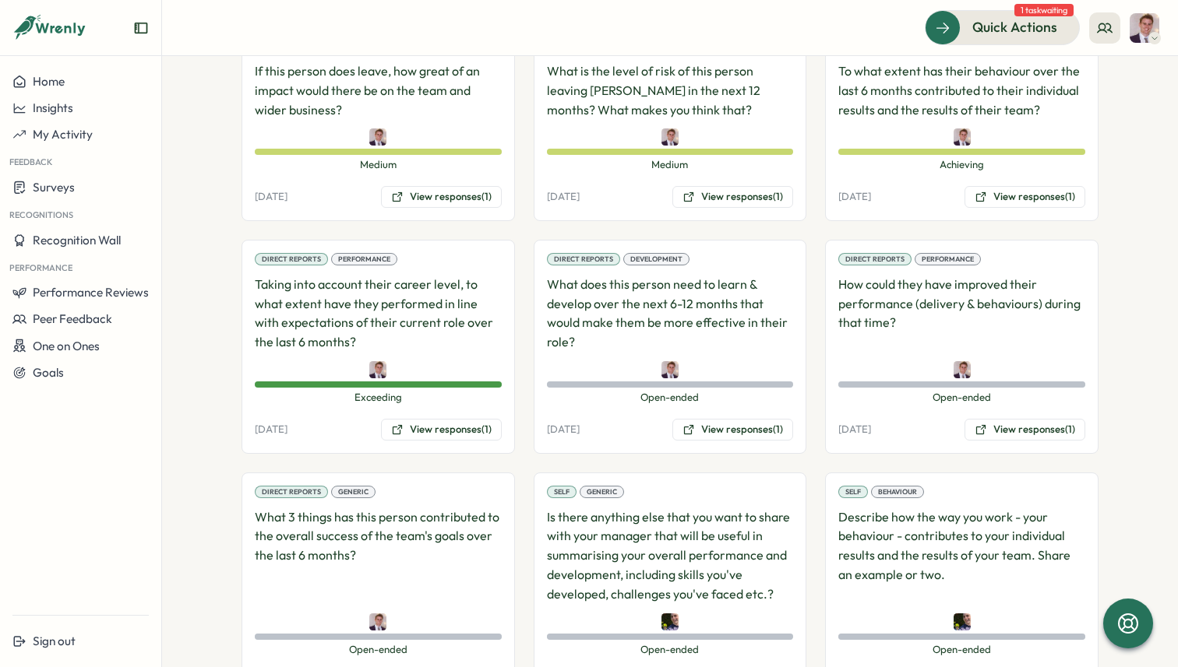
scroll to position [1137, 0]
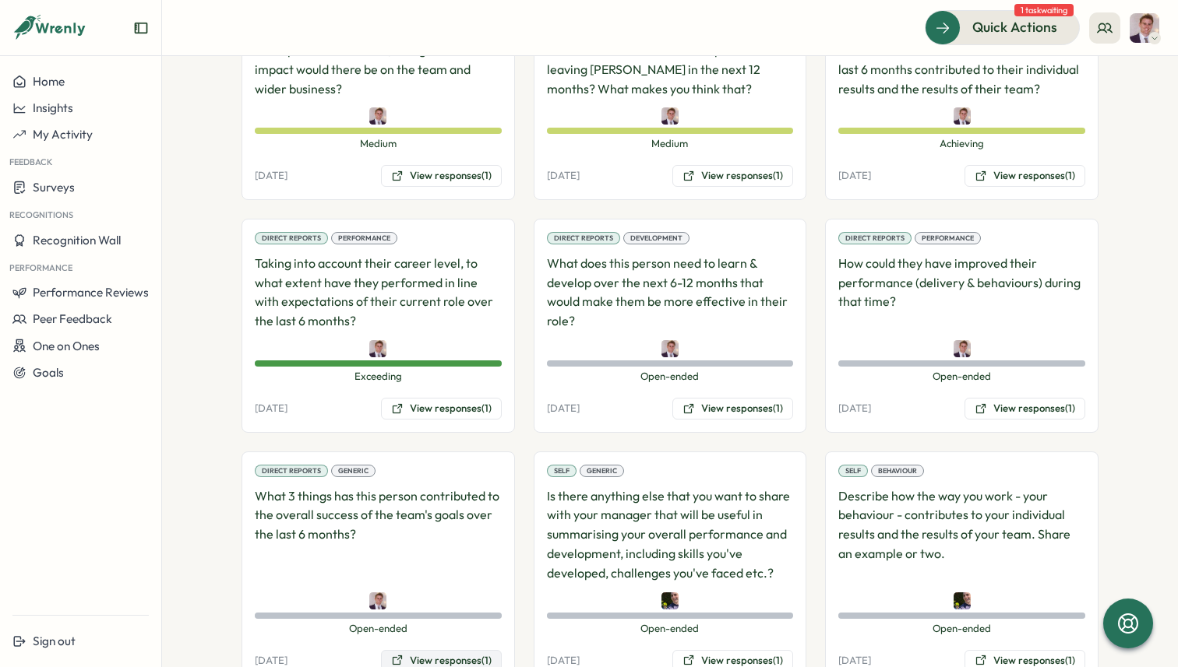
click at [410, 650] on button "View responses (1)" at bounding box center [441, 661] width 121 height 22
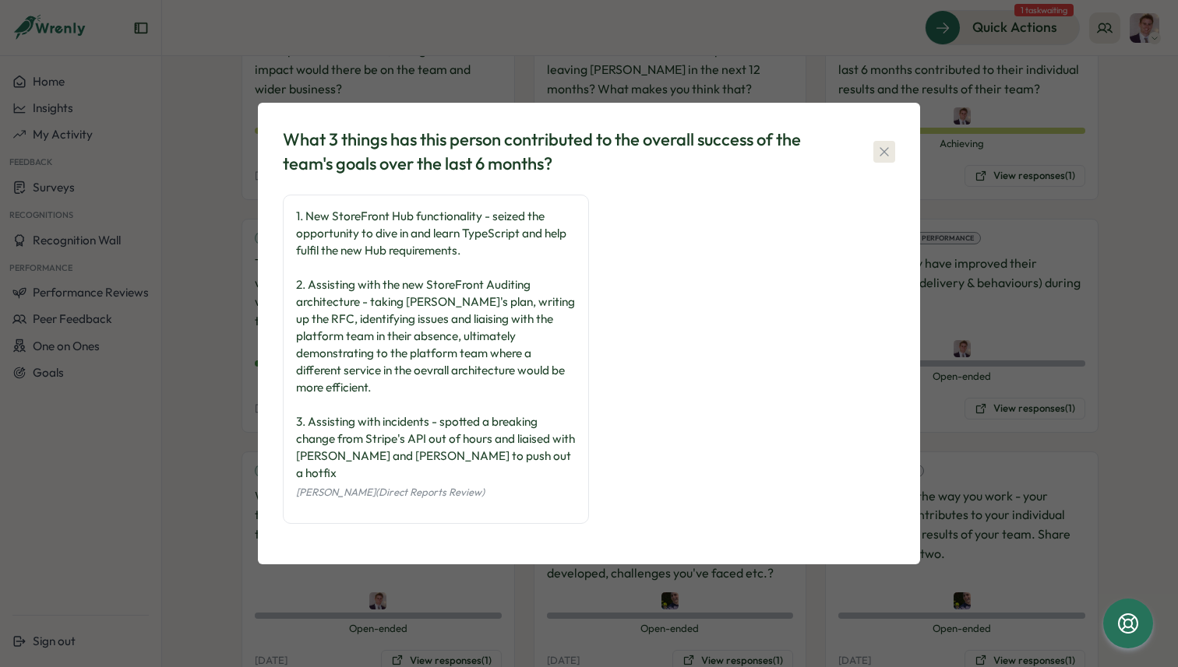
click at [884, 160] on icon "button" at bounding box center [884, 152] width 16 height 16
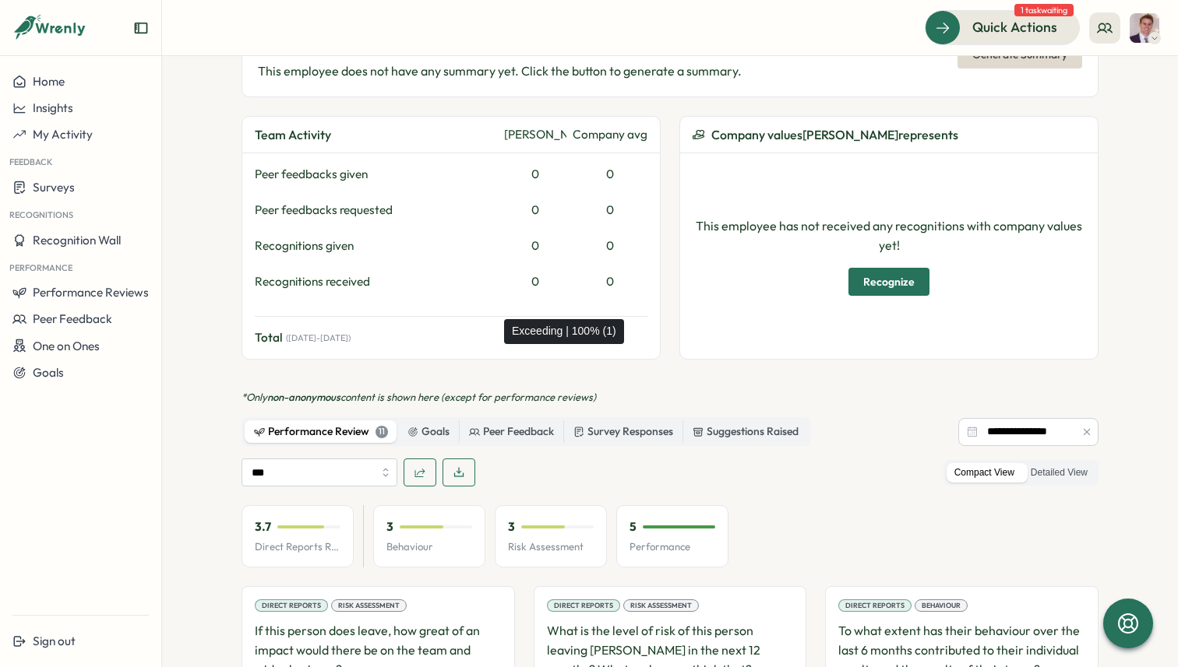
scroll to position [0, 0]
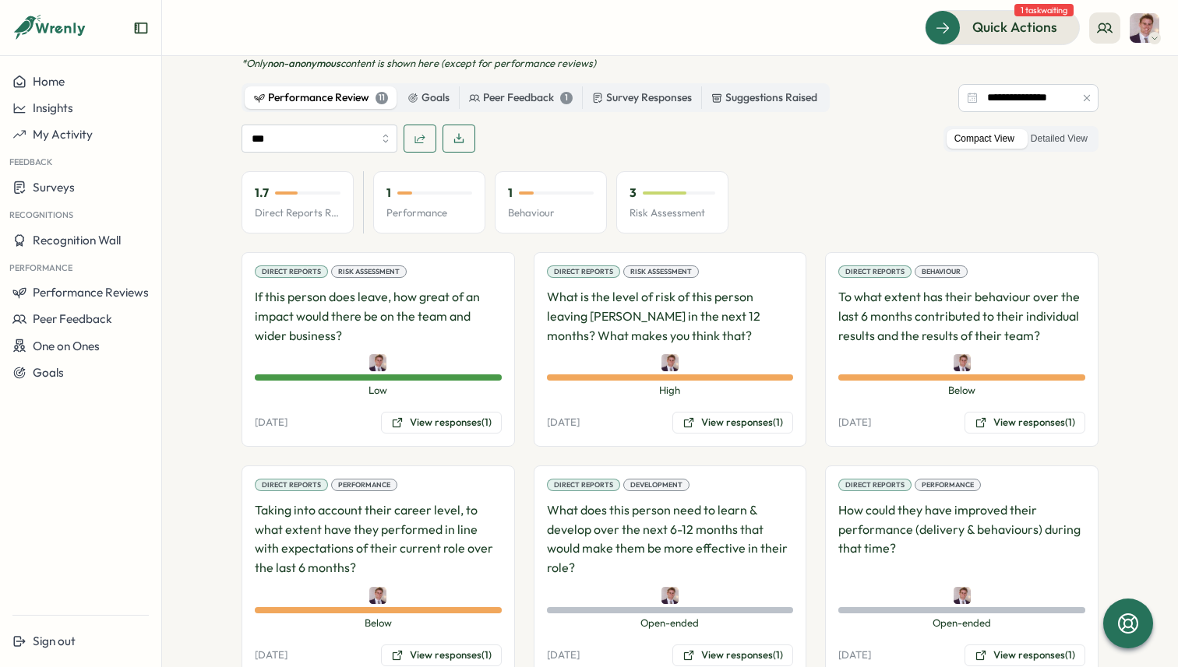
scroll to position [874, 0]
click at [1026, 411] on button "View responses (1)" at bounding box center [1024, 422] width 121 height 22
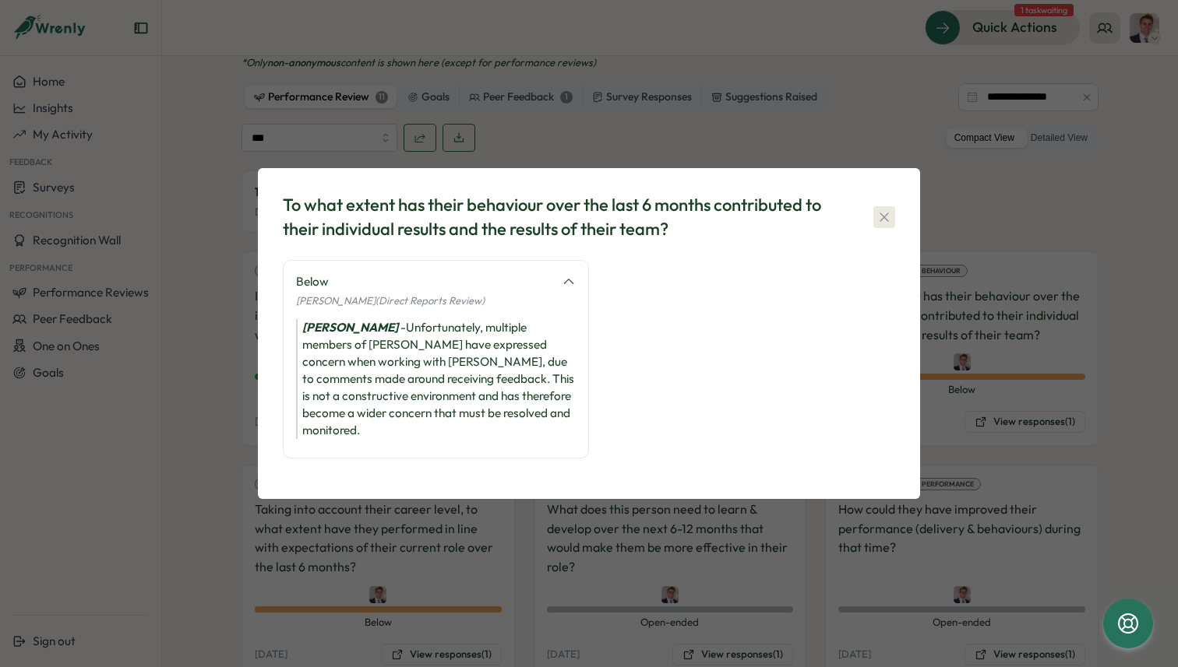
click at [886, 224] on icon "button" at bounding box center [884, 218] width 16 height 16
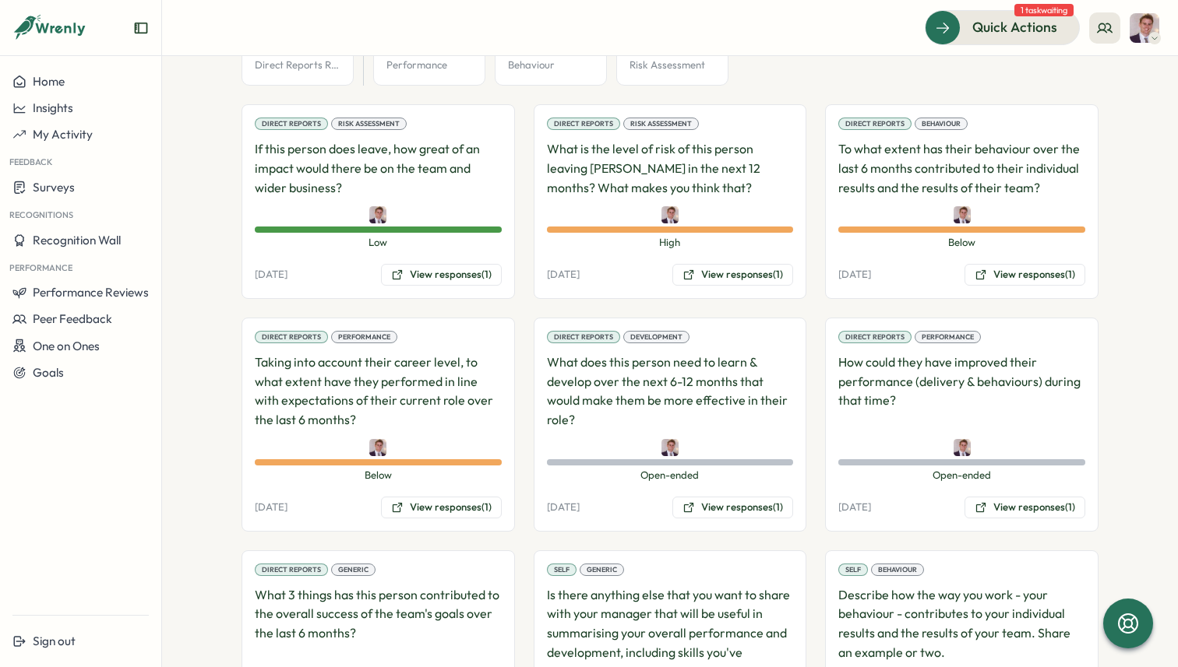
scroll to position [1034, 0]
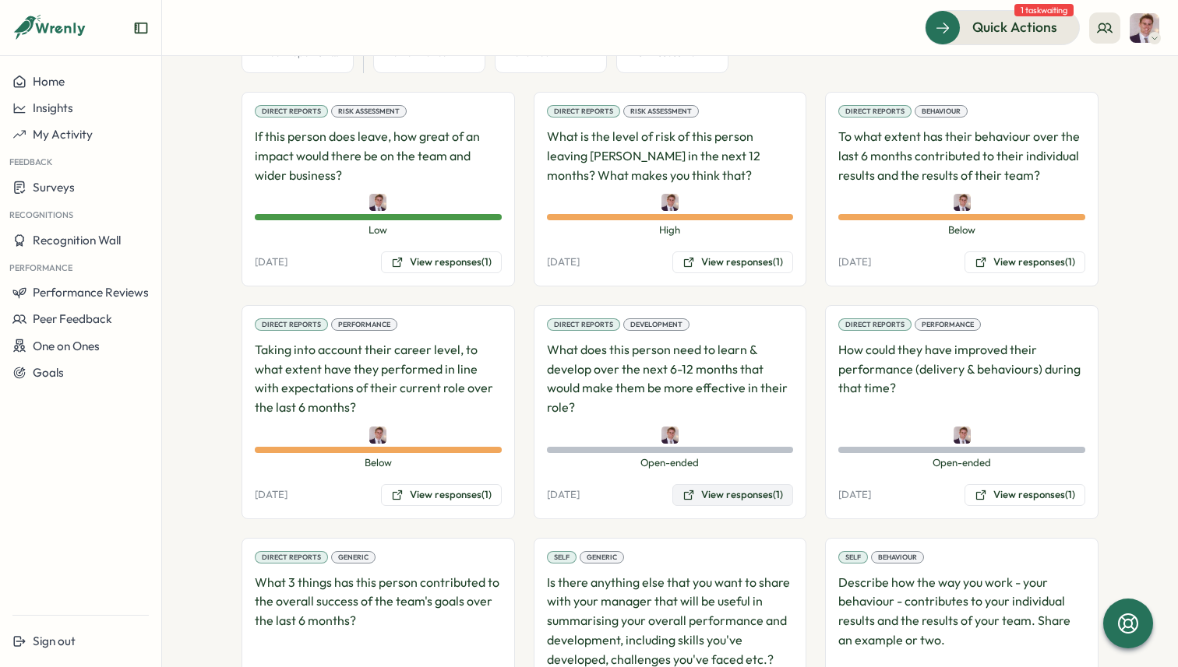
click at [744, 484] on button "View responses (1)" at bounding box center [732, 495] width 121 height 22
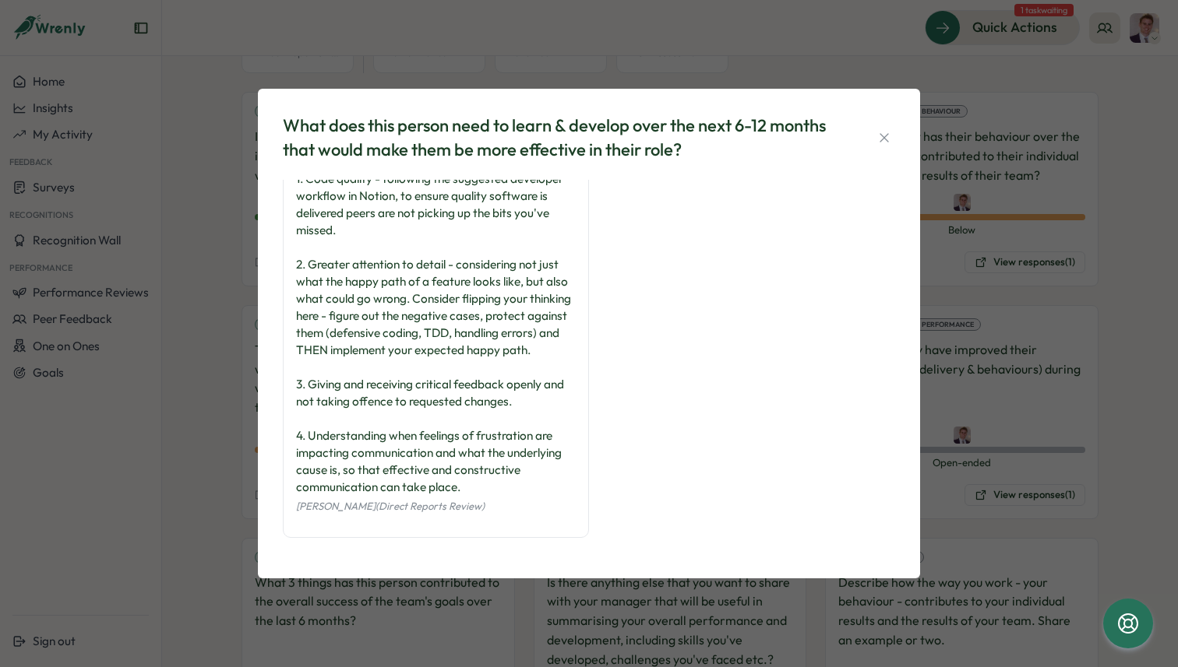
scroll to position [0, 0]
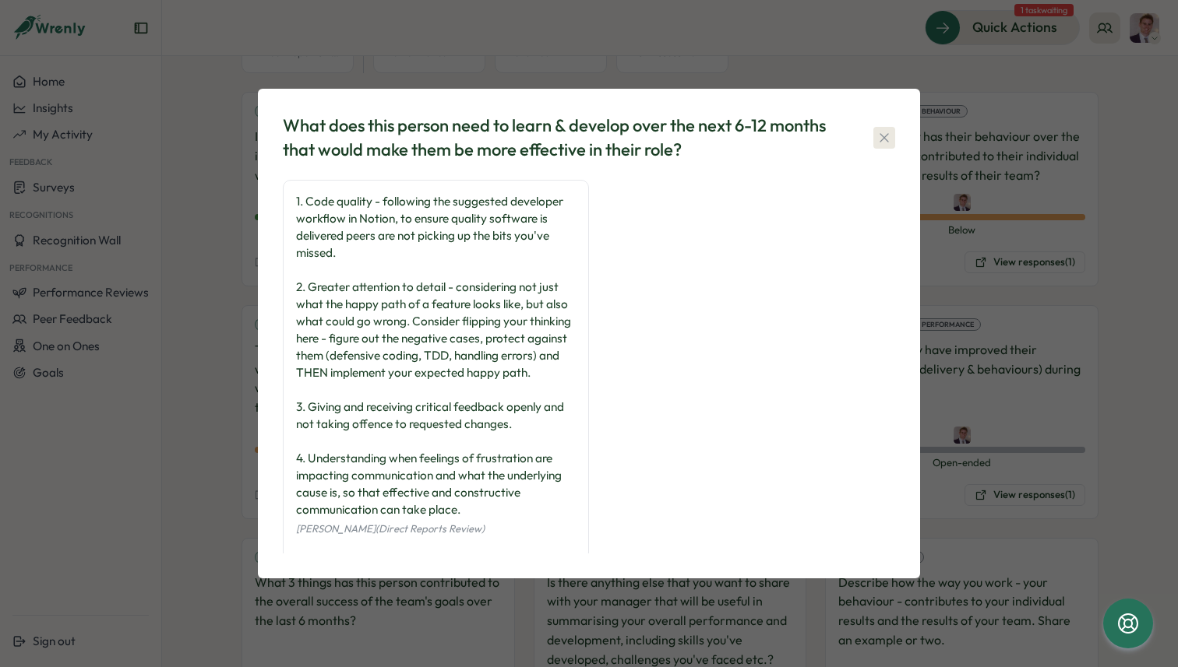
click at [891, 136] on icon "button" at bounding box center [884, 138] width 16 height 16
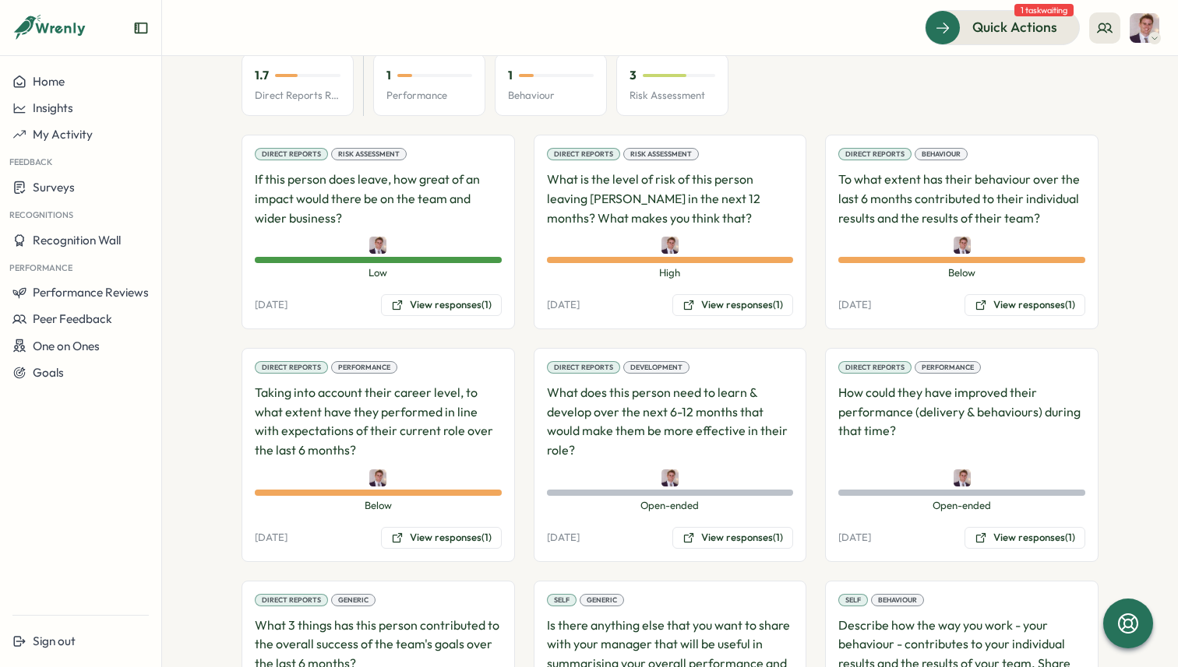
scroll to position [991, 0]
click at [463, 526] on button "View responses (1)" at bounding box center [441, 537] width 121 height 22
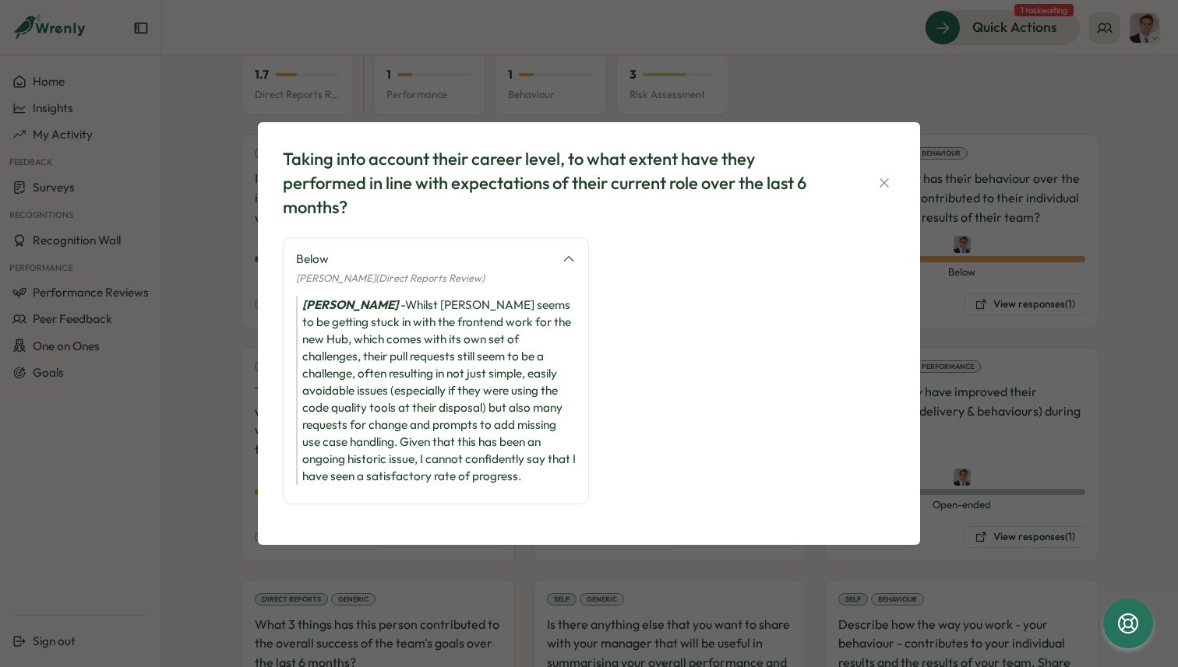
click at [866, 195] on div "Taking into account their career level, to what extent have they performed in l…" at bounding box center [589, 183] width 612 height 72
click at [889, 178] on icon "button" at bounding box center [884, 183] width 16 height 16
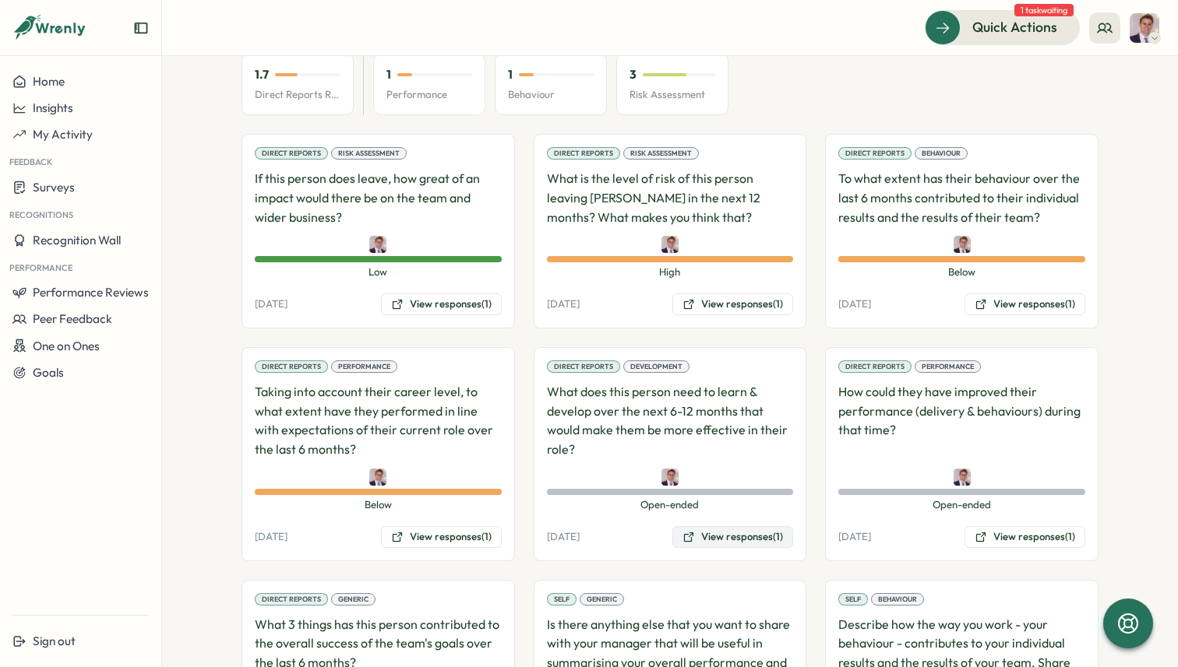
click at [739, 526] on button "View responses (1)" at bounding box center [732, 537] width 121 height 22
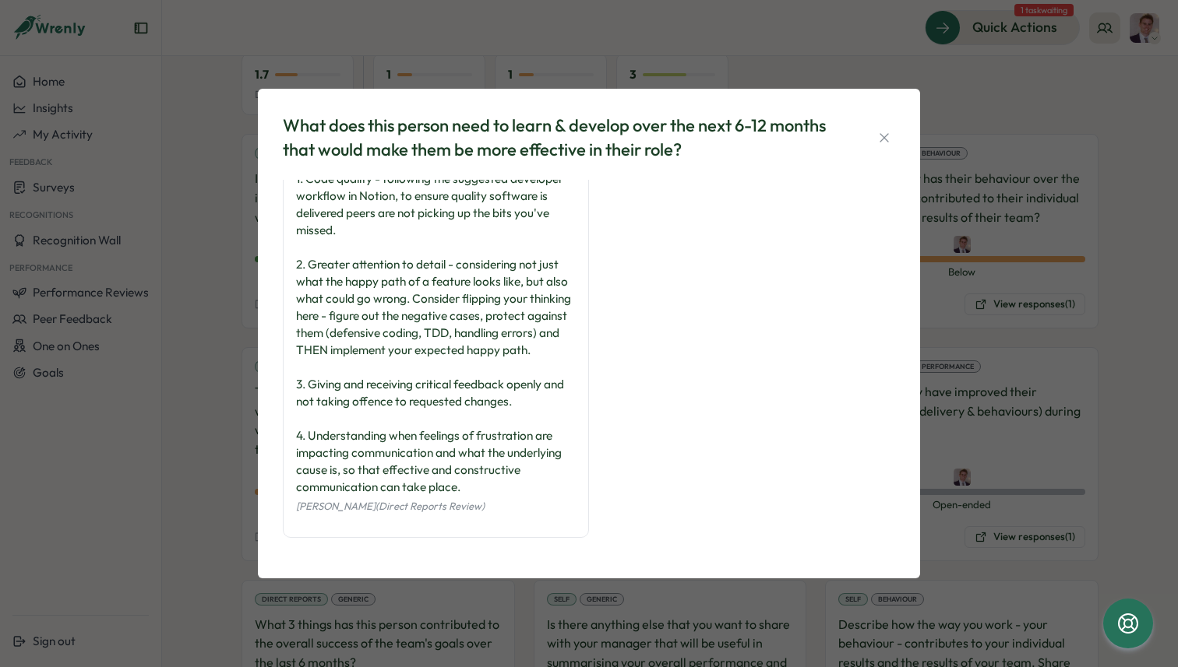
scroll to position [0, 0]
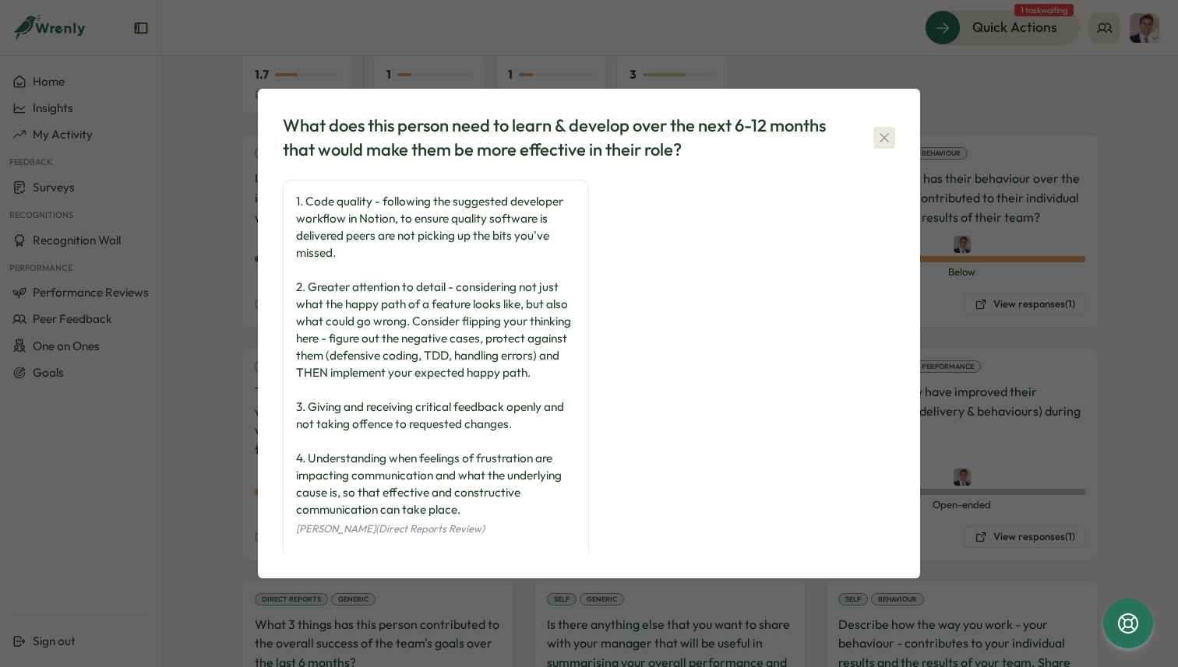
click at [884, 136] on icon "button" at bounding box center [883, 137] width 9 height 9
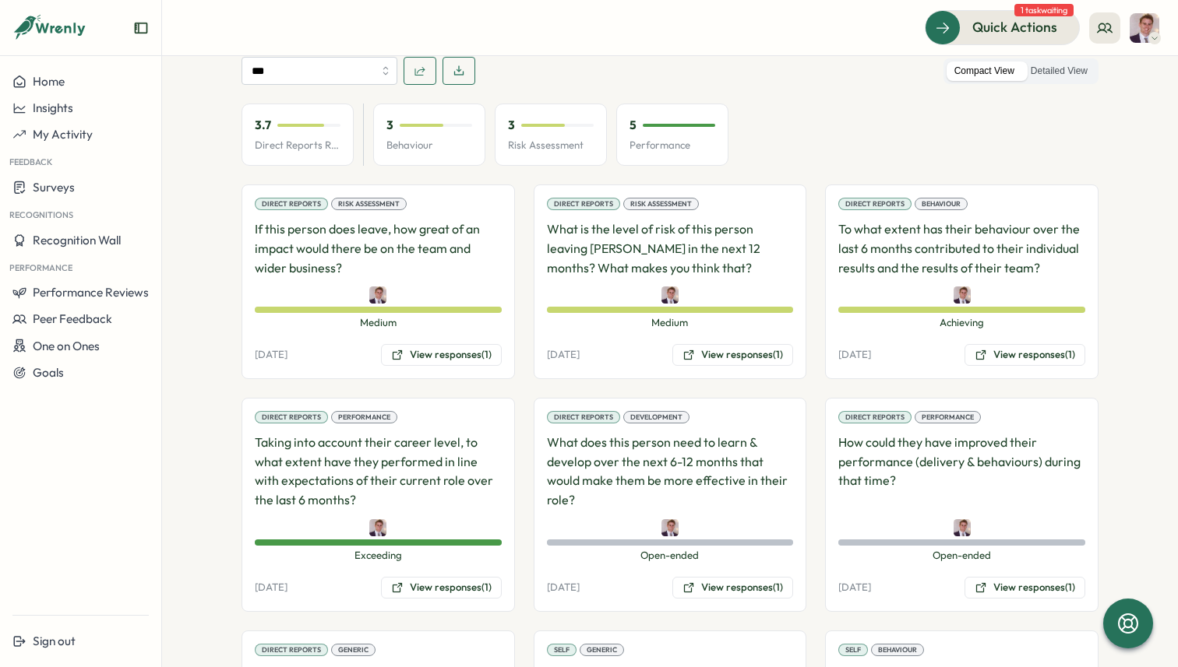
scroll to position [913, 0]
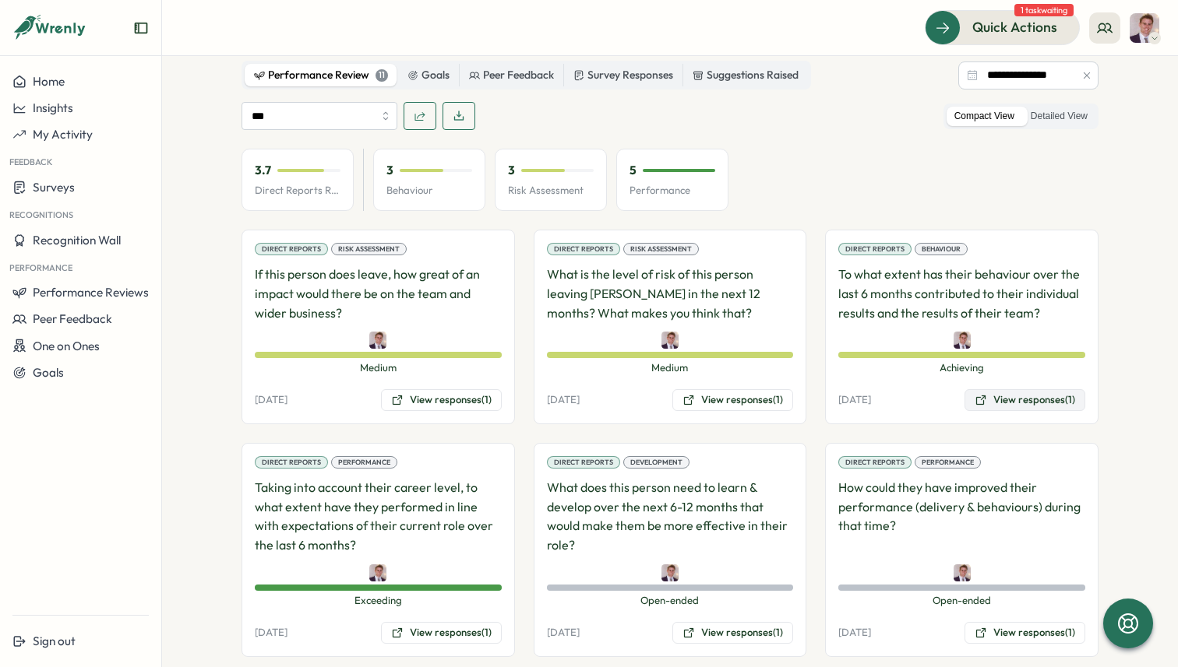
click at [1014, 389] on button "View responses (1)" at bounding box center [1024, 400] width 121 height 22
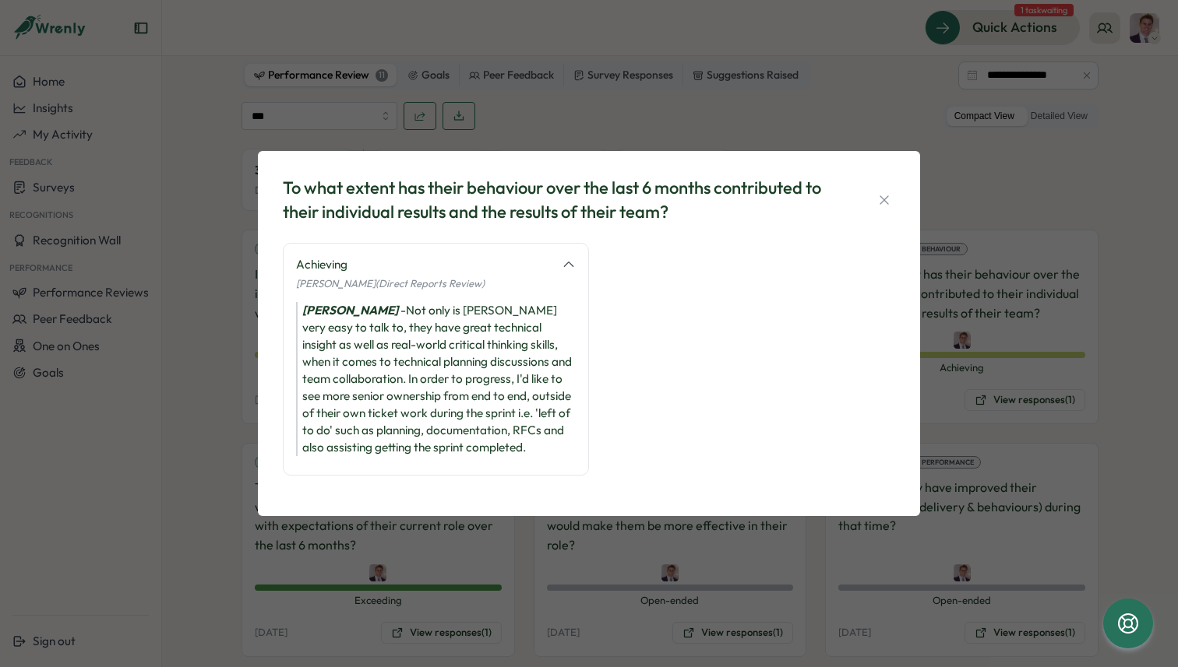
click at [869, 204] on div "To what extent has their behaviour over the last 6 months contributed to their …" at bounding box center [589, 200] width 612 height 48
click at [876, 201] on icon "button" at bounding box center [884, 200] width 16 height 16
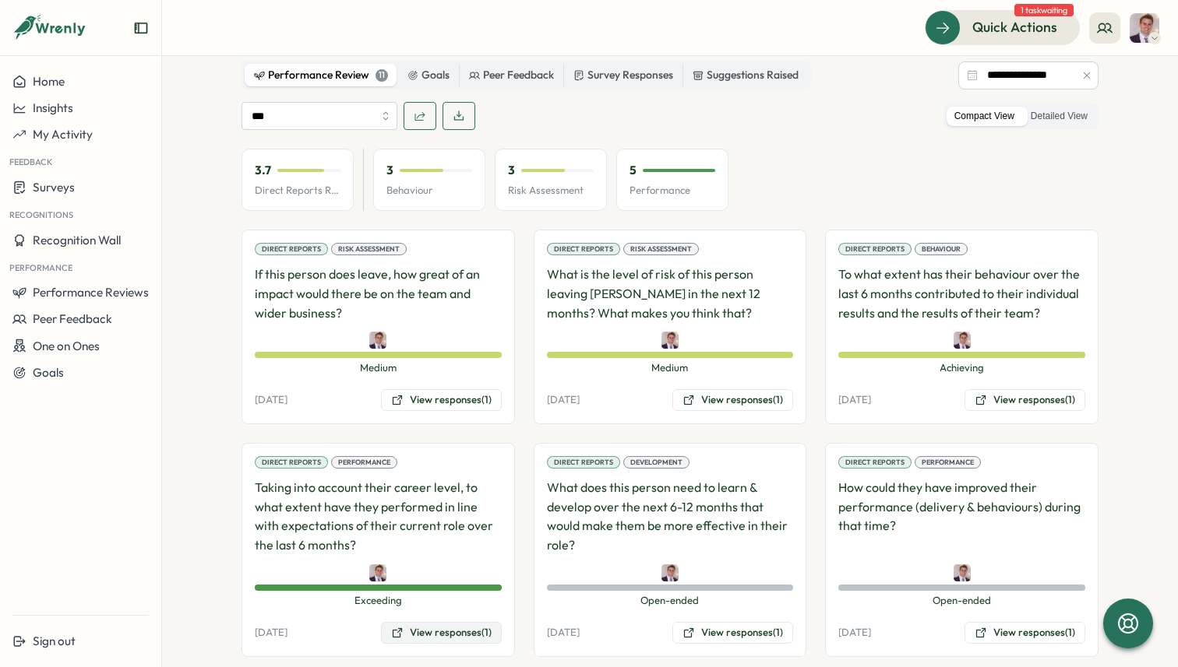
click at [438, 622] on button "View responses (1)" at bounding box center [441, 633] width 121 height 22
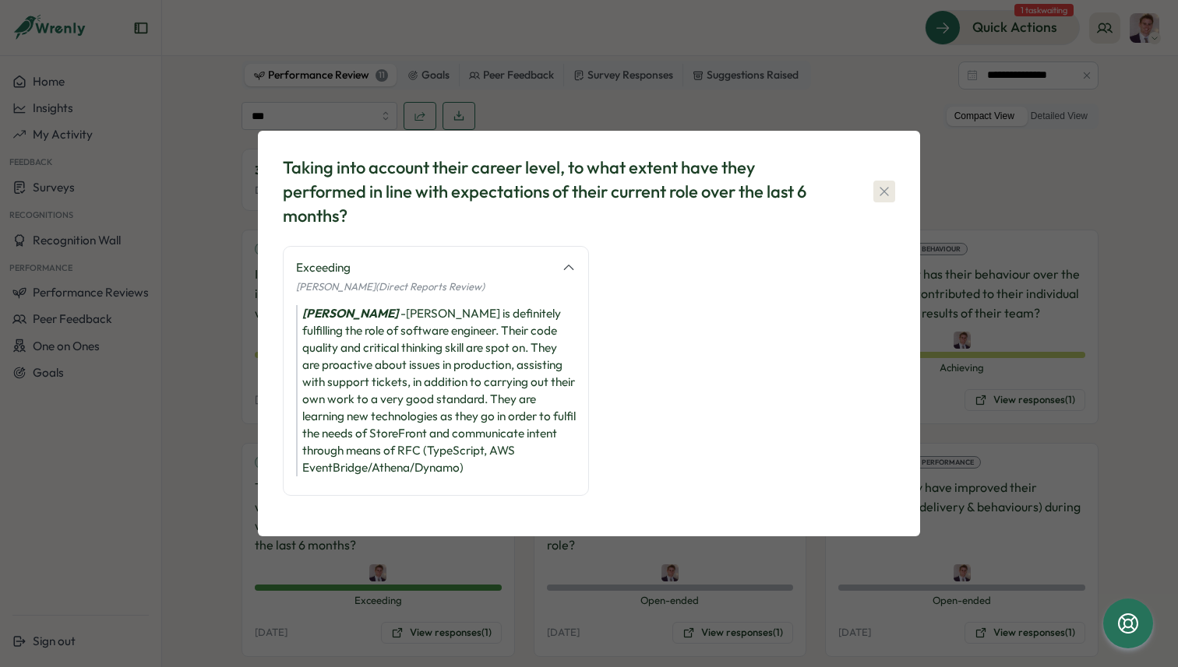
click at [889, 192] on icon "button" at bounding box center [884, 192] width 16 height 16
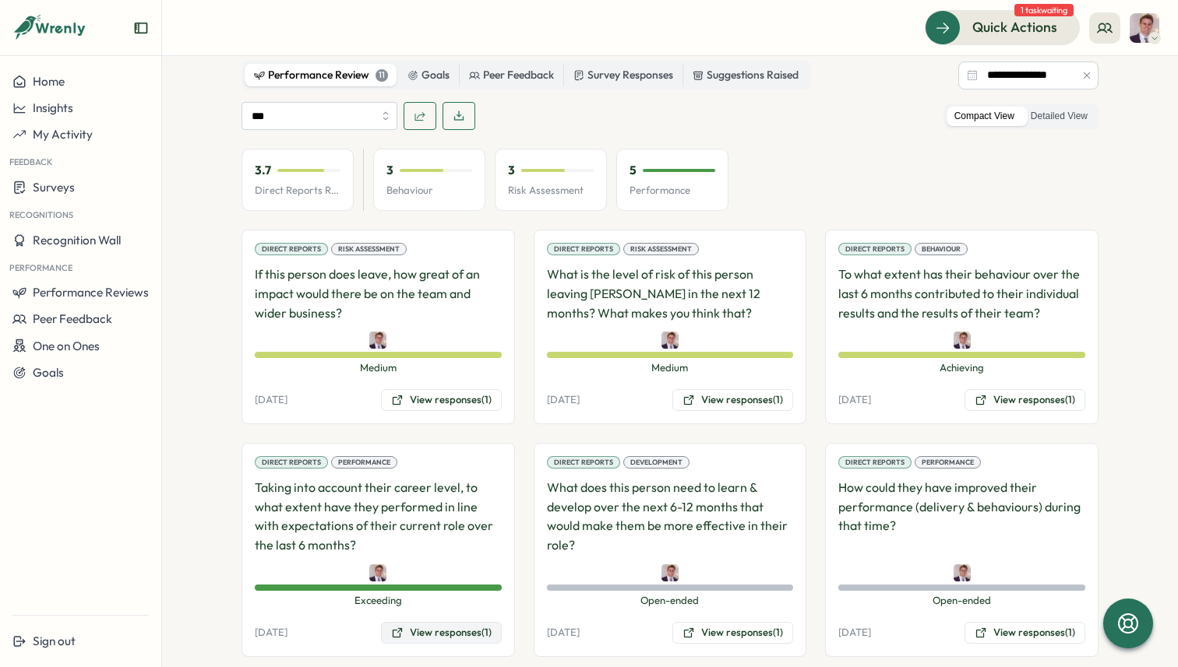
click at [456, 622] on button "View responses (1)" at bounding box center [441, 633] width 121 height 22
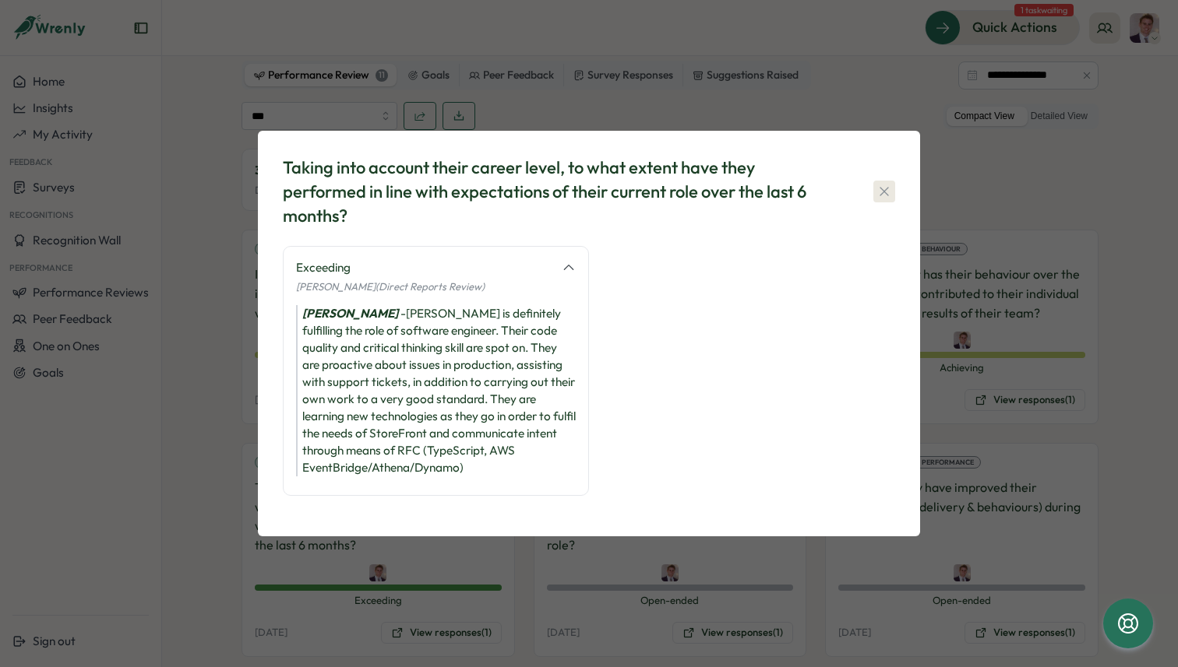
click at [884, 191] on icon "button" at bounding box center [883, 191] width 9 height 9
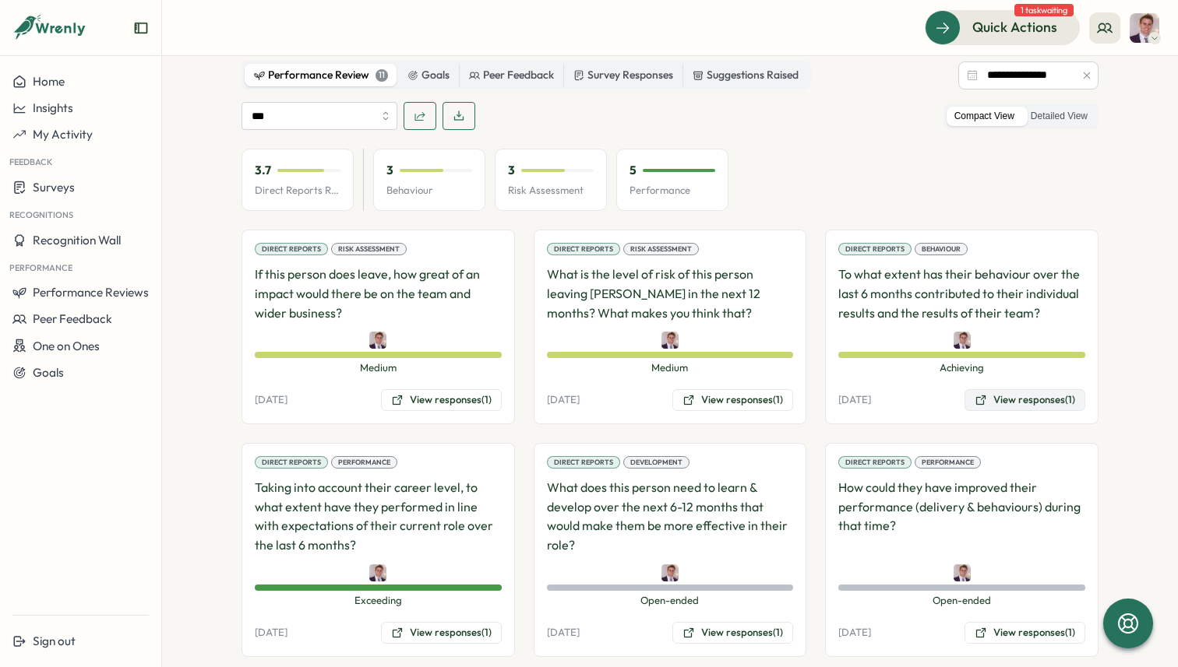
click at [1023, 389] on button "View responses (1)" at bounding box center [1024, 400] width 121 height 22
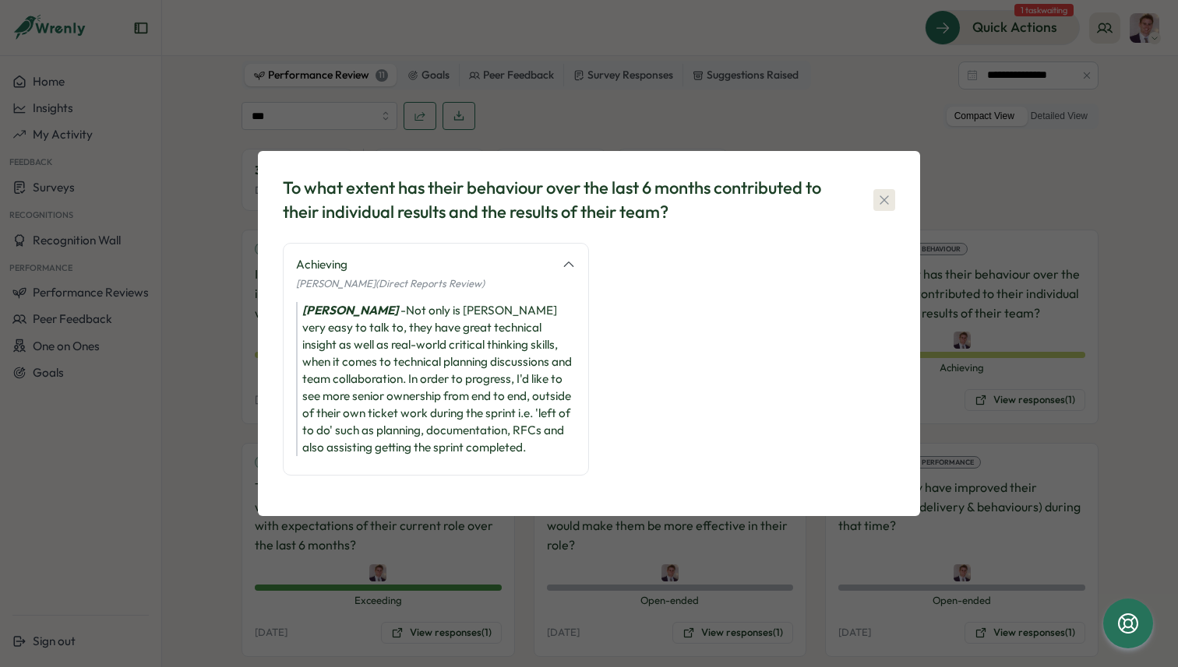
click at [879, 207] on icon "button" at bounding box center [884, 200] width 16 height 16
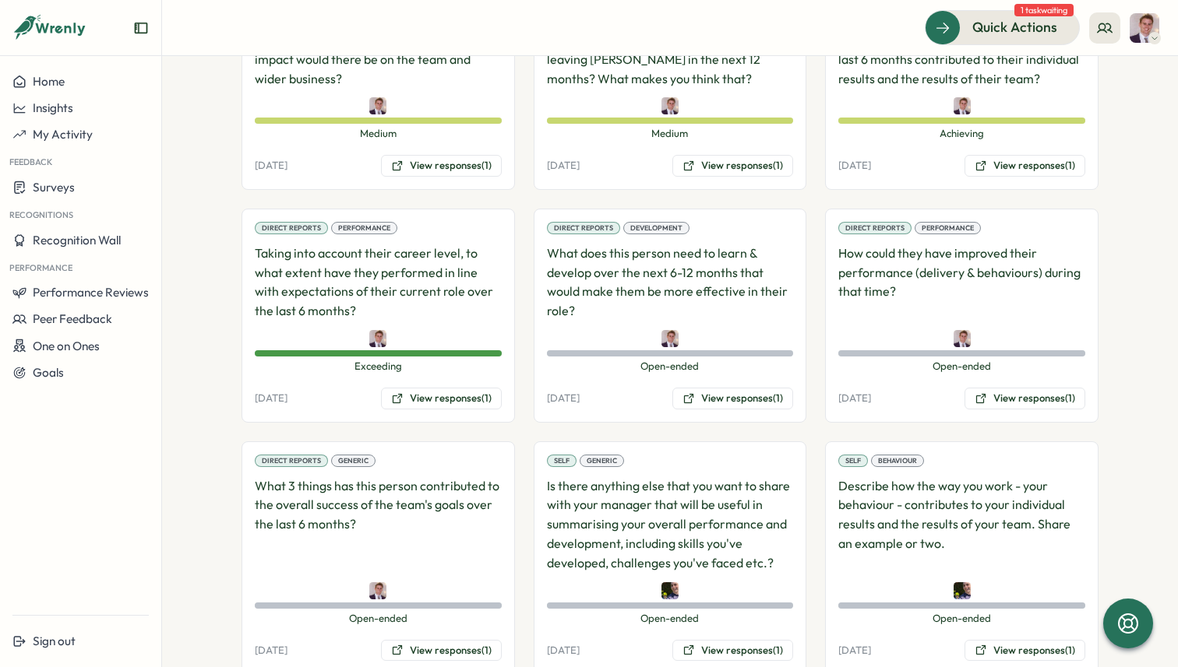
scroll to position [1139, 0]
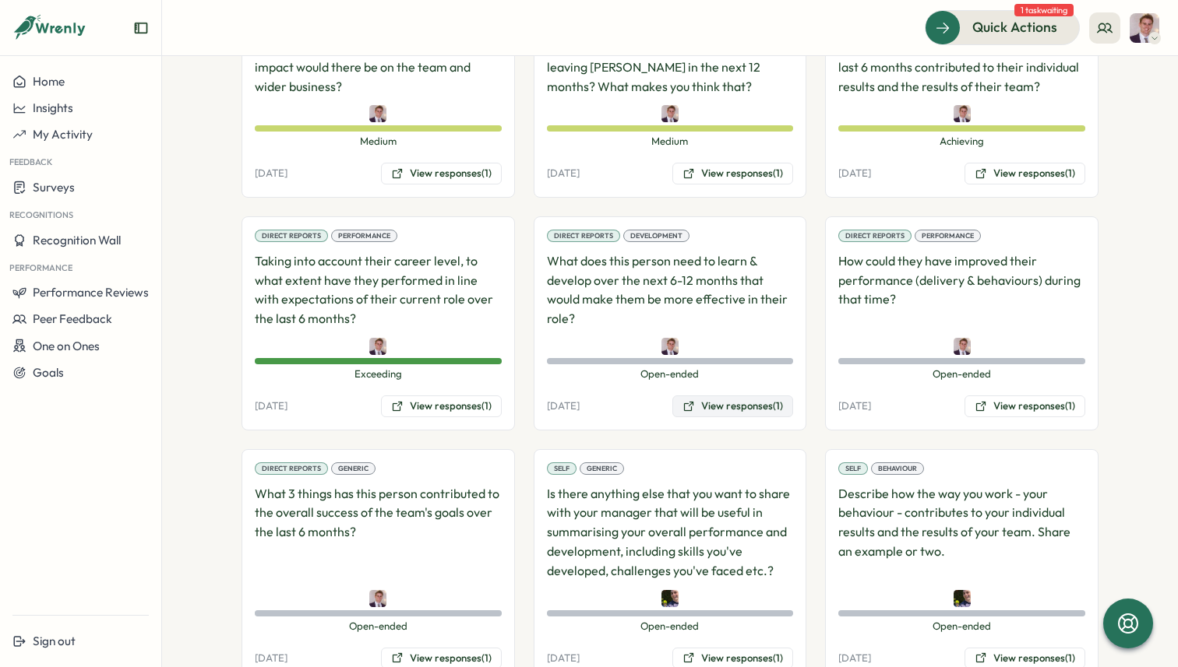
click at [757, 396] on button "View responses (1)" at bounding box center [732, 407] width 121 height 22
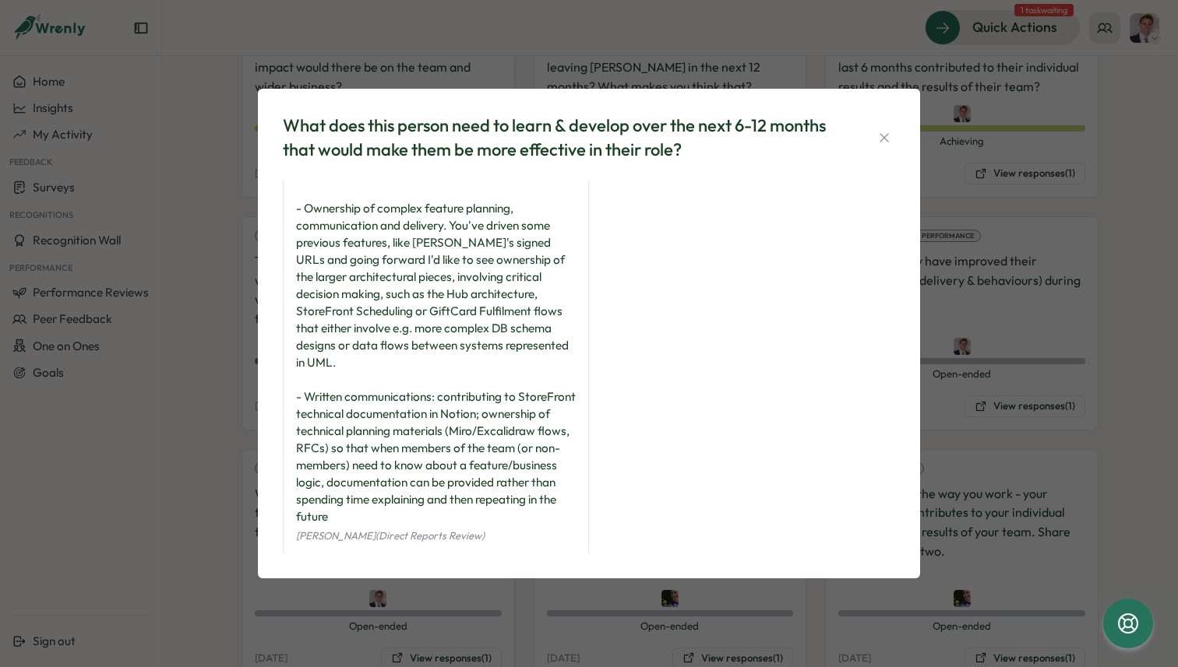
scroll to position [90, 0]
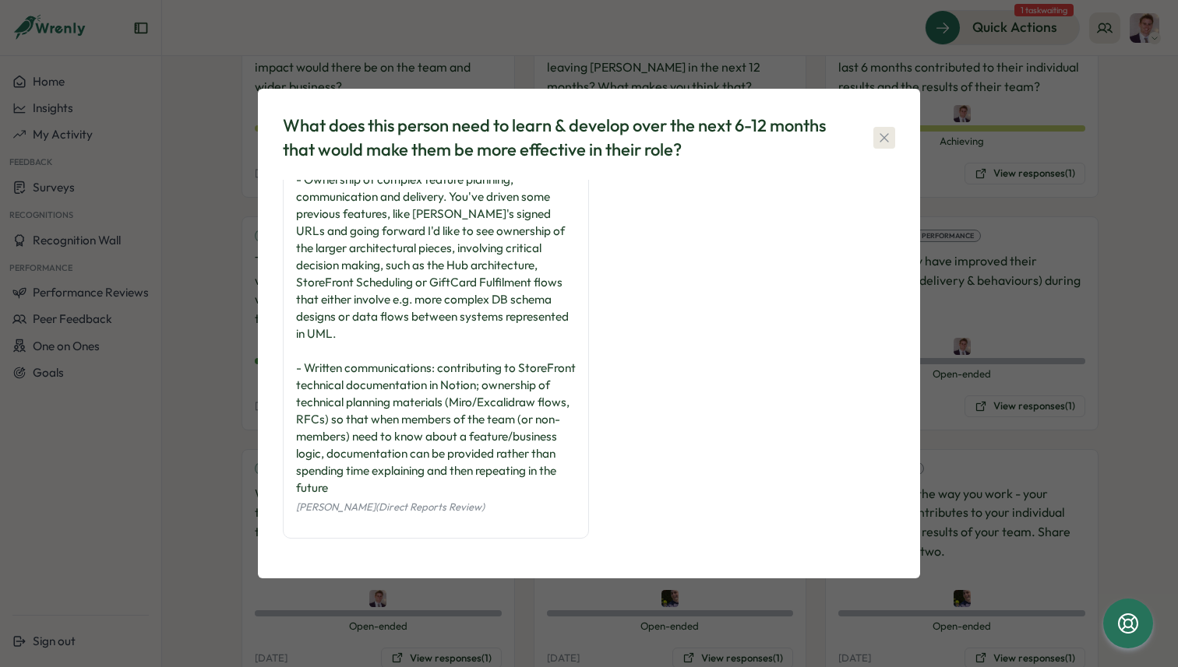
click at [882, 138] on icon "button" at bounding box center [883, 137] width 9 height 9
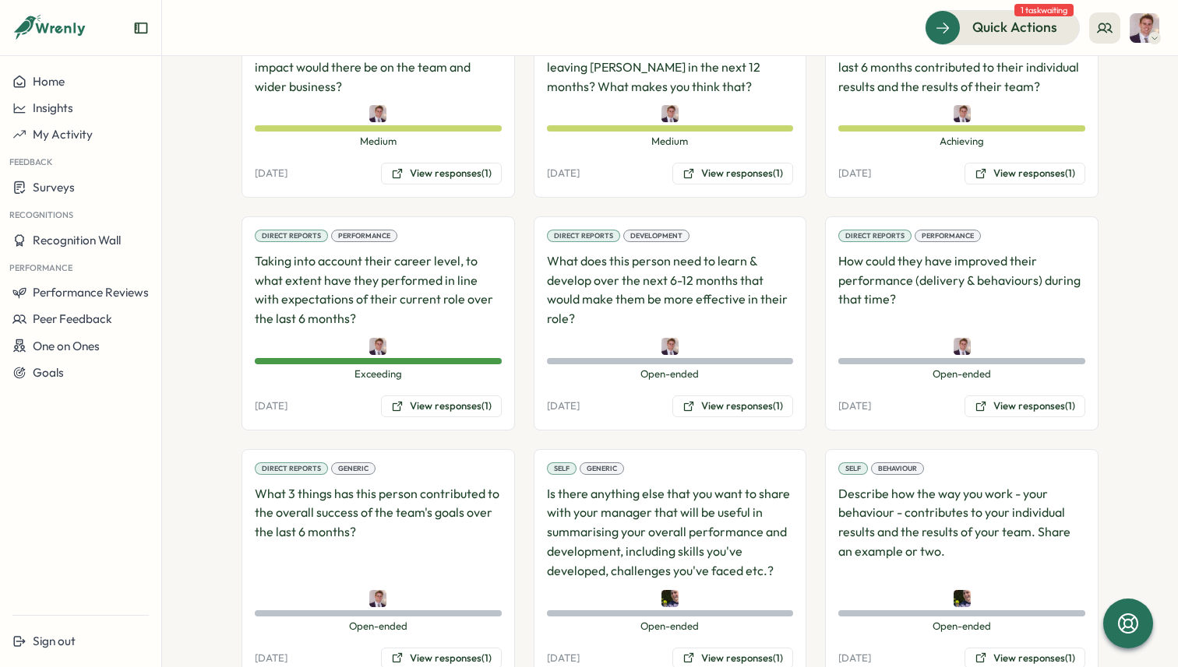
scroll to position [1199, 0]
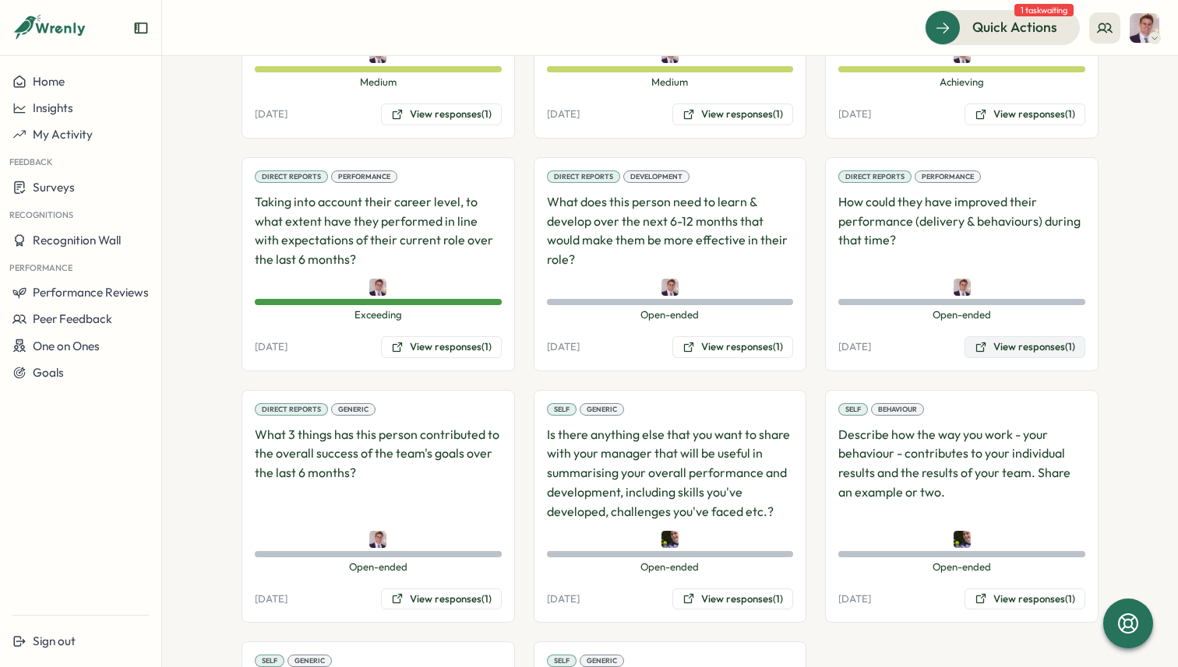
click at [1050, 336] on button "View responses (1)" at bounding box center [1024, 347] width 121 height 22
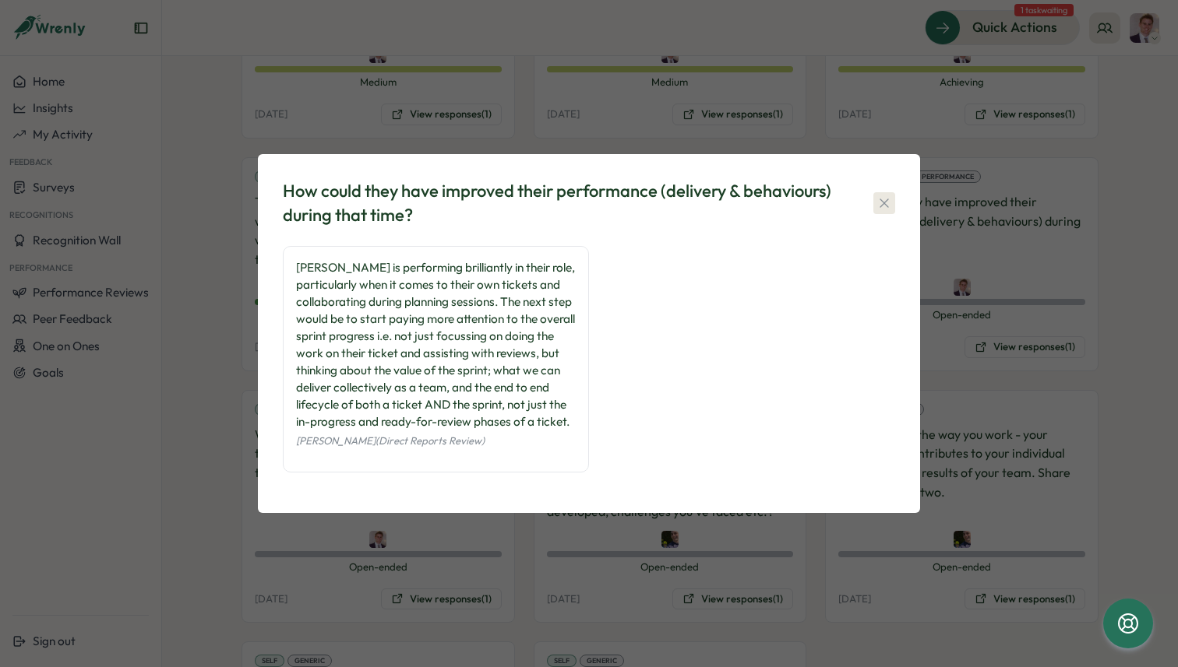
click at [884, 202] on icon "button" at bounding box center [883, 203] width 9 height 9
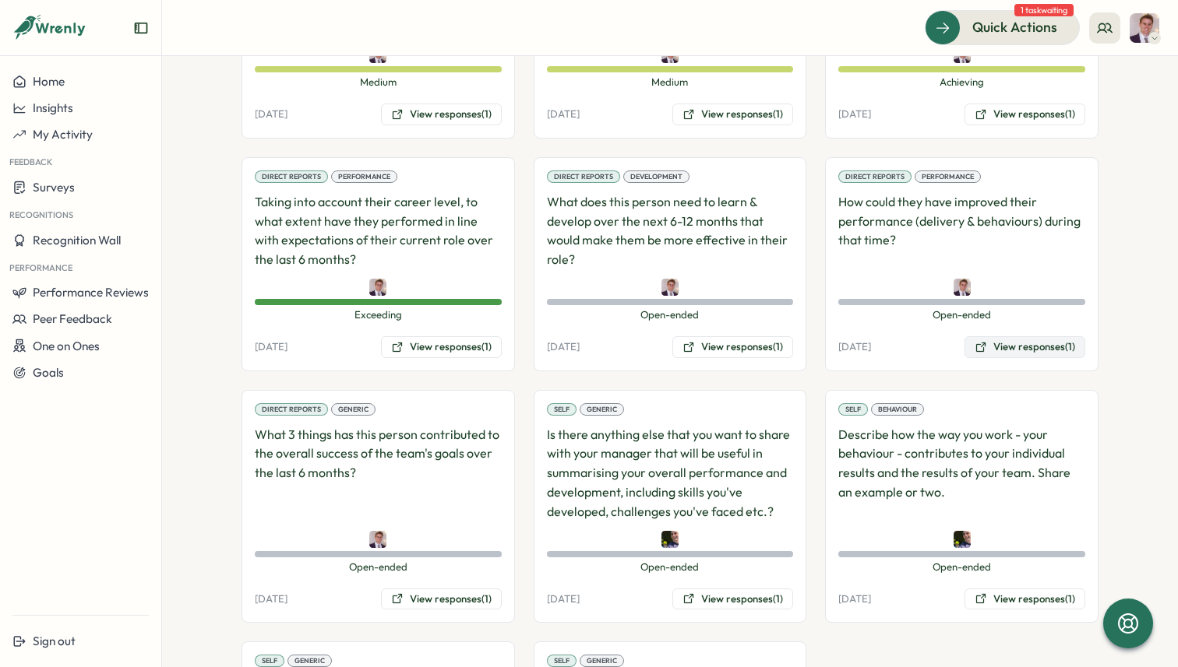
click at [1030, 336] on button "View responses (1)" at bounding box center [1024, 347] width 121 height 22
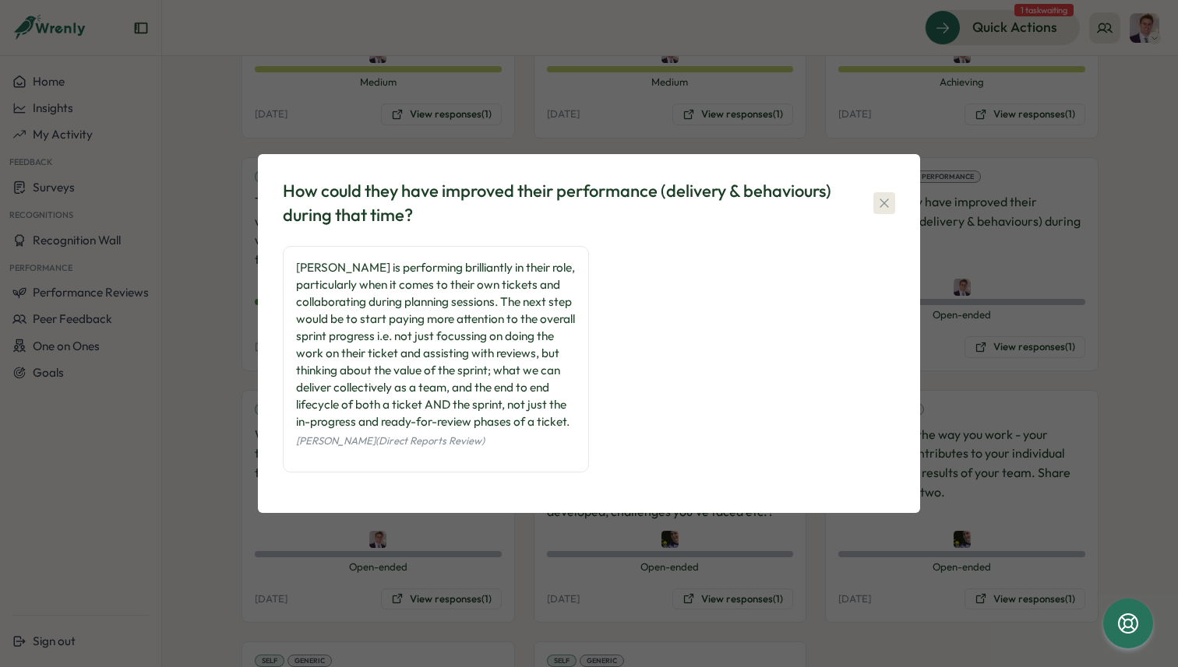
click at [888, 202] on icon "button" at bounding box center [884, 203] width 16 height 16
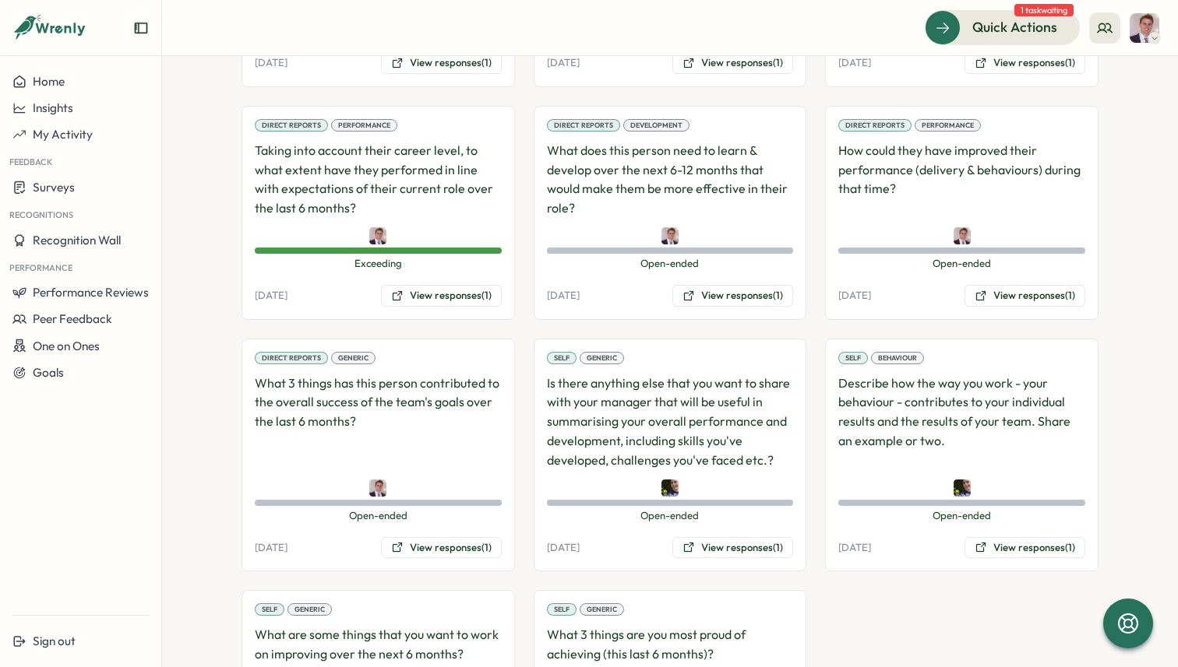
scroll to position [1266, 0]
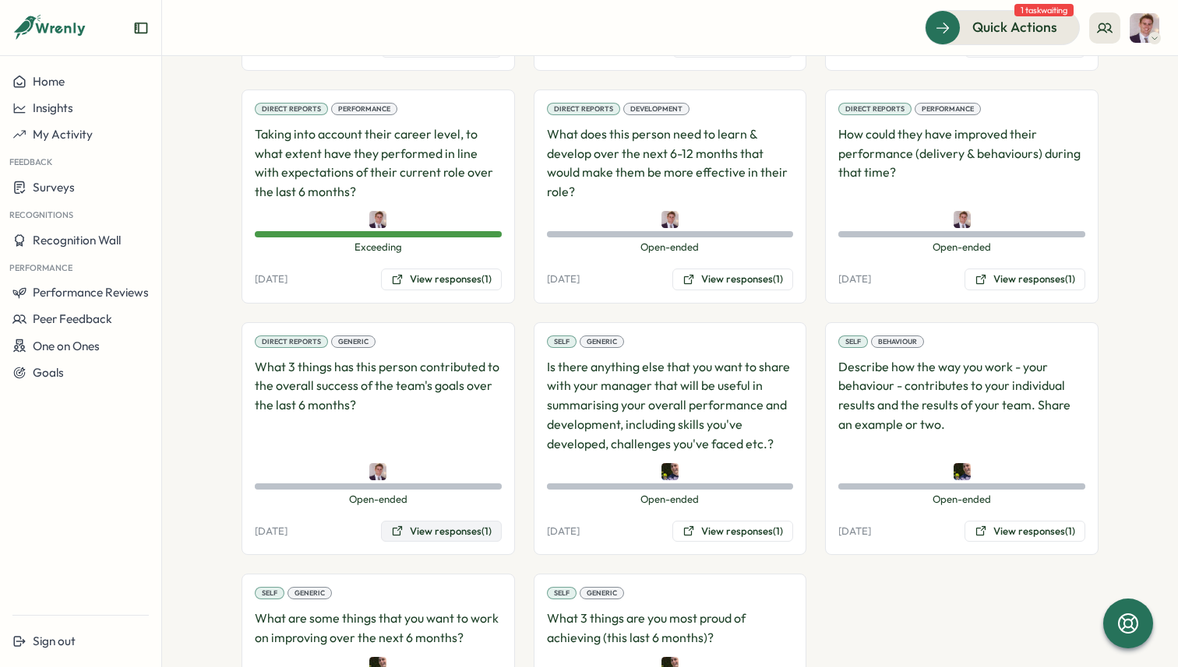
click at [474, 521] on button "View responses (1)" at bounding box center [441, 532] width 121 height 22
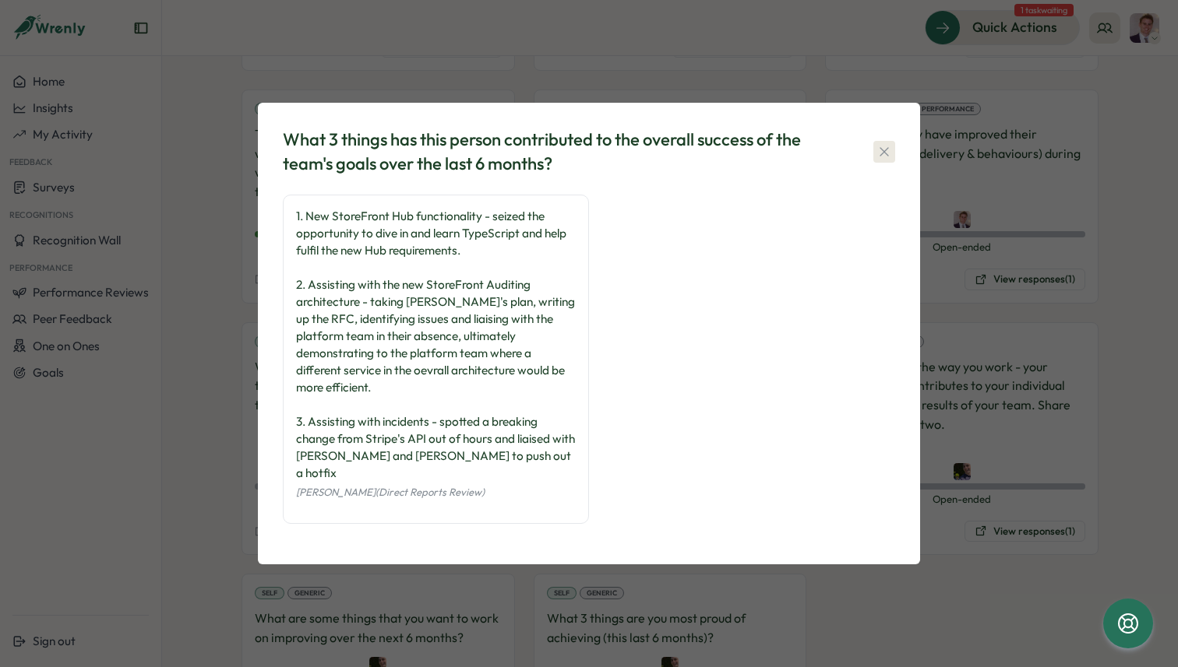
click at [884, 160] on icon "button" at bounding box center [884, 152] width 16 height 16
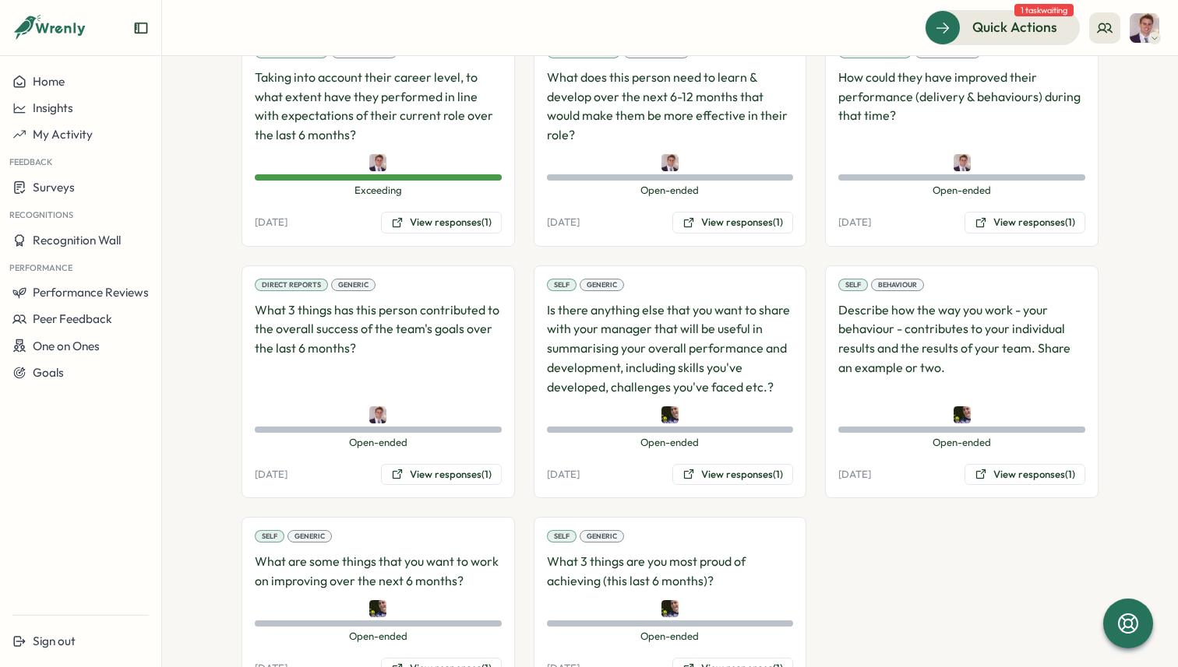
scroll to position [1351, 0]
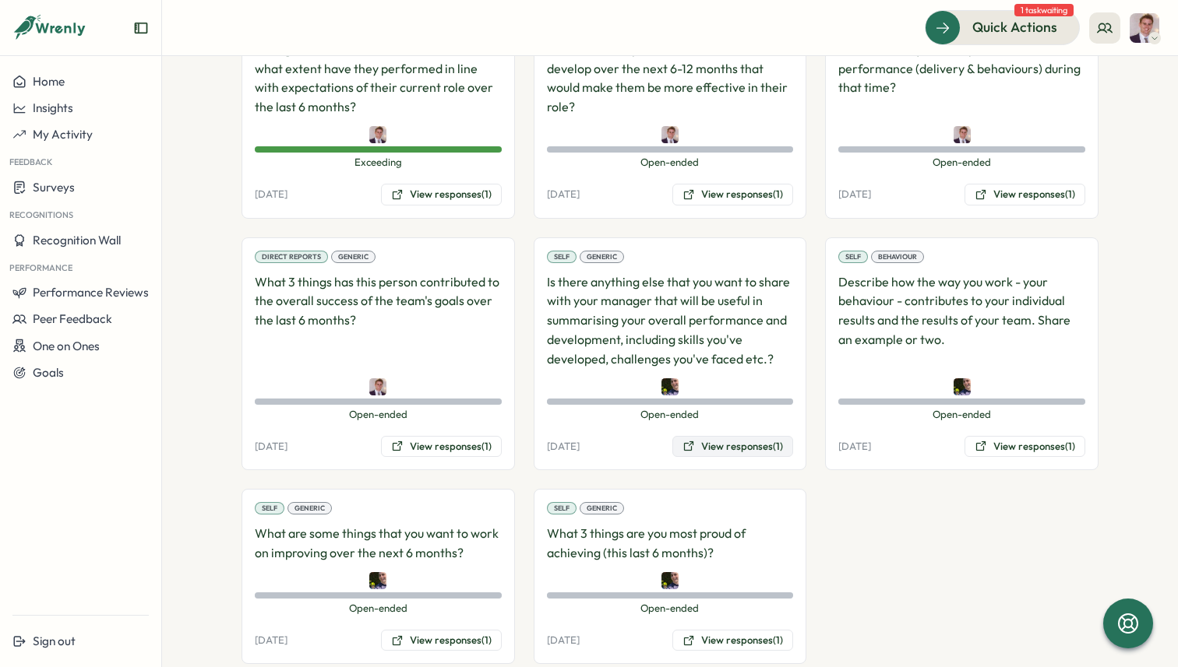
click at [762, 436] on button "View responses (1)" at bounding box center [732, 447] width 121 height 22
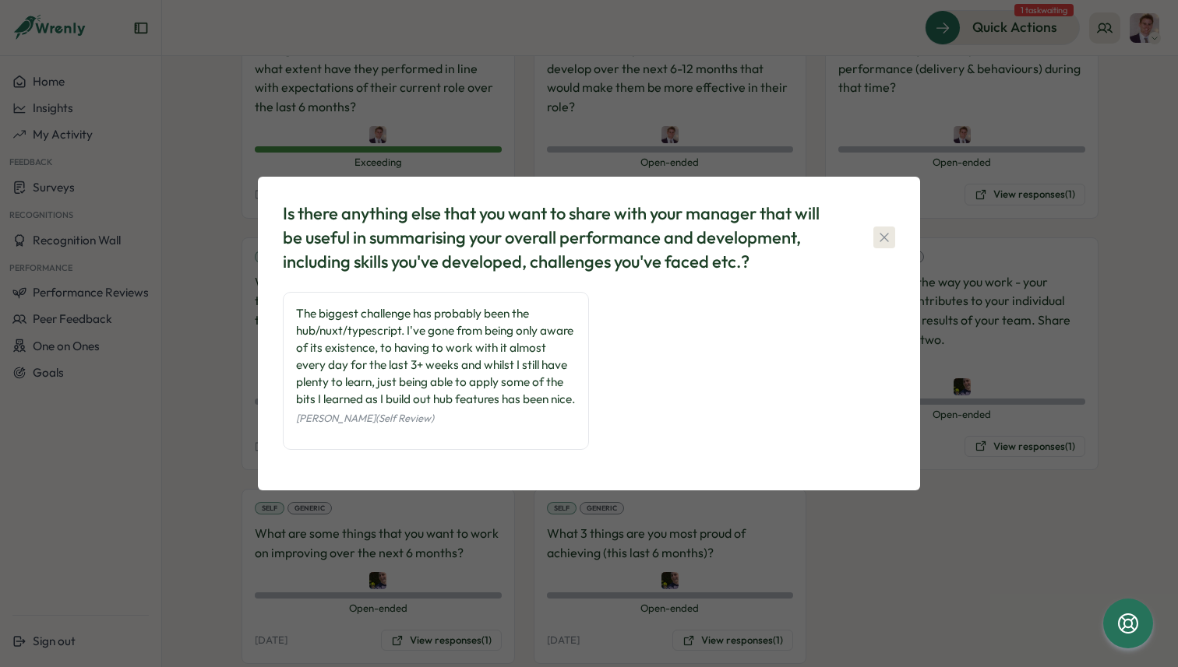
click at [888, 230] on icon "button" at bounding box center [884, 238] width 16 height 16
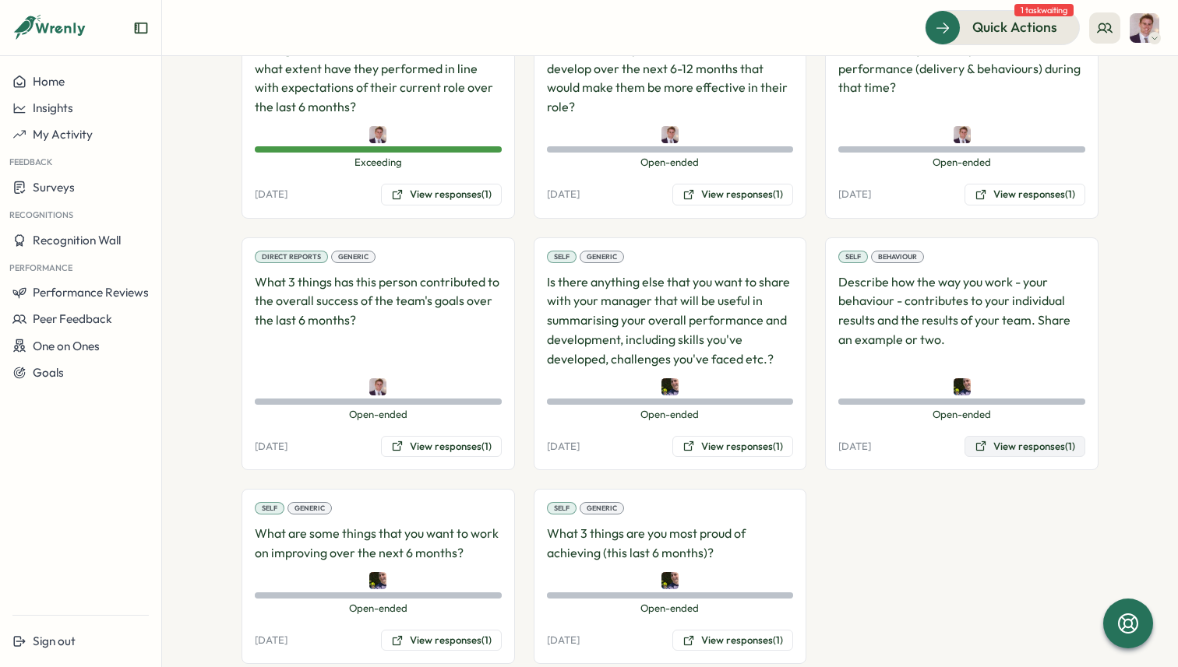
click at [995, 436] on button "View responses (1)" at bounding box center [1024, 447] width 121 height 22
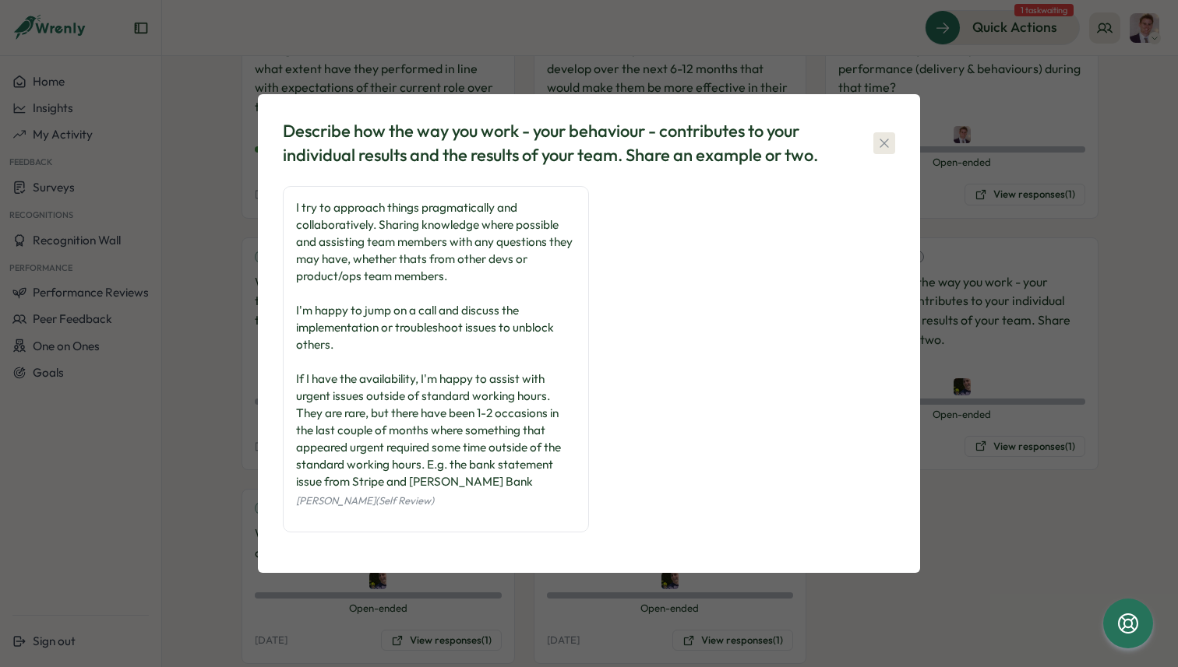
click at [887, 146] on icon "button" at bounding box center [883, 143] width 9 height 9
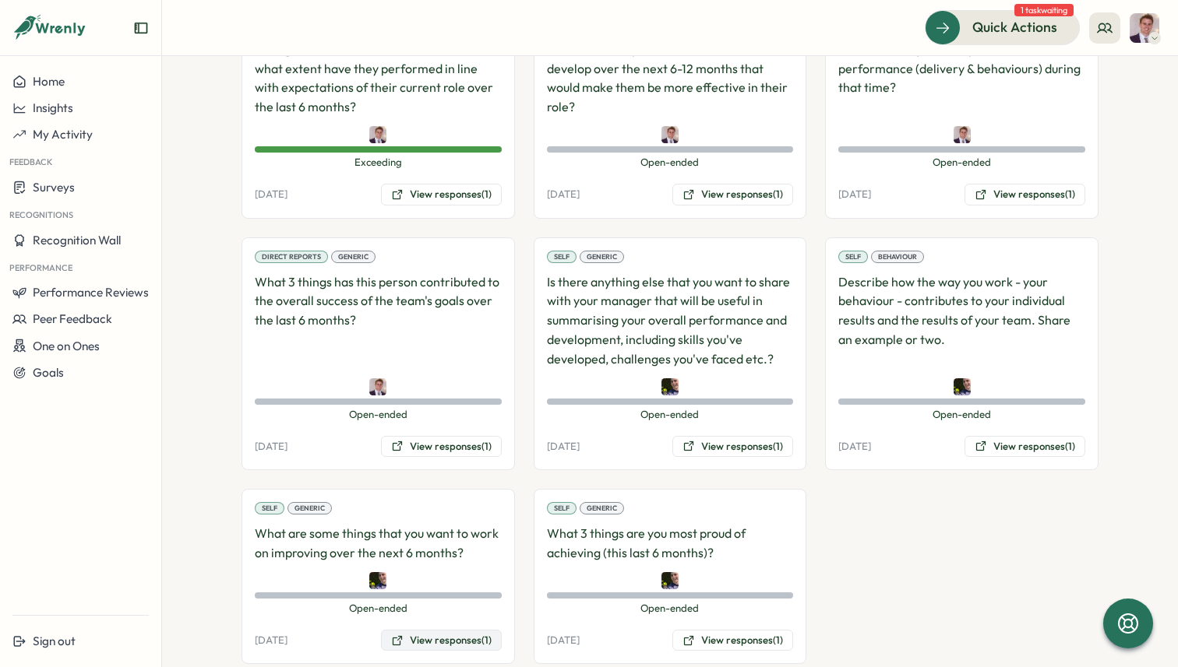
click at [457, 630] on button "View responses (1)" at bounding box center [441, 641] width 121 height 22
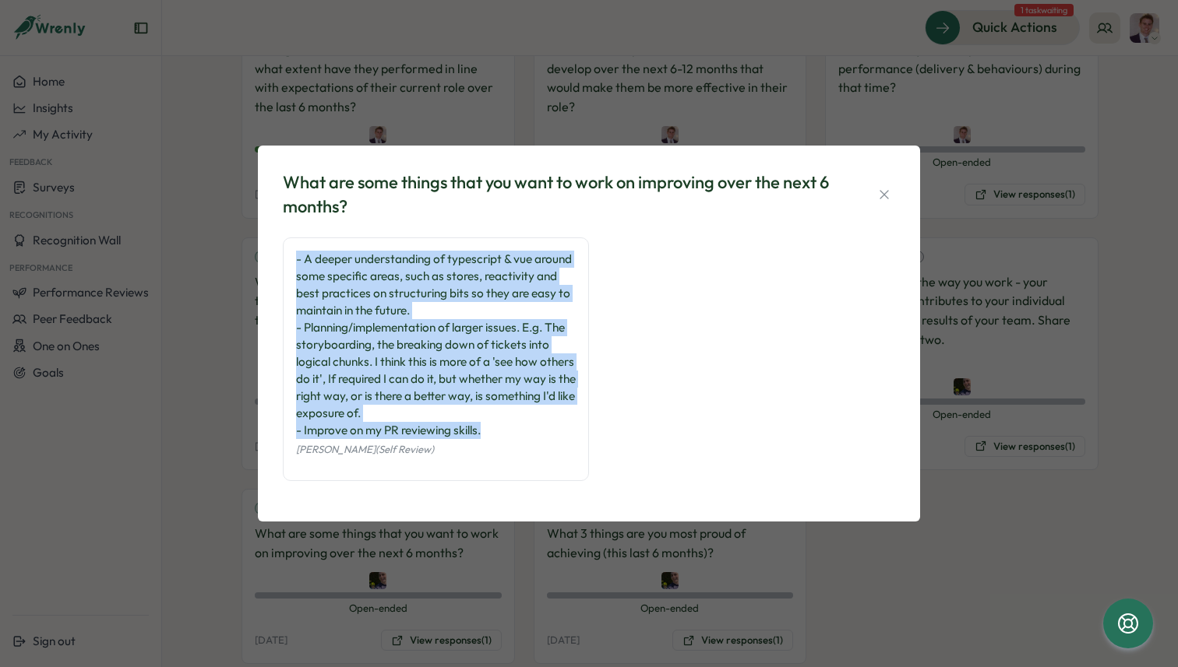
drag, startPoint x: 486, startPoint y: 433, endPoint x: 288, endPoint y: 260, distance: 262.7
click at [288, 260] on div "- A deeper understanding of typescript & vue around some specific areas, such a…" at bounding box center [436, 360] width 306 height 244
copy div "- A deeper understanding of typescript & vue around some specific areas, such a…"
click at [632, 325] on div "- A deeper understanding of typescript & vue around some specific areas, such a…" at bounding box center [589, 367] width 612 height 259
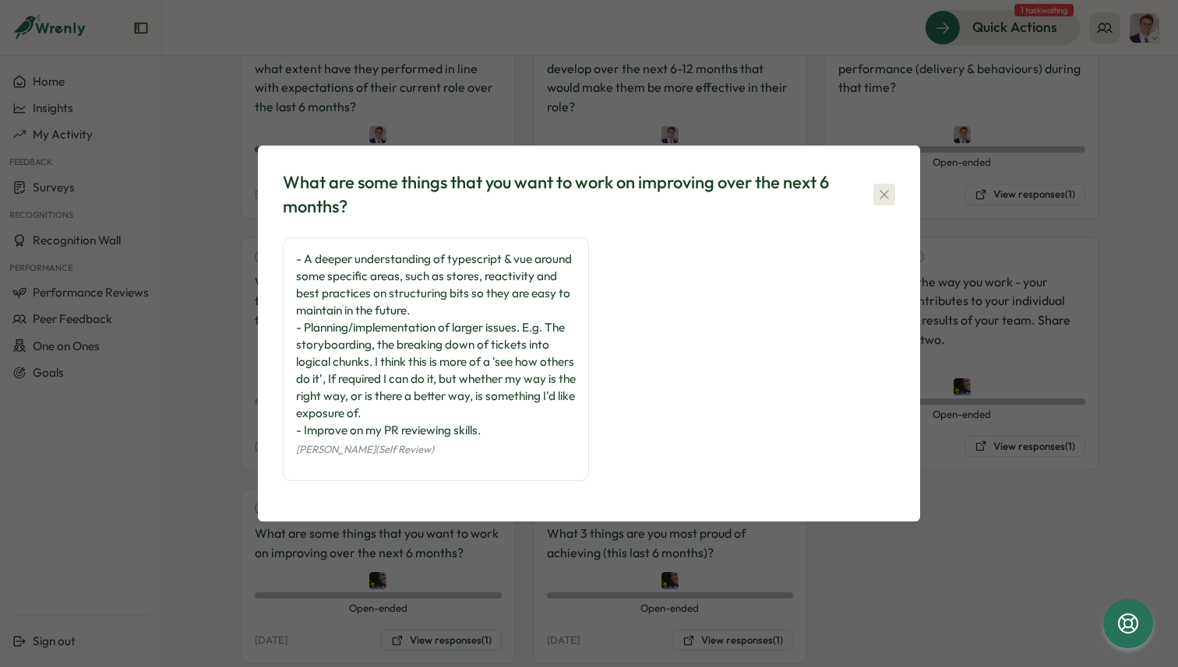
click at [884, 188] on icon "button" at bounding box center [884, 195] width 16 height 16
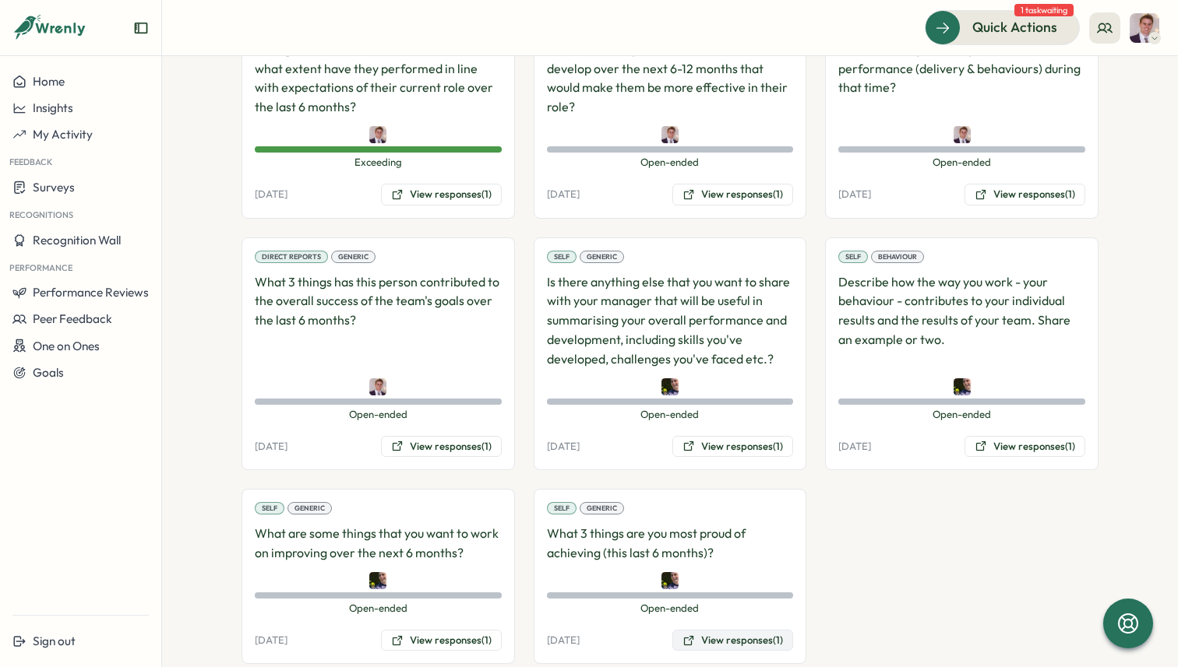
click at [738, 630] on button "View responses (1)" at bounding box center [732, 641] width 121 height 22
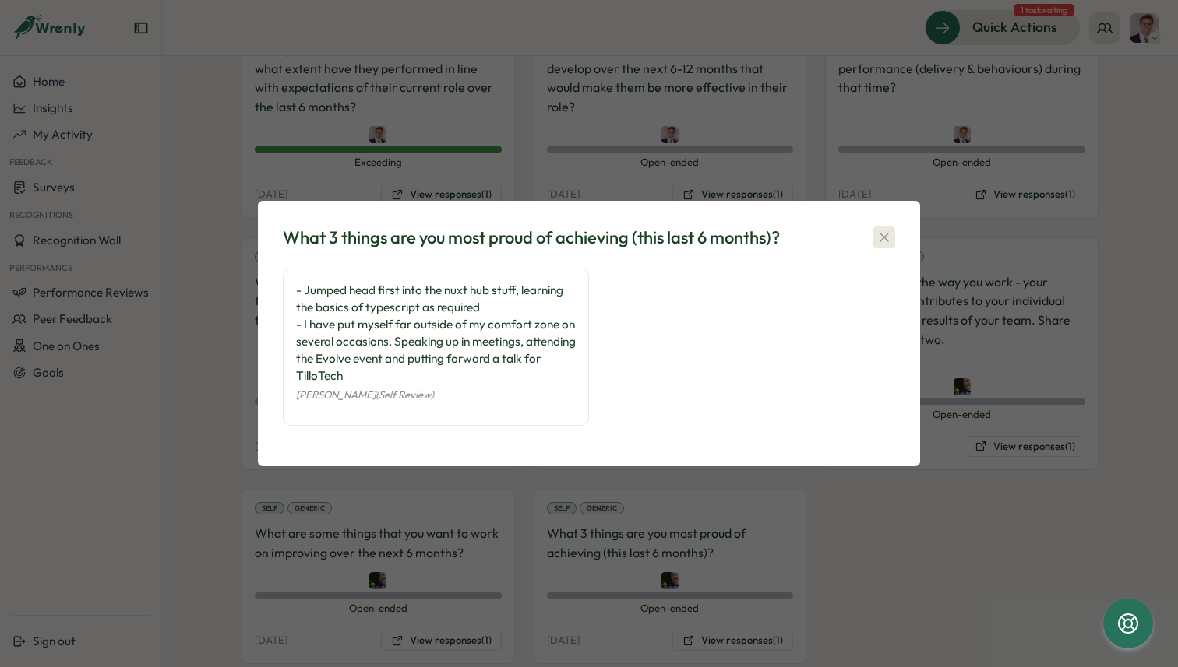
click at [892, 233] on button "button" at bounding box center [884, 238] width 22 height 22
